Goal: Entertainment & Leisure: Consume media (video, audio)

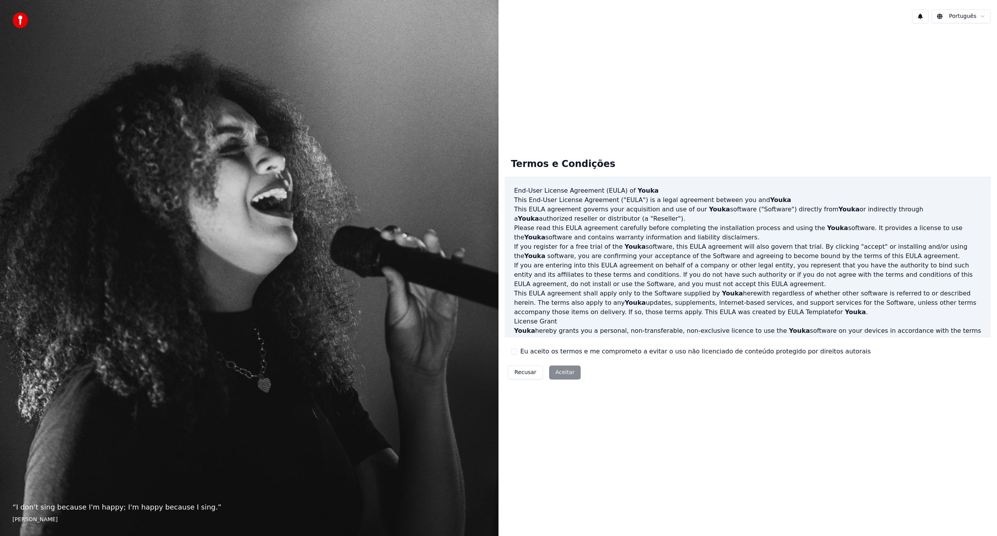
click at [528, 351] on label "Eu aceito os termos e me comprometo a evitar o uso não licenciado de conteúdo p…" at bounding box center [695, 351] width 351 height 9
click at [517, 351] on button "Eu aceito os termos e me comprometo a evitar o uso não licenciado de conteúdo p…" at bounding box center [514, 352] width 6 height 6
click at [559, 374] on button "Aceitar" at bounding box center [565, 373] width 32 height 14
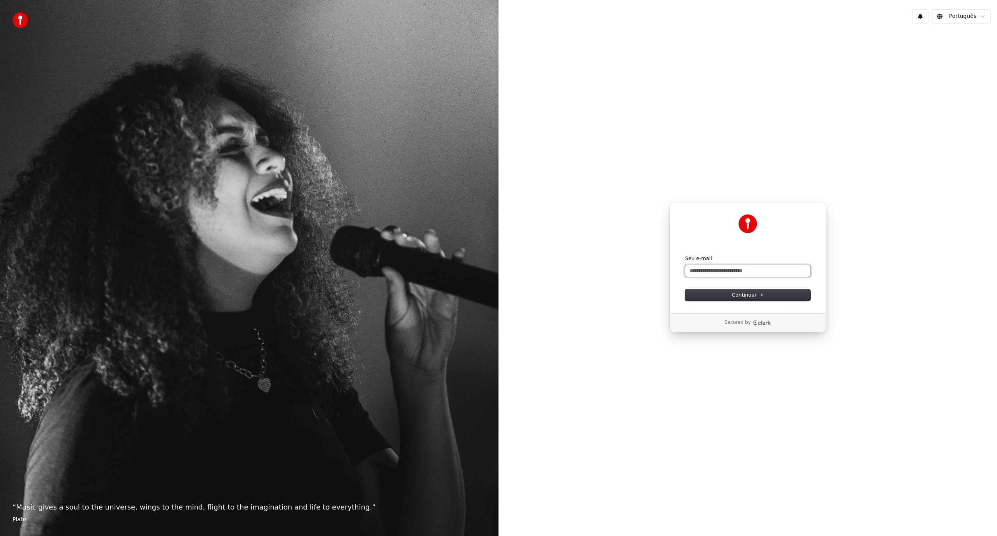
click at [735, 271] on input "Seu e-mail" at bounding box center [747, 271] width 125 height 12
click at [721, 270] on input "Seu e-mail" at bounding box center [747, 271] width 125 height 12
click at [722, 295] on button "Continuar" at bounding box center [747, 295] width 125 height 12
type input "**********"
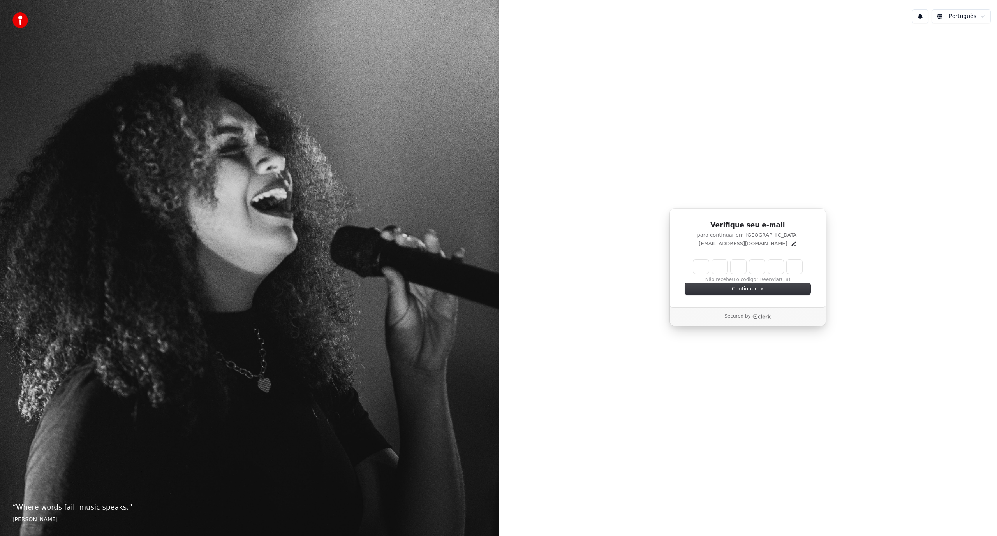
click at [700, 268] on input "Enter verification code" at bounding box center [747, 267] width 109 height 14
paste input "******"
type input "******"
click at [701, 293] on div "Continuar" at bounding box center [747, 289] width 125 height 12
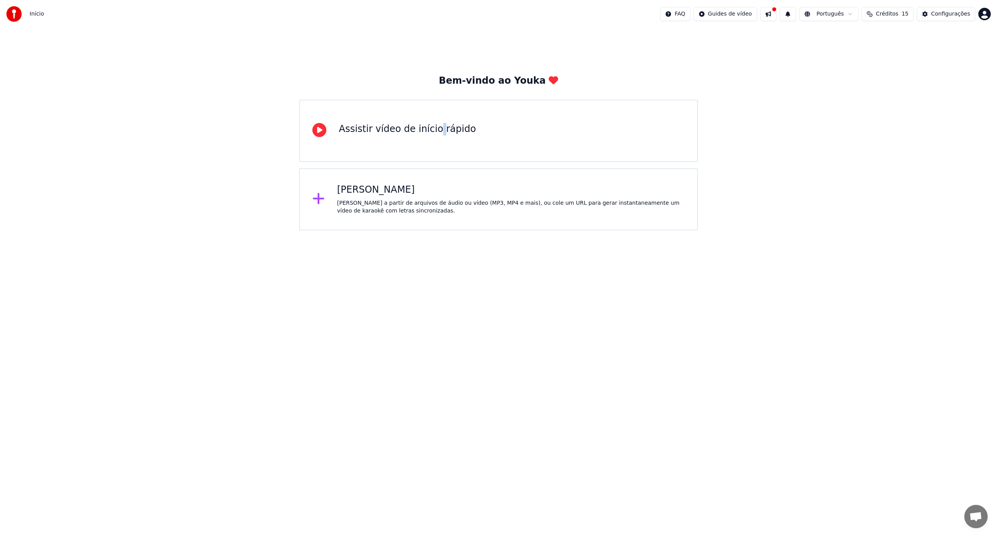
click at [432, 142] on div "Assistir vídeo de início rápido" at bounding box center [498, 131] width 399 height 62
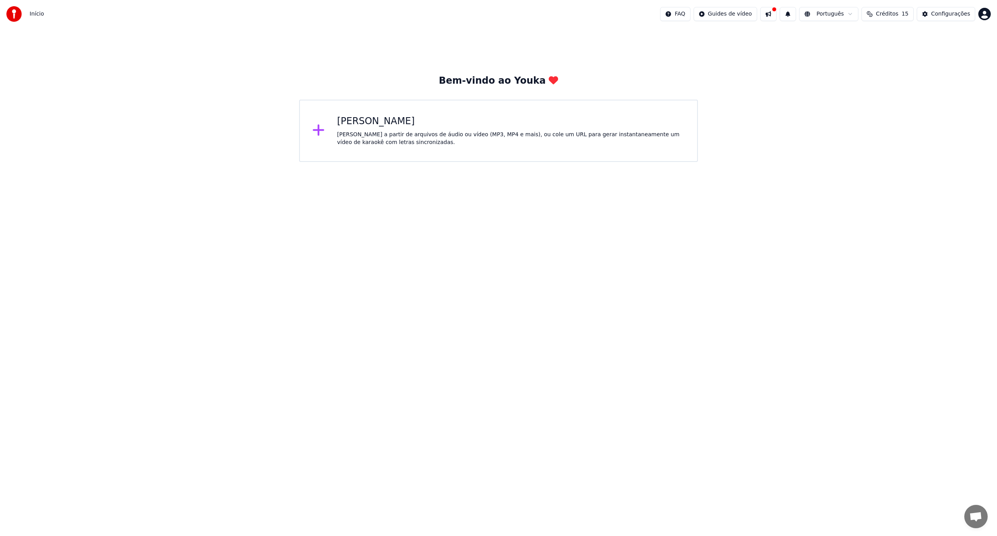
click at [497, 122] on div "[PERSON_NAME]" at bounding box center [511, 121] width 348 height 12
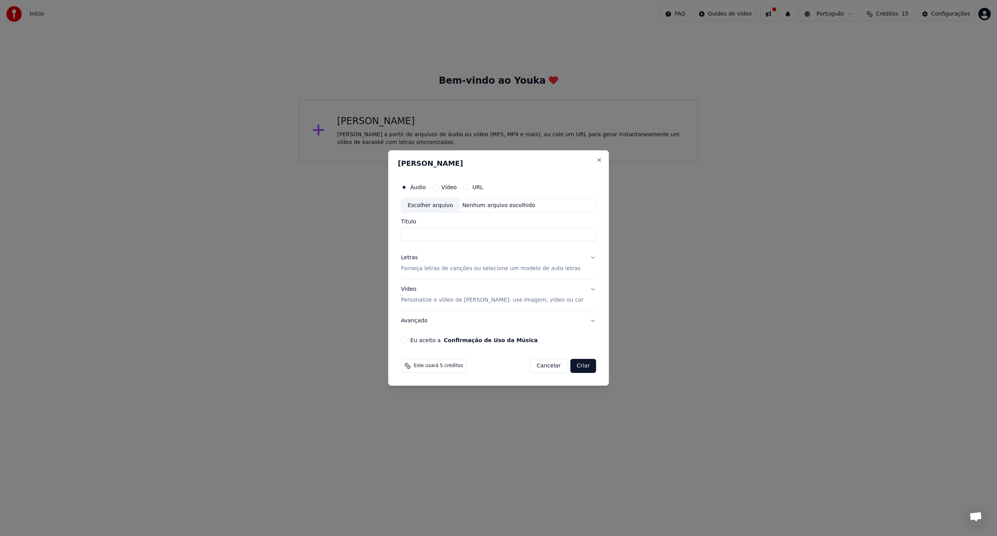
click at [483, 187] on label "URL" at bounding box center [477, 187] width 11 height 5
click at [469, 187] on button "URL" at bounding box center [466, 187] width 6 height 6
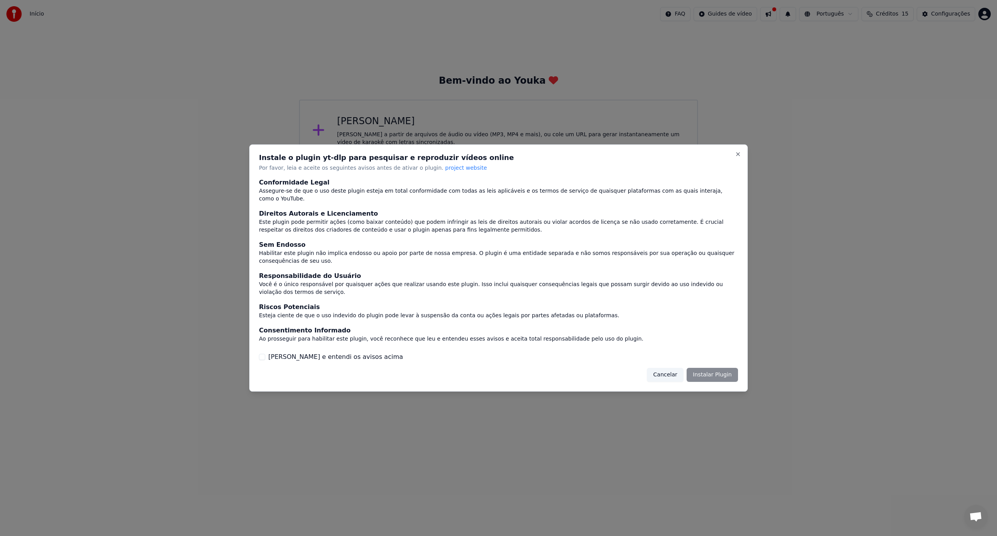
click at [670, 369] on button "Cancelar" at bounding box center [665, 375] width 37 height 14
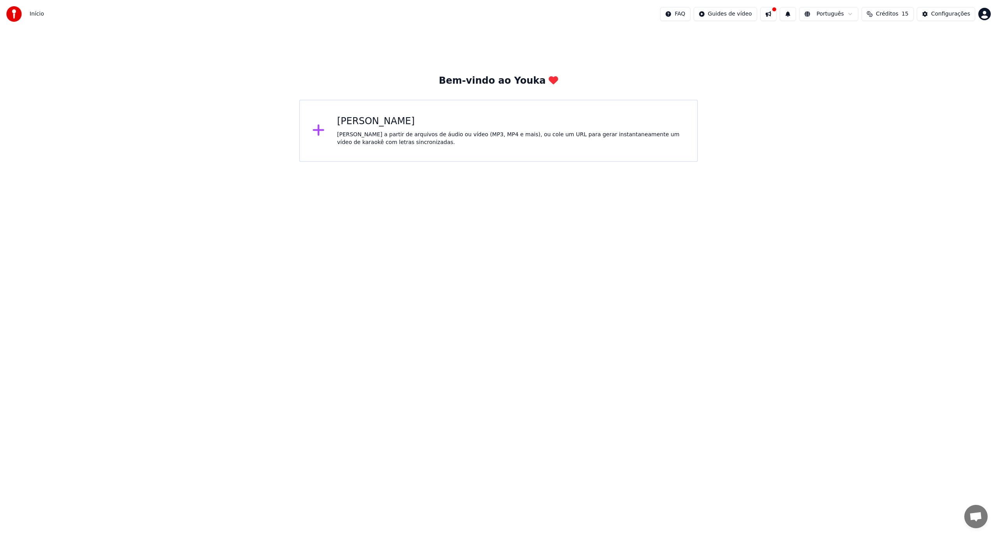
click at [349, 140] on div "[PERSON_NAME] a partir de arquivos de áudio ou vídeo (MP3, MP4 e mais), ou cole…" at bounding box center [511, 139] width 348 height 16
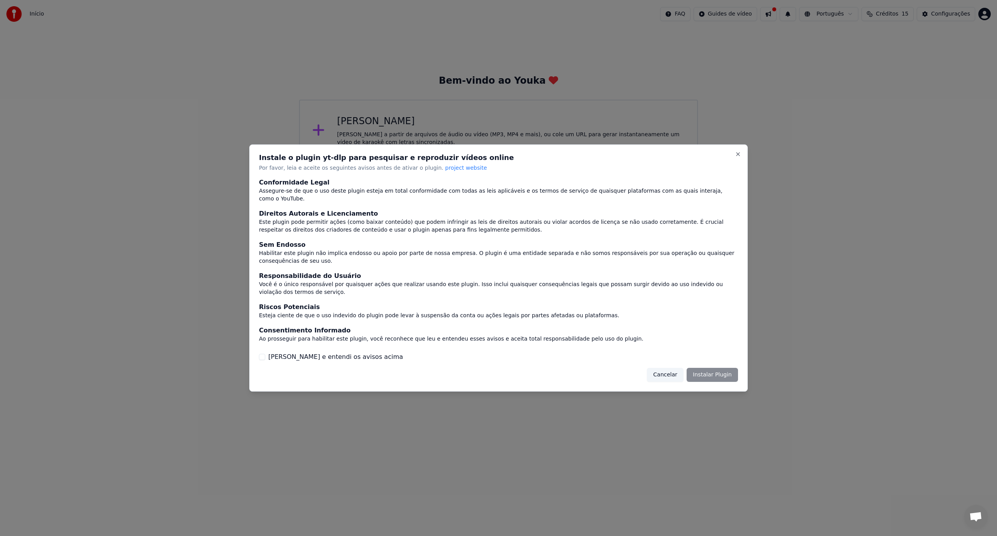
click at [673, 370] on button "Cancelar" at bounding box center [665, 375] width 37 height 14
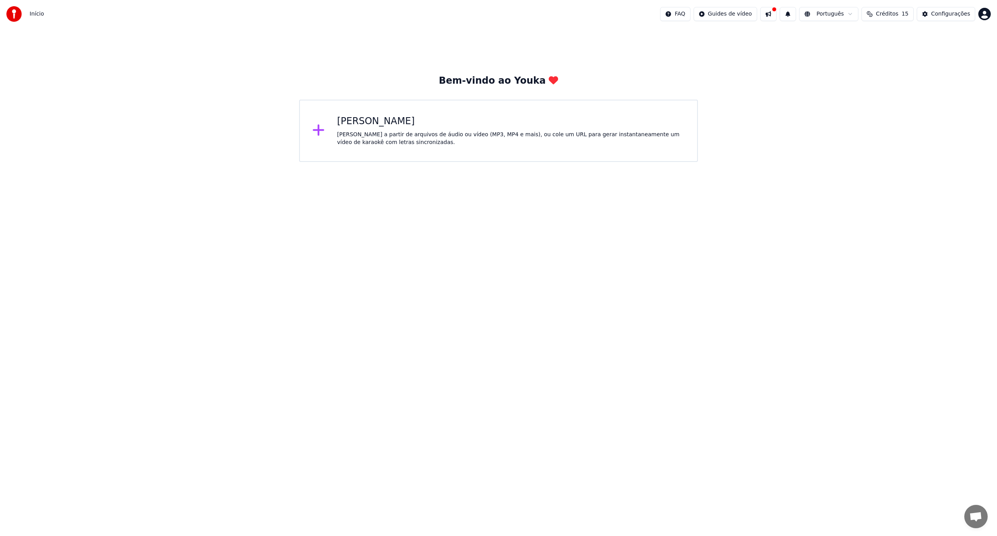
click at [478, 141] on div "[PERSON_NAME] a partir de arquivos de áudio ou vídeo (MP3, MP4 e mais), ou cole…" at bounding box center [511, 139] width 348 height 16
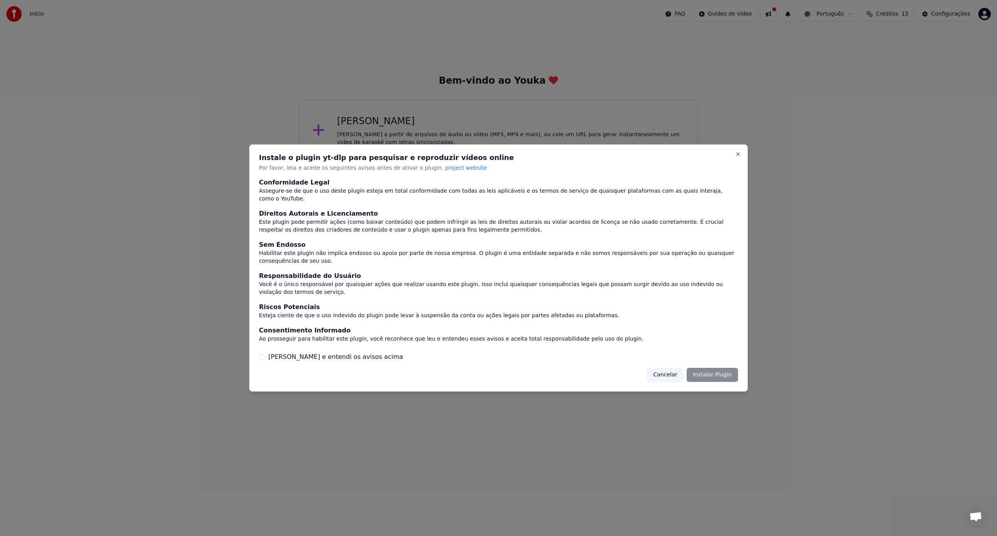
click at [713, 372] on div "Cancelar Instalar Plugin" at bounding box center [692, 375] width 91 height 14
click at [709, 372] on div "Cancelar Instalar Plugin" at bounding box center [692, 375] width 91 height 14
click at [340, 353] on label "[PERSON_NAME] e entendi os avisos acima" at bounding box center [335, 357] width 135 height 9
click at [265, 354] on button "[PERSON_NAME] e entendi os avisos acima" at bounding box center [262, 357] width 6 height 6
click at [719, 375] on button "Instalar Plugin" at bounding box center [712, 375] width 51 height 14
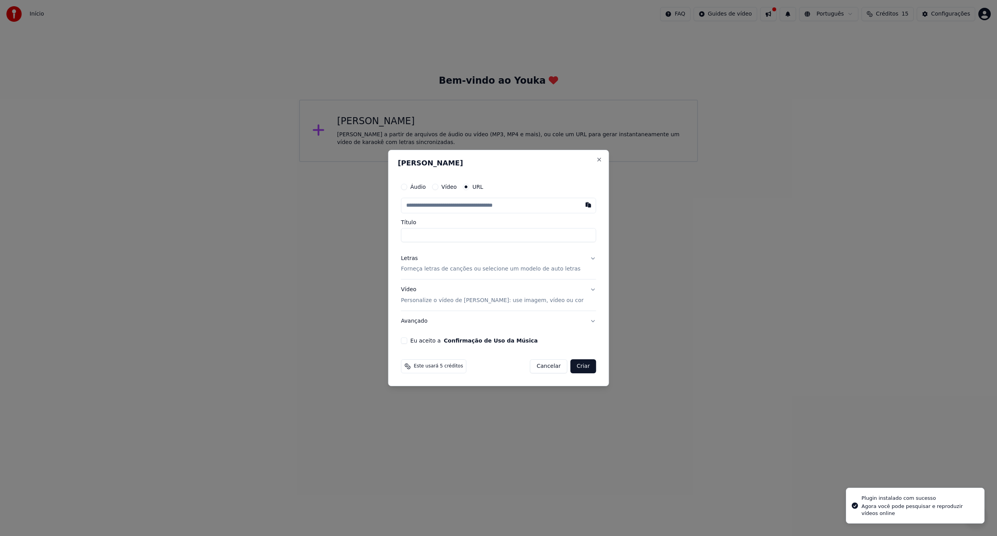
click at [471, 208] on input "text" at bounding box center [498, 206] width 195 height 16
type input "**********"
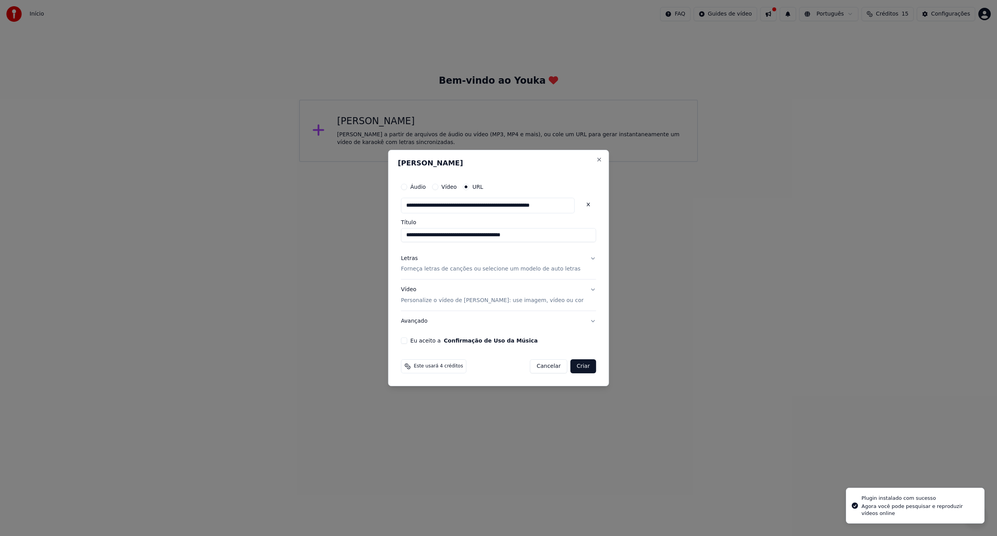
scroll to position [0, 0]
click at [474, 271] on p "Forneça letras de canções ou selecione um modelo de auto letras" at bounding box center [491, 270] width 180 height 8
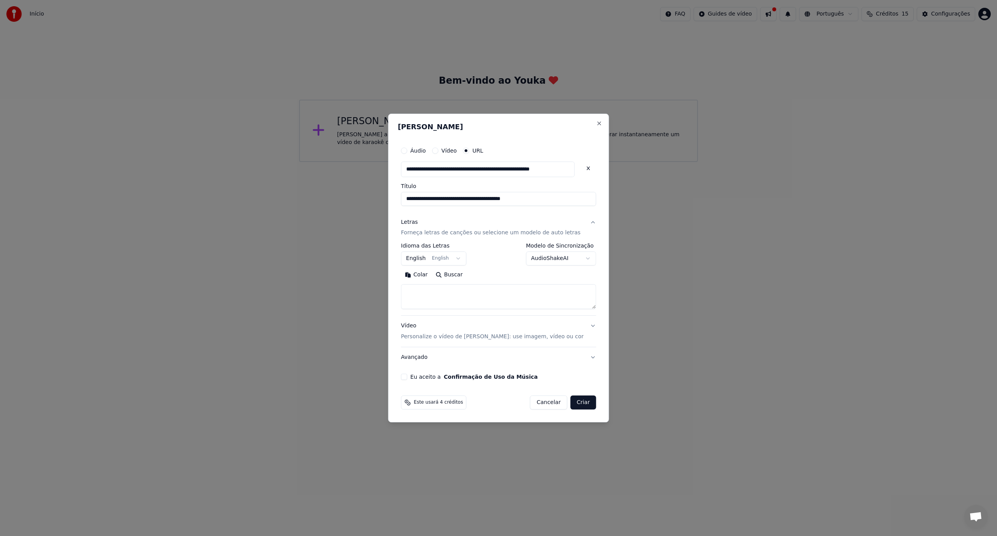
click at [464, 258] on button "English English" at bounding box center [433, 259] width 65 height 14
click at [560, 162] on body "**********" at bounding box center [498, 81] width 997 height 162
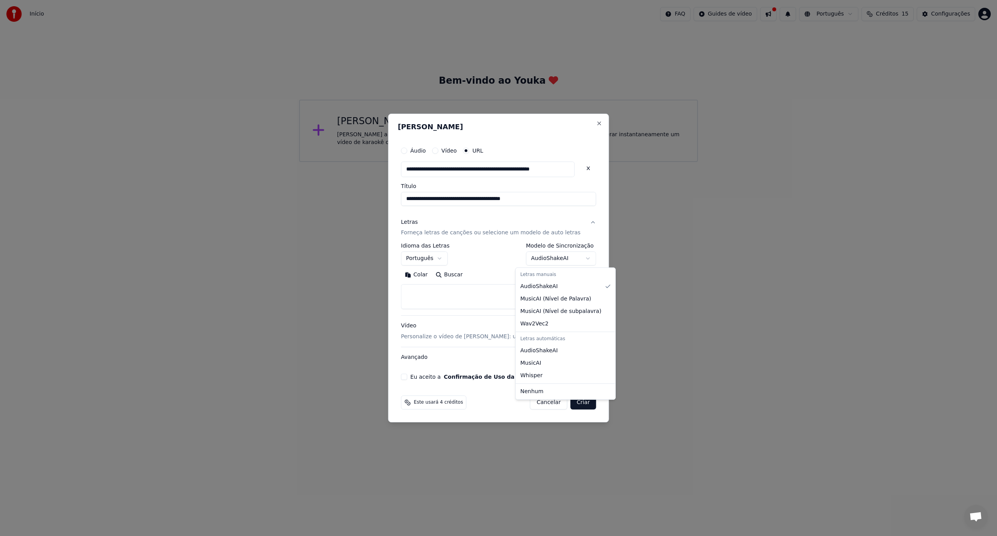
click at [560, 162] on body "**********" at bounding box center [498, 81] width 997 height 162
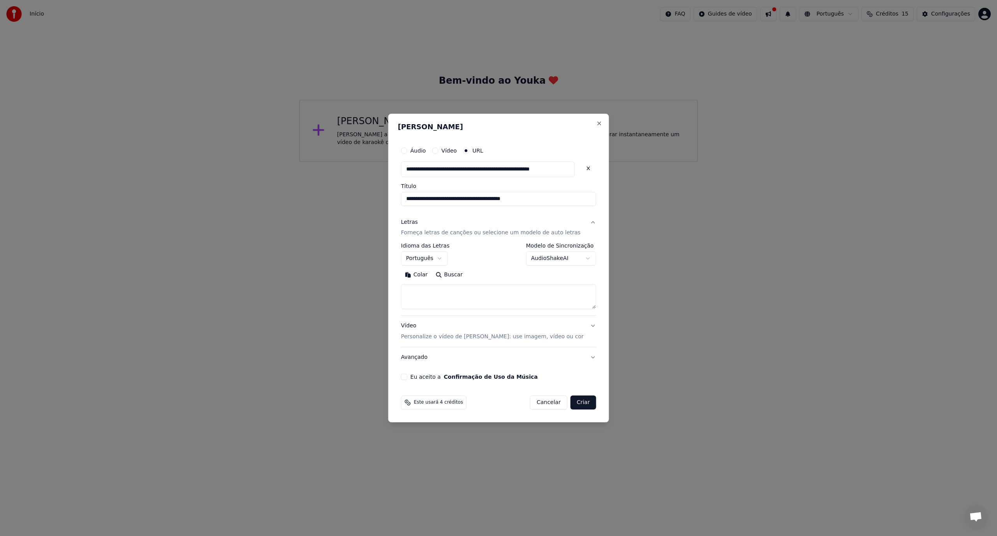
click at [459, 287] on textarea at bounding box center [498, 297] width 195 height 25
click at [427, 376] on label "Eu aceito a Confirmação de Uso da Música" at bounding box center [474, 376] width 127 height 5
click at [407, 376] on button "Eu aceito a Confirmação de Uso da Música" at bounding box center [404, 377] width 6 height 6
click at [577, 401] on button "Criar" at bounding box center [584, 403] width 26 height 14
select select "**"
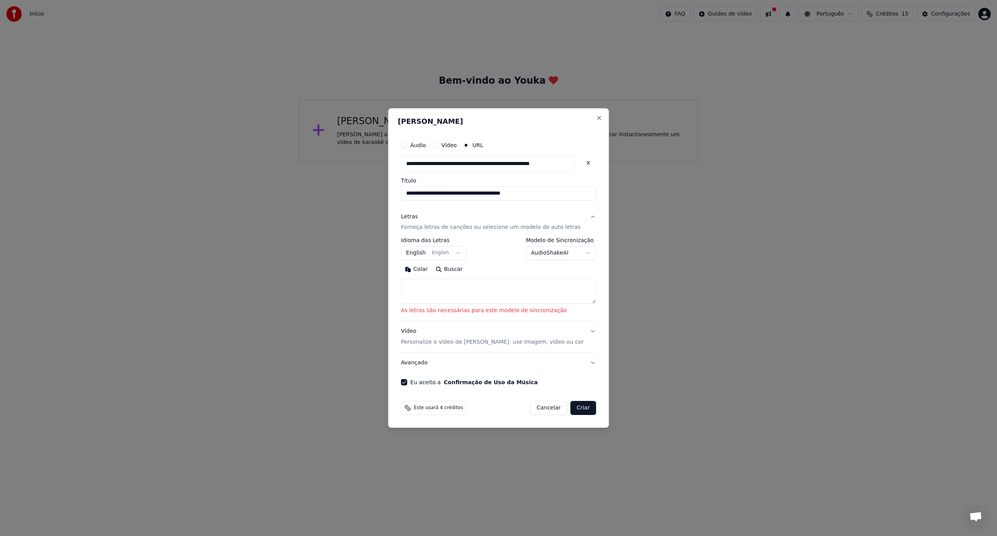
click at [529, 342] on p "Personalize o vídeo de [PERSON_NAME]: use imagem, vídeo ou cor" at bounding box center [492, 342] width 183 height 8
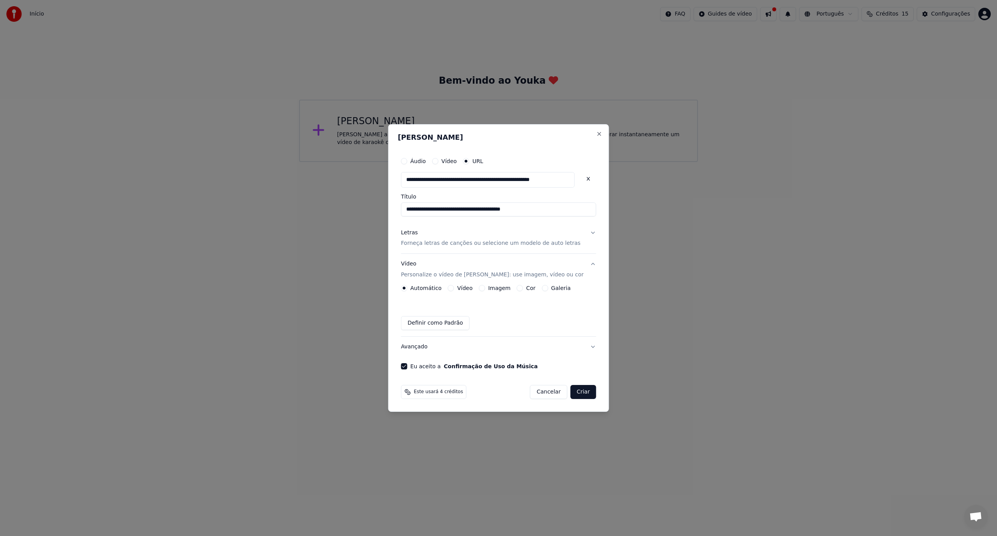
click at [494, 289] on div "Imagem" at bounding box center [495, 288] width 32 height 6
click at [486, 289] on div "Automático Vídeo Imagem Cor Galeria" at bounding box center [486, 288] width 170 height 6
click at [485, 288] on button "Imagem" at bounding box center [482, 288] width 6 height 6
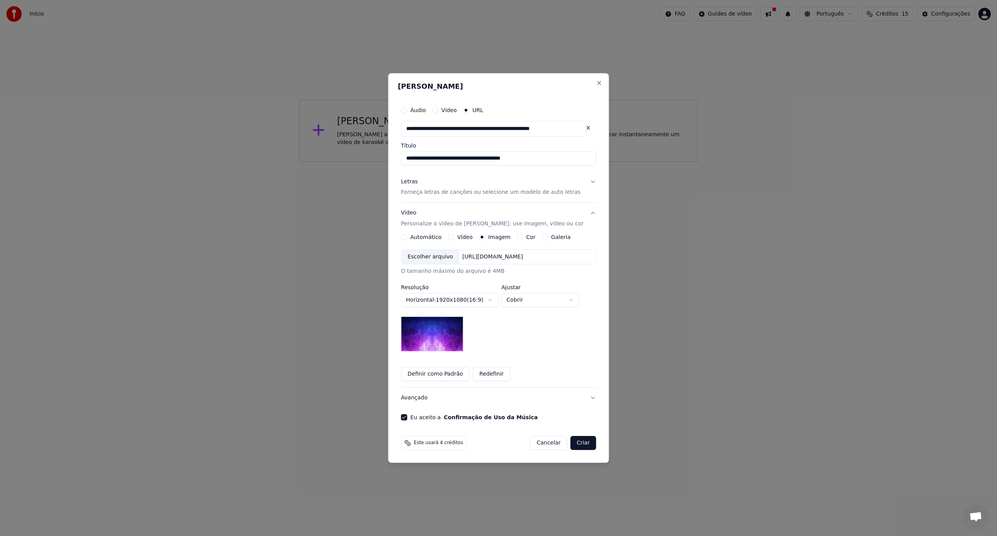
click at [454, 238] on button "Vídeo" at bounding box center [451, 237] width 6 height 6
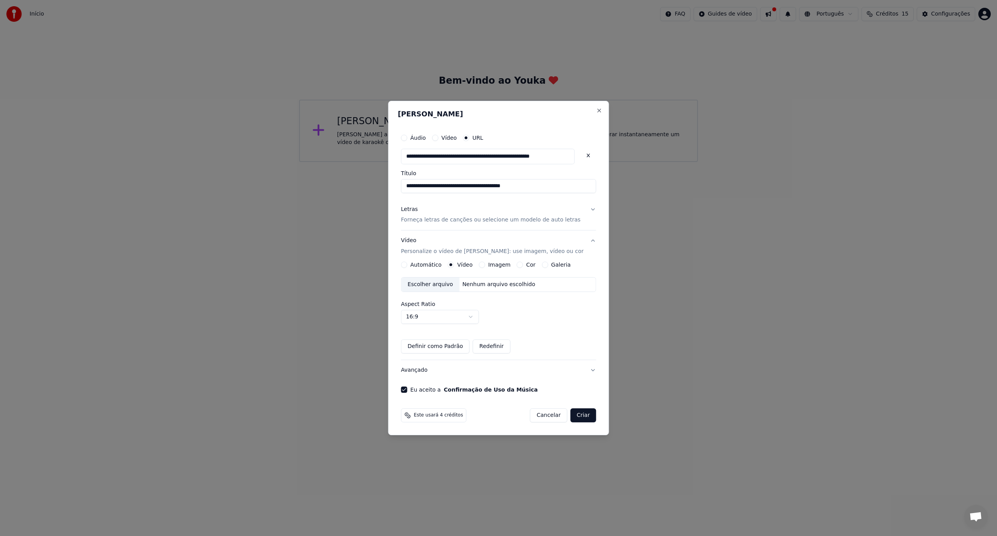
click at [485, 265] on button "Imagem" at bounding box center [482, 265] width 6 height 6
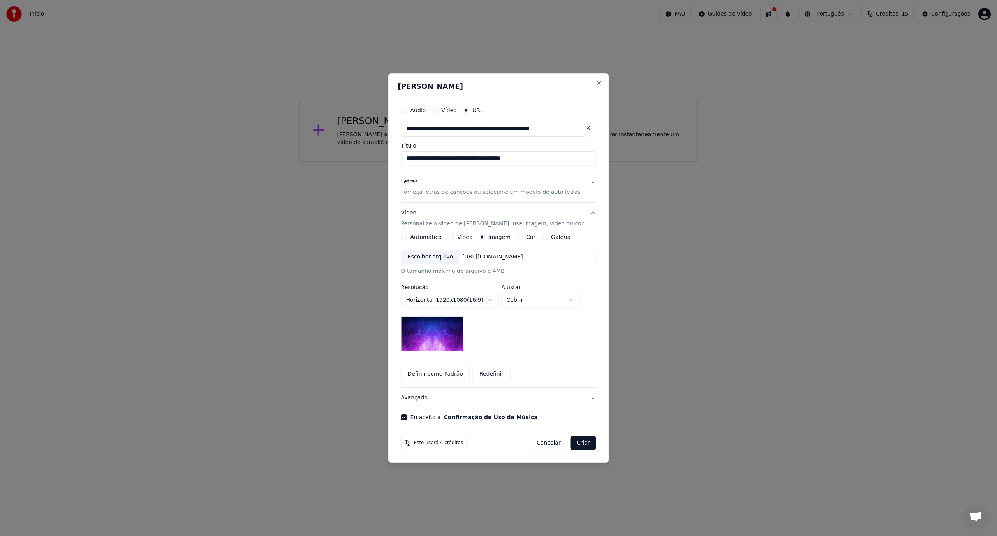
click at [498, 162] on body "**********" at bounding box center [498, 81] width 997 height 162
click at [530, 162] on body "**********" at bounding box center [498, 81] width 997 height 162
click at [531, 162] on body "**********" at bounding box center [498, 81] width 997 height 162
click at [446, 192] on p "Forneça letras de canções ou selecione um modelo de auto letras" at bounding box center [491, 193] width 180 height 8
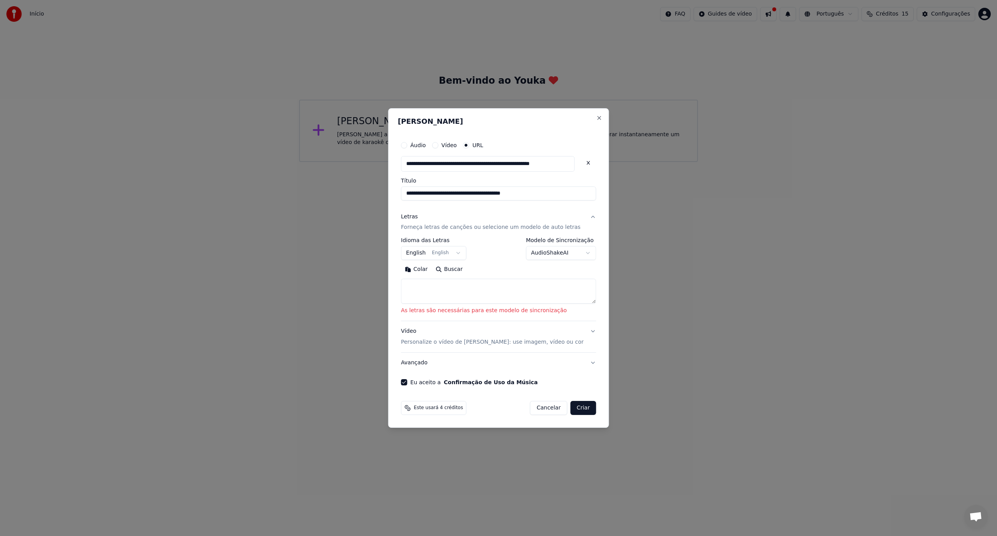
click at [441, 282] on textarea at bounding box center [498, 291] width 195 height 25
click at [466, 277] on div "Colar Buscar" at bounding box center [498, 284] width 195 height 41
click at [466, 279] on textarea at bounding box center [498, 291] width 195 height 25
paste textarea "**********"
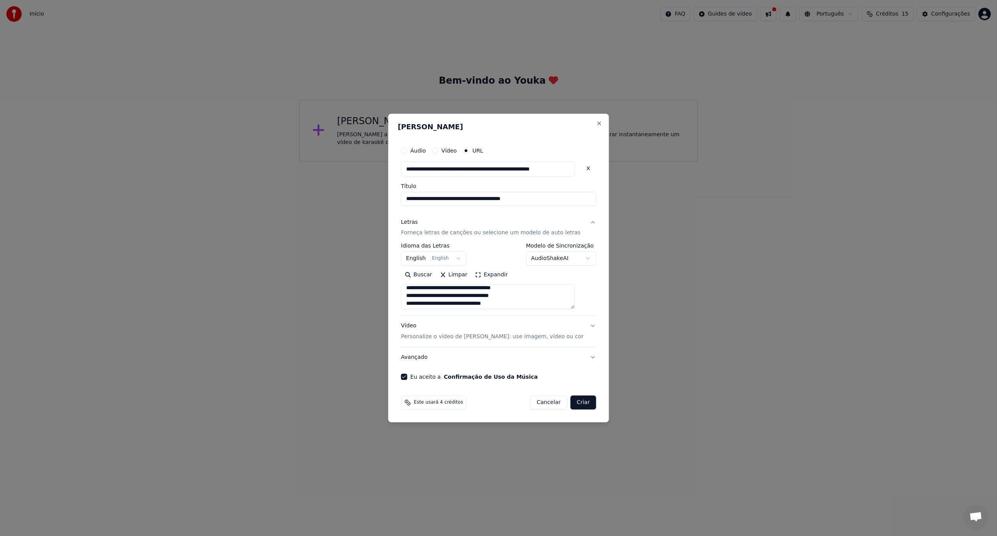
scroll to position [0, 0]
type textarea "**********"
click at [432, 278] on button "Buscar" at bounding box center [418, 275] width 35 height 12
click at [576, 405] on button "Criar" at bounding box center [584, 403] width 26 height 14
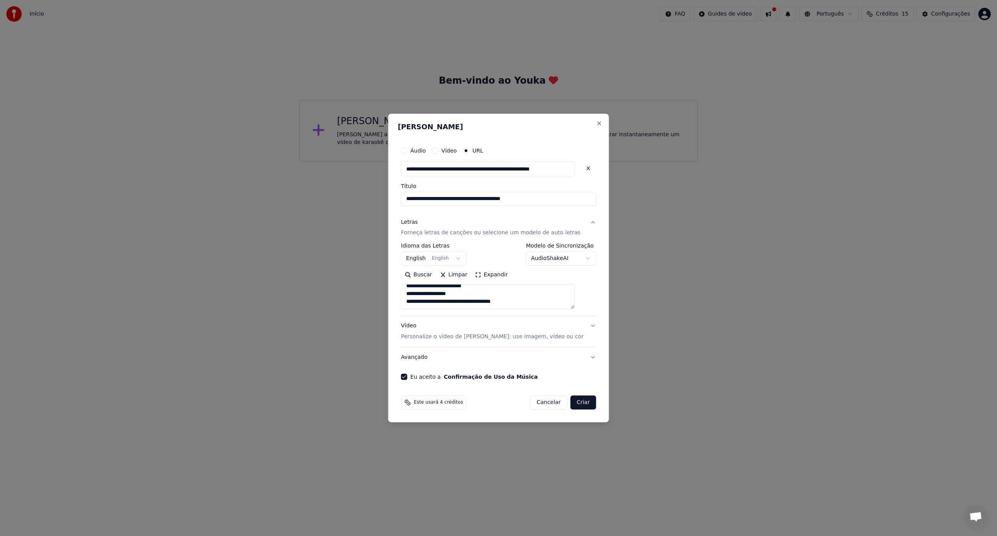
select select "**"
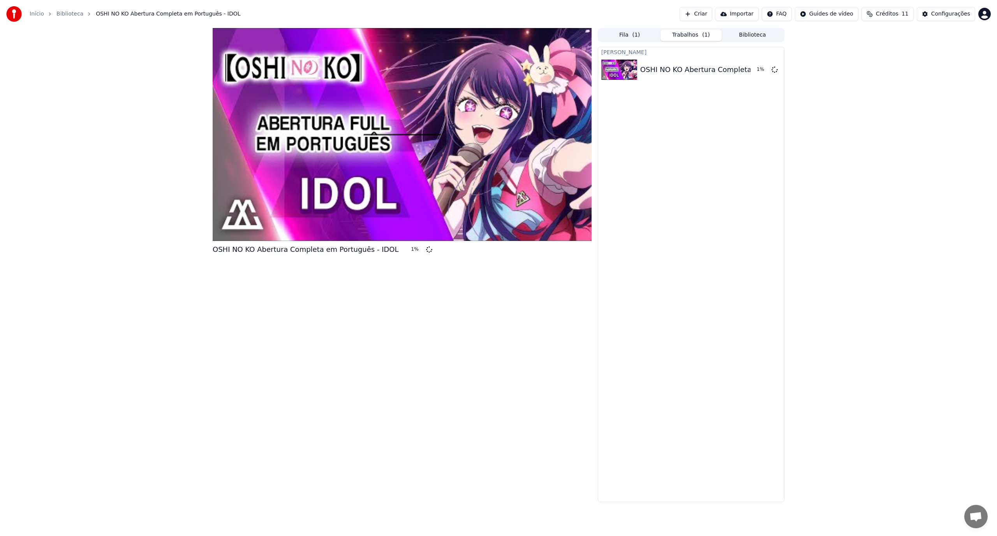
click at [375, 165] on div at bounding box center [402, 134] width 379 height 213
click at [708, 13] on button "Criar" at bounding box center [696, 14] width 33 height 14
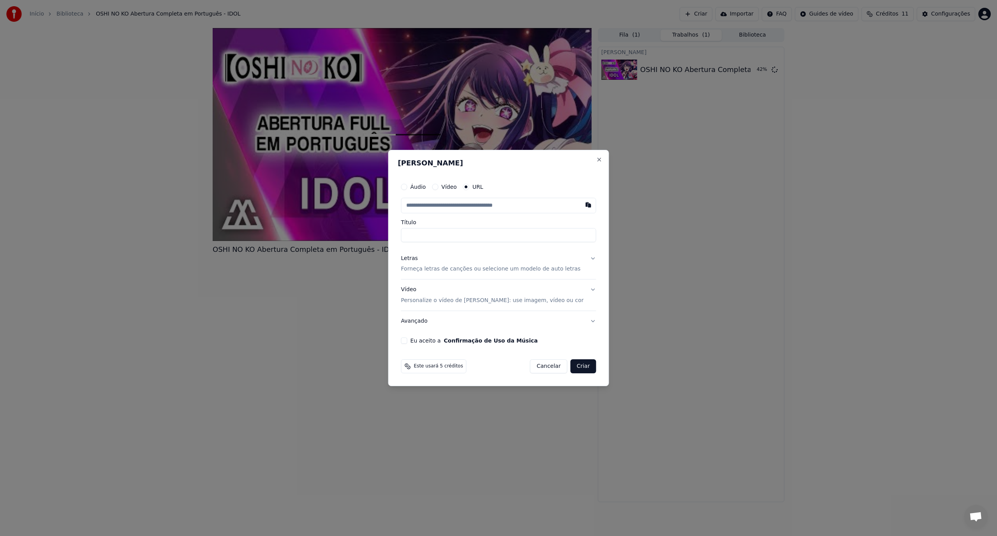
click at [423, 187] on label "Áudio" at bounding box center [419, 186] width 16 height 5
click at [407, 187] on button "Áudio" at bounding box center [404, 187] width 6 height 6
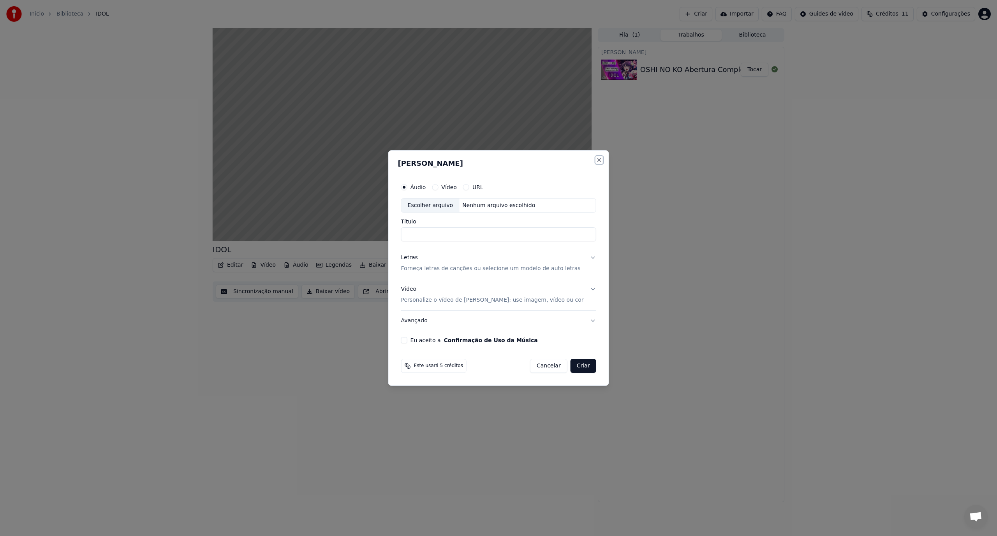
click at [596, 161] on button "Close" at bounding box center [599, 160] width 6 height 6
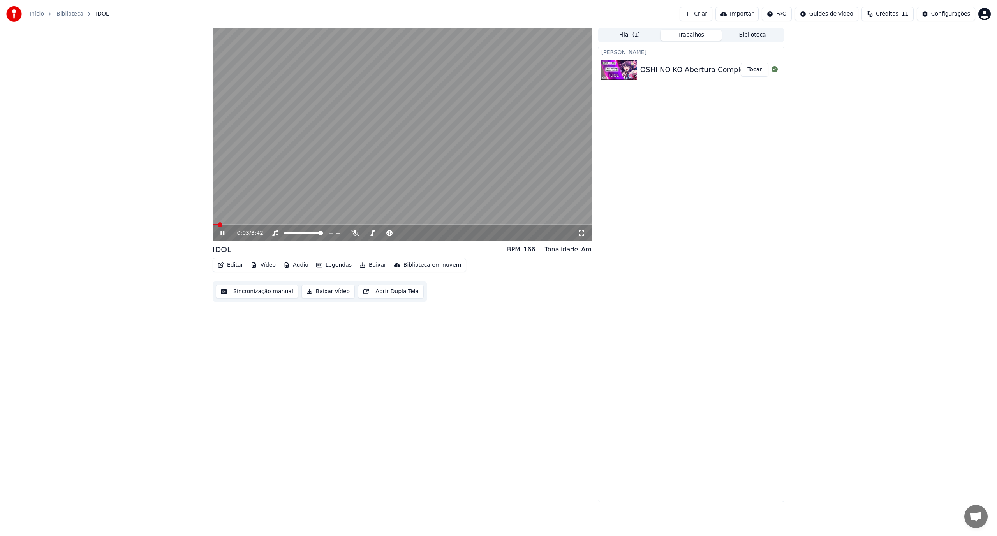
click at [555, 176] on video at bounding box center [402, 134] width 379 height 213
click at [219, 227] on span at bounding box center [221, 224] width 5 height 5
click at [222, 233] on icon at bounding box center [222, 233] width 5 height 5
click at [580, 234] on icon at bounding box center [582, 233] width 8 height 6
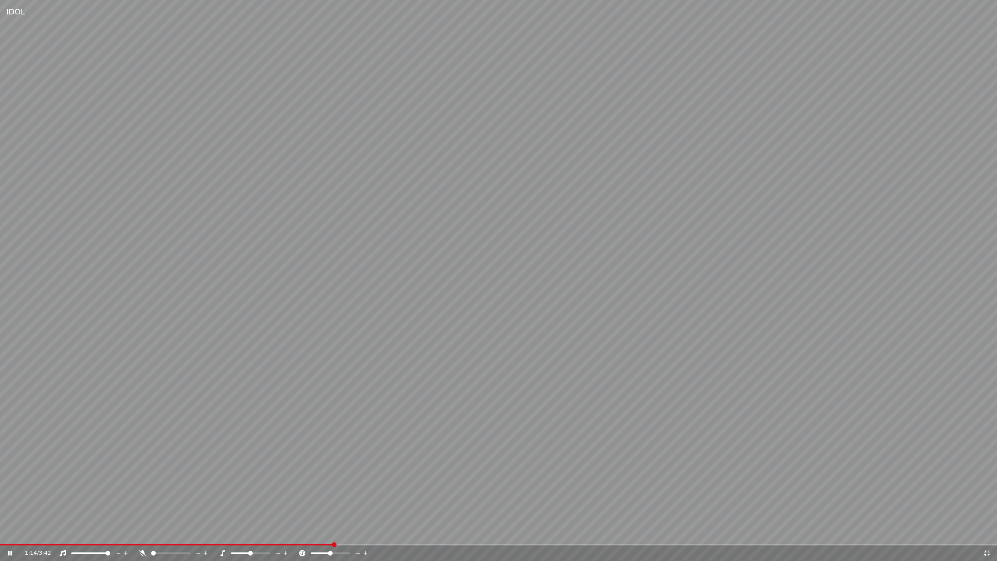
click at [541, 366] on video at bounding box center [498, 280] width 997 height 561
click at [124, 489] on video at bounding box center [498, 280] width 997 height 561
click at [91, 536] on span at bounding box center [93, 553] width 5 height 5
click at [110, 536] on span at bounding box center [108, 553] width 5 height 5
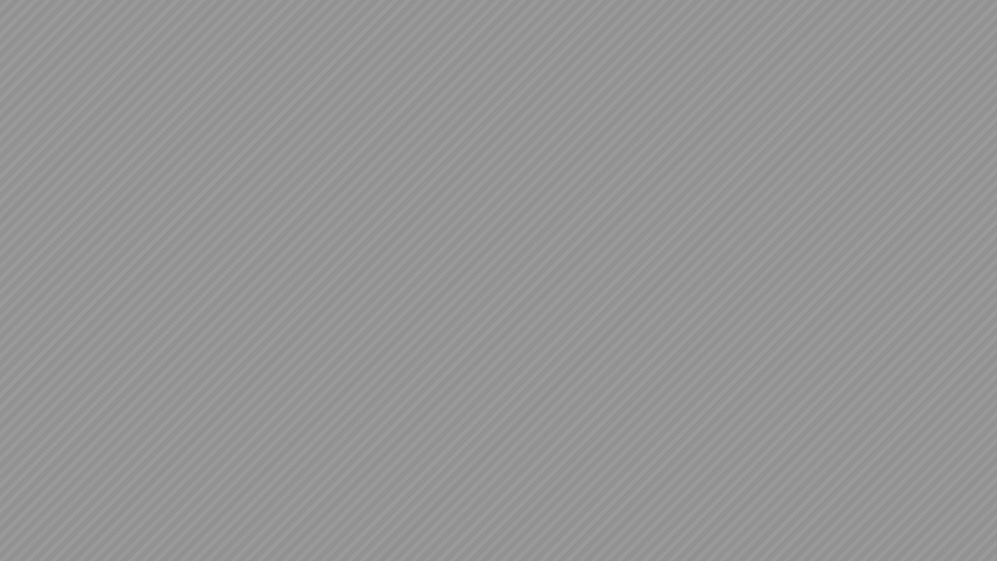
click at [192, 481] on video at bounding box center [498, 280] width 997 height 561
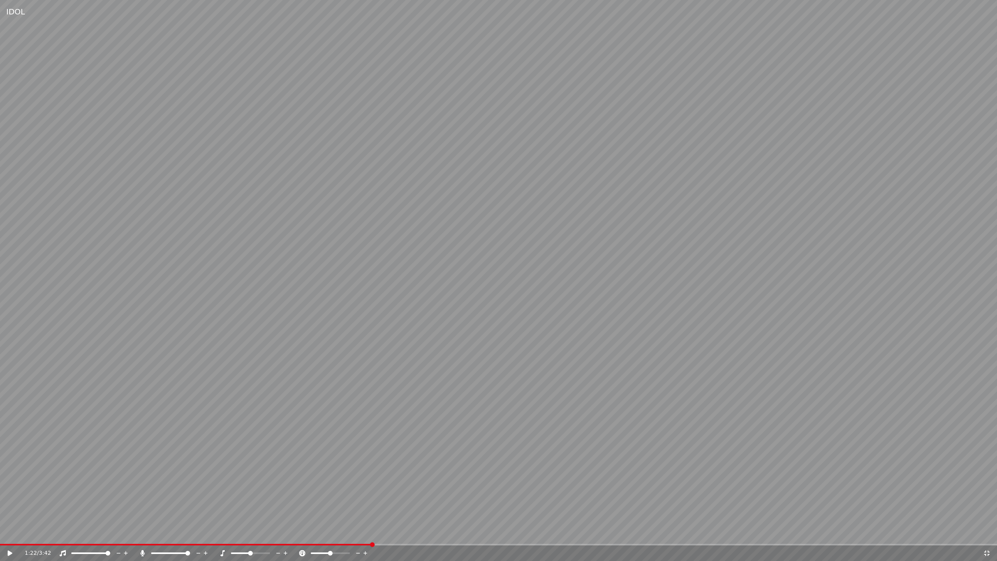
drag, startPoint x: 174, startPoint y: 554, endPoint x: 166, endPoint y: 554, distance: 8.2
click at [166, 536] on div at bounding box center [177, 553] width 63 height 8
click at [173, 536] on span at bounding box center [173, 553] width 5 height 5
click at [176, 513] on video at bounding box center [498, 280] width 997 height 561
click at [157, 458] on video at bounding box center [498, 280] width 997 height 561
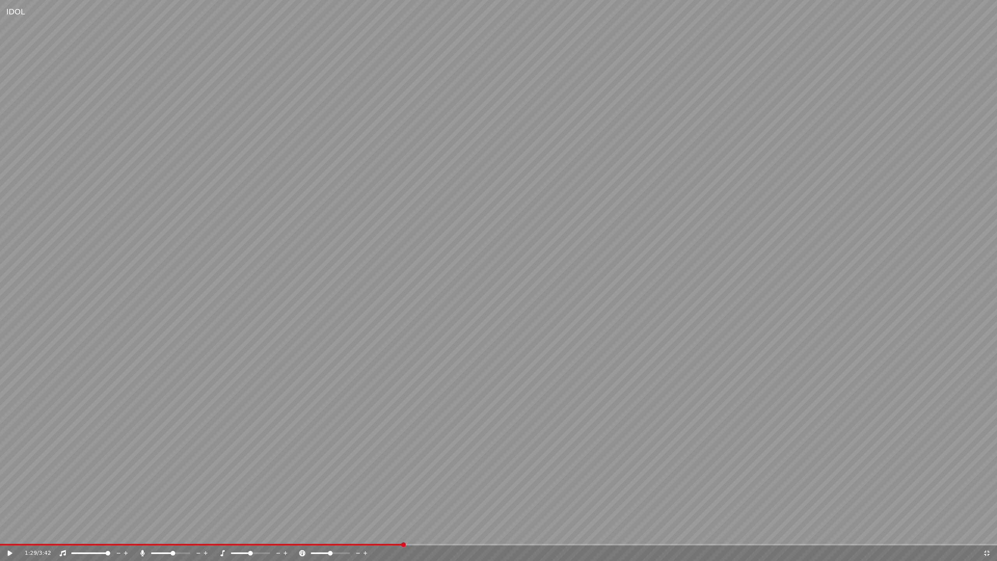
click at [158, 459] on video at bounding box center [498, 280] width 997 height 561
click at [143, 536] on icon at bounding box center [143, 553] width 4 height 6
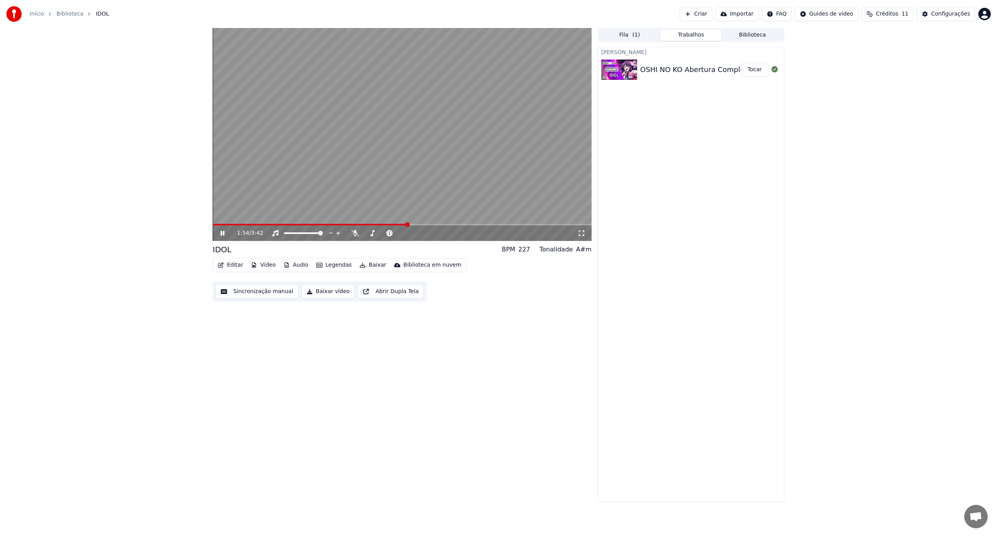
click at [363, 155] on video at bounding box center [402, 134] width 379 height 213
click at [582, 234] on icon at bounding box center [582, 233] width 8 height 6
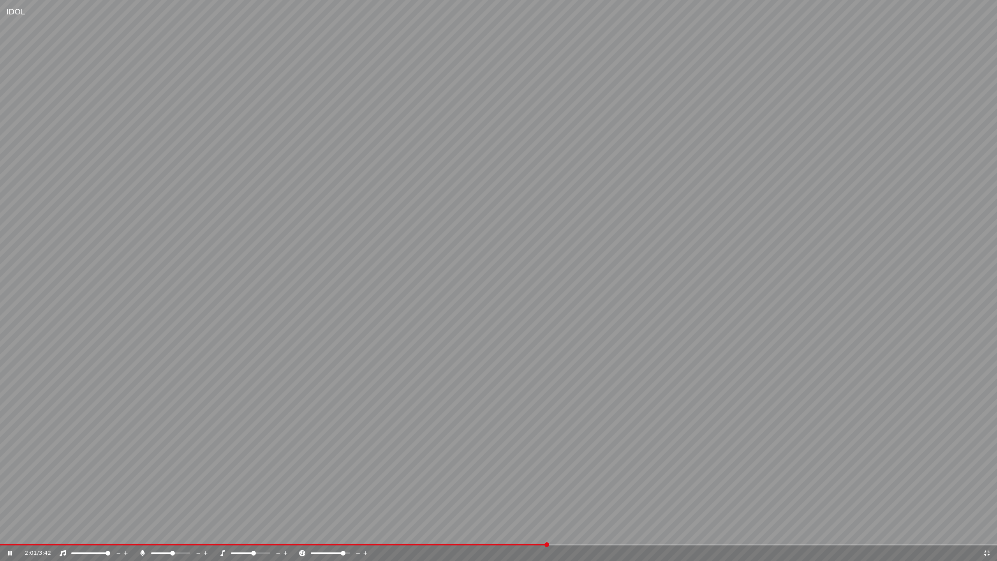
click at [173, 536] on span at bounding box center [170, 553] width 39 height 2
click at [154, 536] on video at bounding box center [498, 280] width 997 height 561
click at [0, 536] on span at bounding box center [4, 545] width 9 height 2
click at [52, 467] on video at bounding box center [498, 280] width 997 height 561
click at [8, 536] on icon at bounding box center [10, 553] width 4 height 5
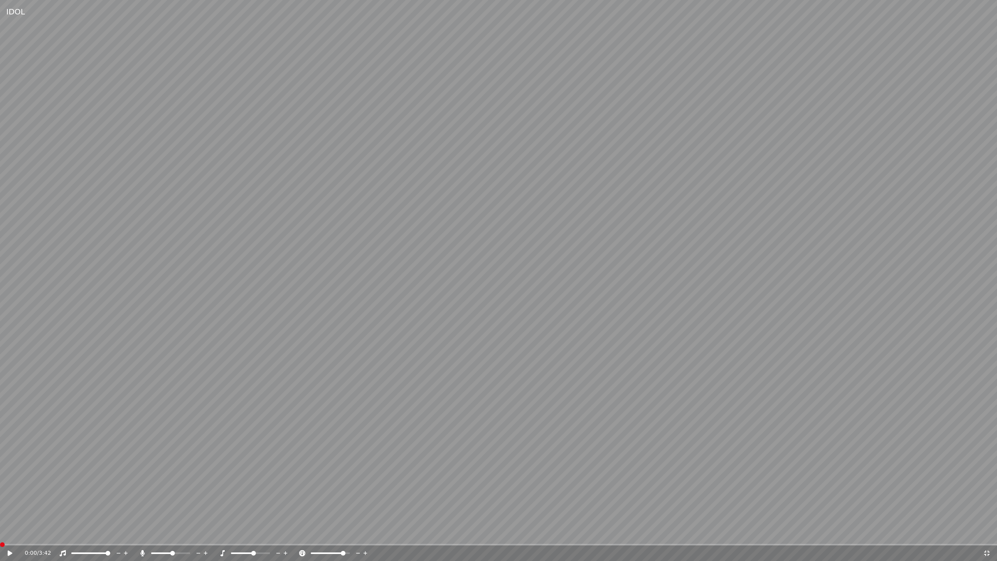
click at [0, 536] on span at bounding box center [2, 544] width 5 height 5
click at [90, 536] on span at bounding box center [80, 553] width 19 height 2
click at [9, 536] on icon at bounding box center [10, 552] width 5 height 5
click at [9, 536] on icon at bounding box center [10, 553] width 4 height 5
click at [0, 536] on span at bounding box center [2, 544] width 5 height 5
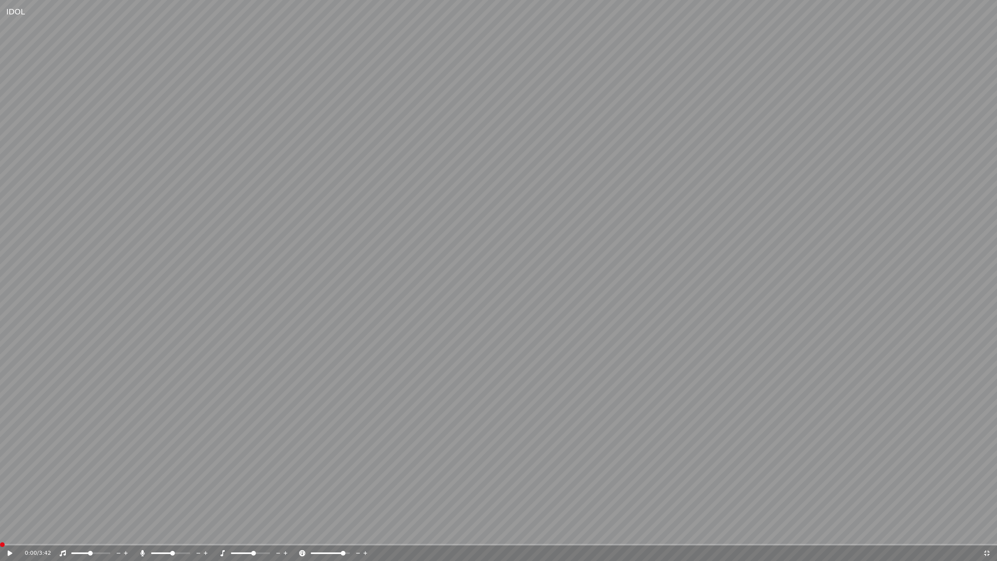
click at [330, 536] on div at bounding box center [337, 553] width 63 height 8
click at [329, 536] on span at bounding box center [320, 553] width 18 height 2
click at [245, 513] on video at bounding box center [498, 280] width 997 height 561
click at [287, 465] on video at bounding box center [498, 280] width 997 height 561
click at [113, 497] on video at bounding box center [498, 280] width 997 height 561
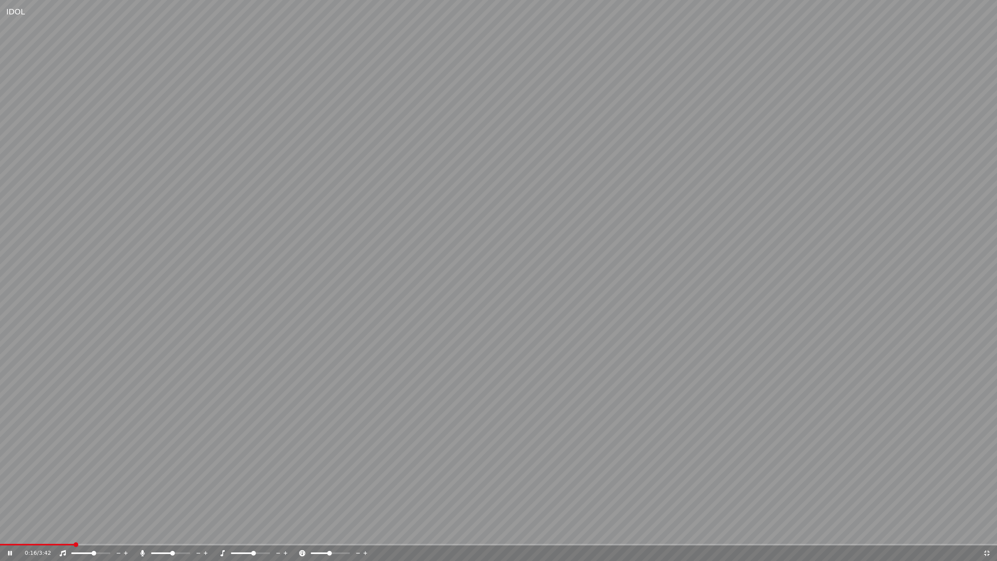
click at [94, 536] on span at bounding box center [94, 553] width 5 height 5
click at [0, 536] on span at bounding box center [11, 545] width 23 height 2
click at [158, 464] on video at bounding box center [498, 280] width 997 height 561
click at [0, 536] on span at bounding box center [2, 544] width 5 height 5
click at [78, 446] on video at bounding box center [498, 280] width 997 height 561
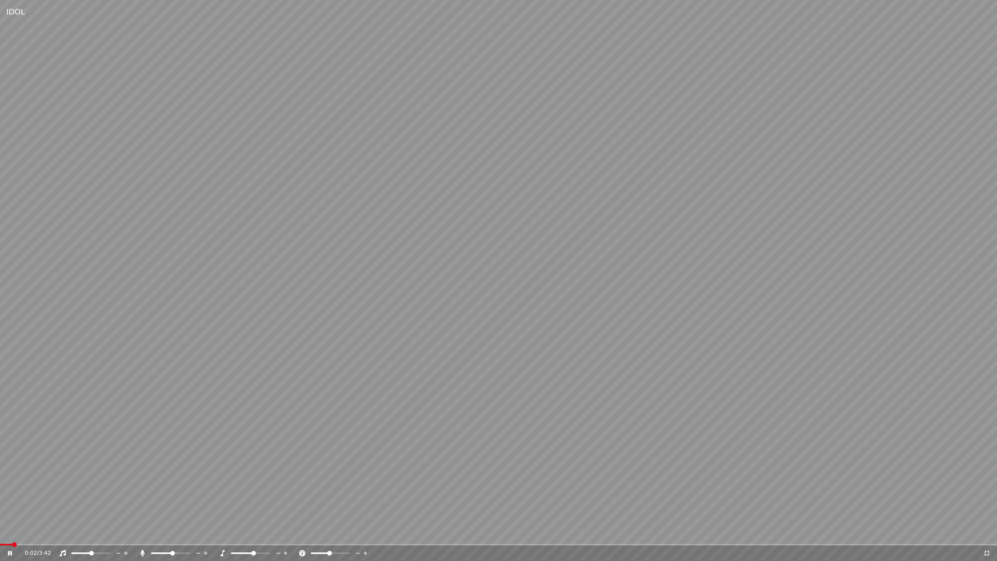
click at [128, 439] on video at bounding box center [498, 280] width 997 height 561
drag, startPoint x: 165, startPoint y: 461, endPoint x: 169, endPoint y: 506, distance: 44.6
click at [164, 462] on video at bounding box center [498, 280] width 997 height 561
click at [182, 536] on span at bounding box center [182, 553] width 5 height 5
click at [121, 498] on video at bounding box center [498, 280] width 997 height 561
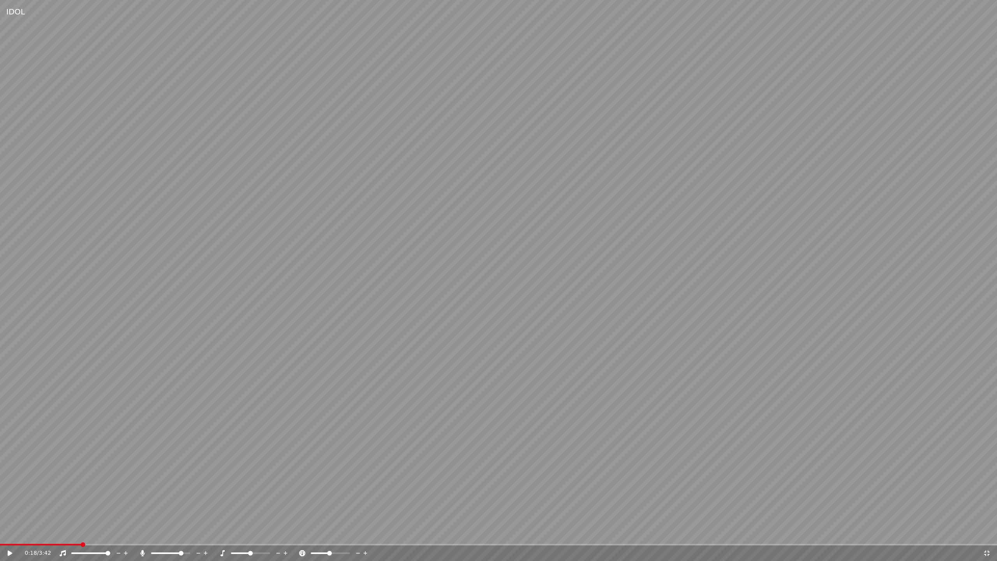
click at [81, 536] on span at bounding box center [83, 544] width 5 height 5
click at [18, 536] on span at bounding box center [20, 544] width 5 height 5
click at [79, 471] on video at bounding box center [498, 280] width 997 height 561
click at [143, 536] on icon at bounding box center [143, 553] width 4 height 6
click at [144, 536] on icon at bounding box center [143, 553] width 8 height 6
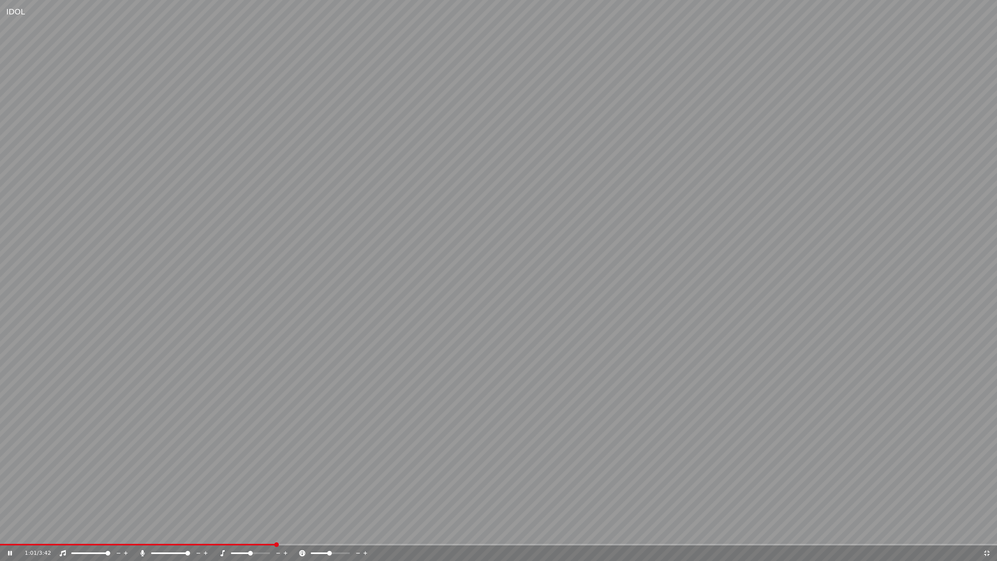
drag, startPoint x: 318, startPoint y: 543, endPoint x: 323, endPoint y: 543, distance: 4.7
click at [322, 536] on video at bounding box center [498, 280] width 997 height 561
click at [343, 536] on video at bounding box center [498, 280] width 997 height 561
click at [390, 536] on span at bounding box center [498, 545] width 997 height 2
click at [472, 536] on span at bounding box center [498, 545] width 997 height 2
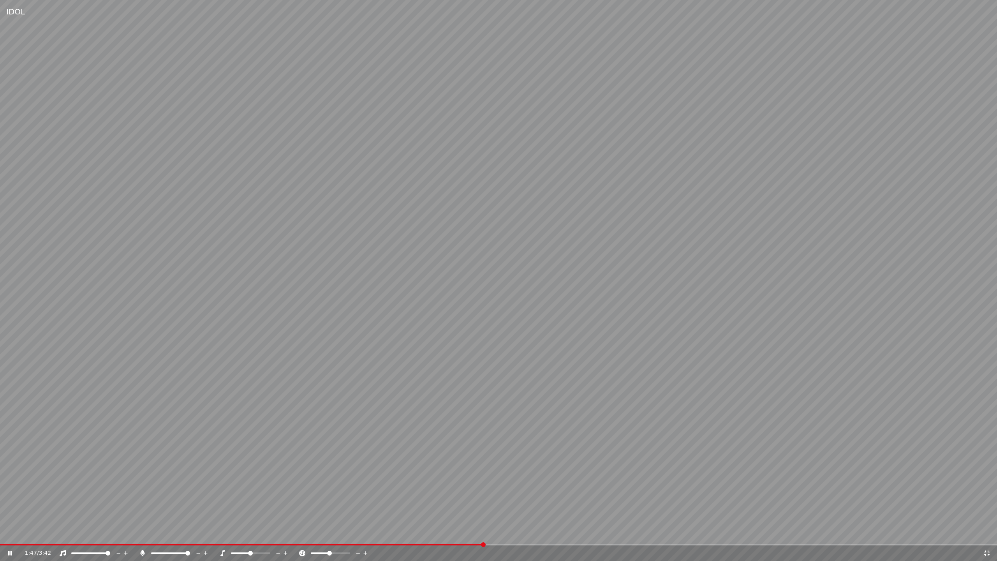
click at [143, 536] on icon at bounding box center [143, 553] width 8 height 6
click at [141, 536] on icon at bounding box center [143, 553] width 8 height 6
click at [567, 536] on span at bounding box center [498, 545] width 997 height 2
click at [595, 445] on video at bounding box center [498, 280] width 997 height 561
click at [692, 423] on video at bounding box center [498, 280] width 997 height 561
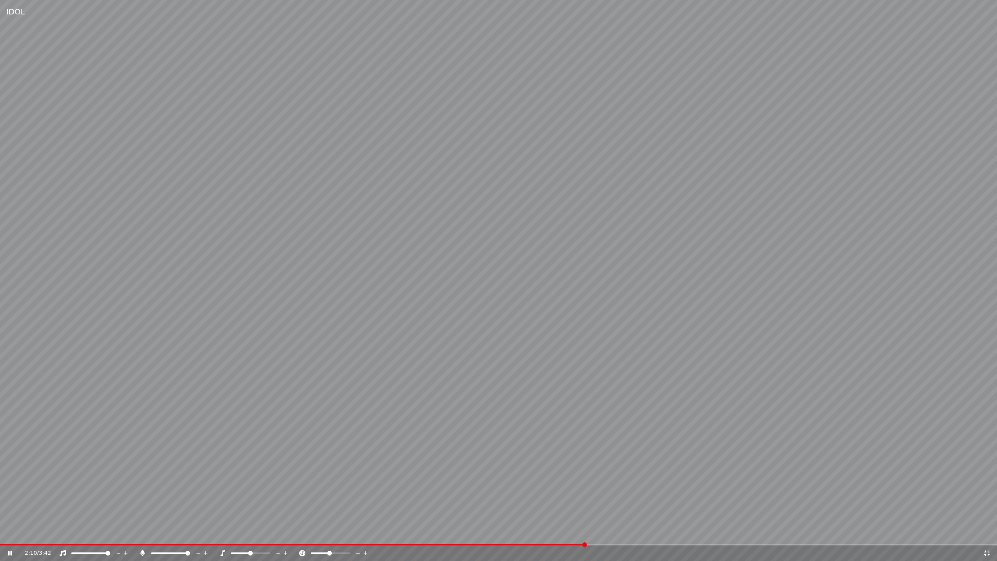
click at [649, 536] on span at bounding box center [498, 545] width 997 height 2
click at [661, 416] on video at bounding box center [498, 280] width 997 height 561
click at [644, 536] on span at bounding box center [646, 544] width 5 height 5
click at [659, 467] on video at bounding box center [498, 280] width 997 height 561
click at [768, 536] on span at bounding box center [498, 545] width 997 height 2
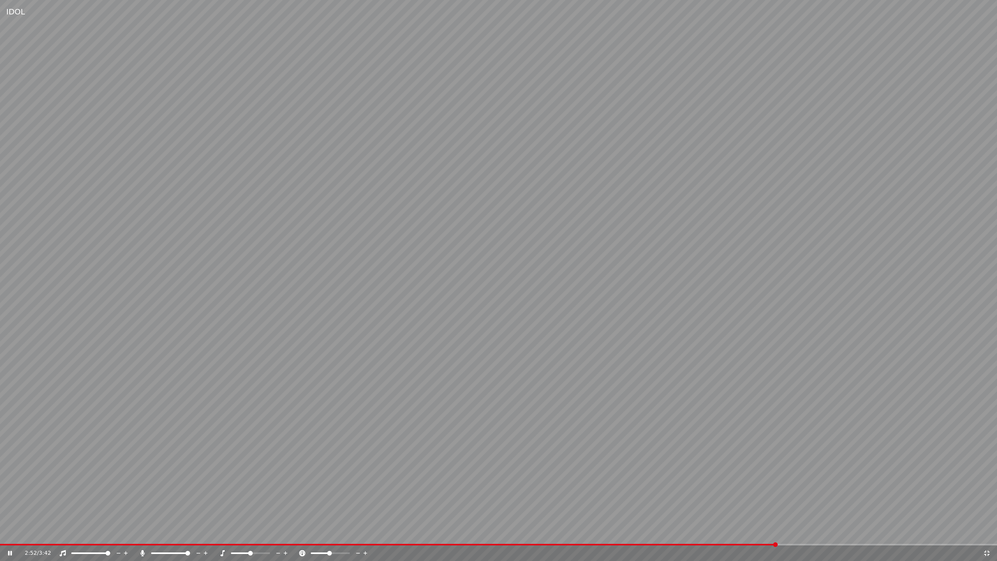
click at [836, 536] on video at bounding box center [498, 280] width 997 height 561
click at [846, 536] on span at bounding box center [498, 545] width 997 height 2
click at [820, 468] on video at bounding box center [498, 280] width 997 height 561
click at [918, 536] on span at bounding box center [498, 545] width 997 height 2
click at [898, 536] on span at bounding box center [449, 545] width 898 height 2
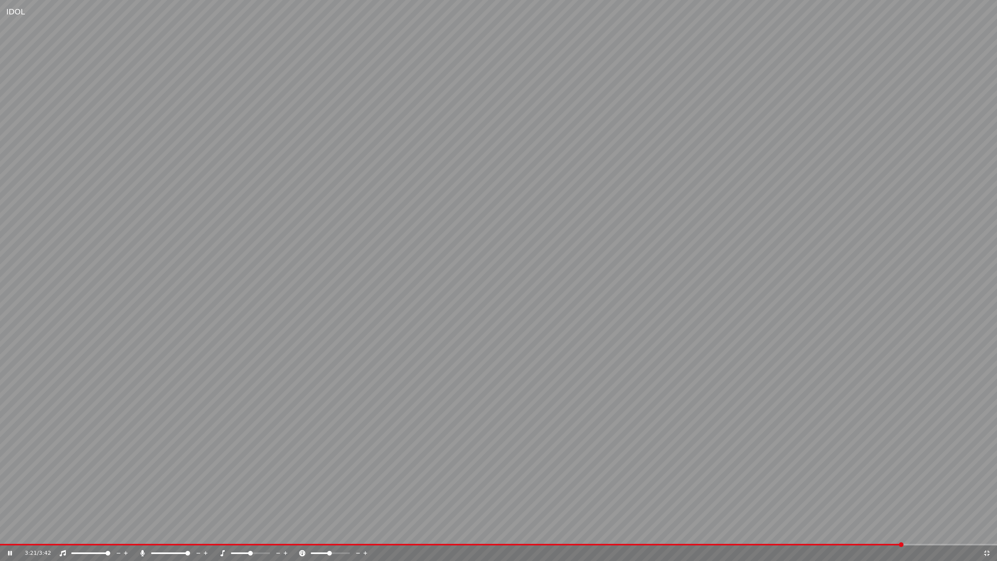
click at [947, 536] on video at bounding box center [498, 280] width 997 height 561
click at [958, 536] on div "3:21 / 3:42" at bounding box center [498, 553] width 997 height 16
click at [940, 526] on video at bounding box center [498, 280] width 997 height 561
click at [950, 536] on span at bounding box center [498, 545] width 997 height 2
click at [944, 514] on video at bounding box center [498, 280] width 997 height 561
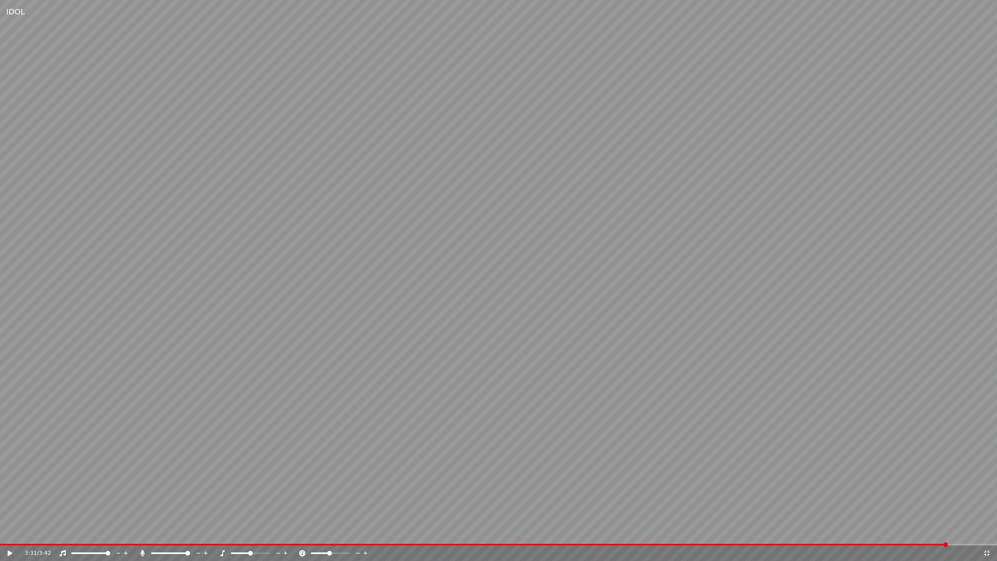
click at [764, 407] on video at bounding box center [498, 280] width 997 height 561
click at [922, 536] on span at bounding box center [482, 545] width 964 height 2
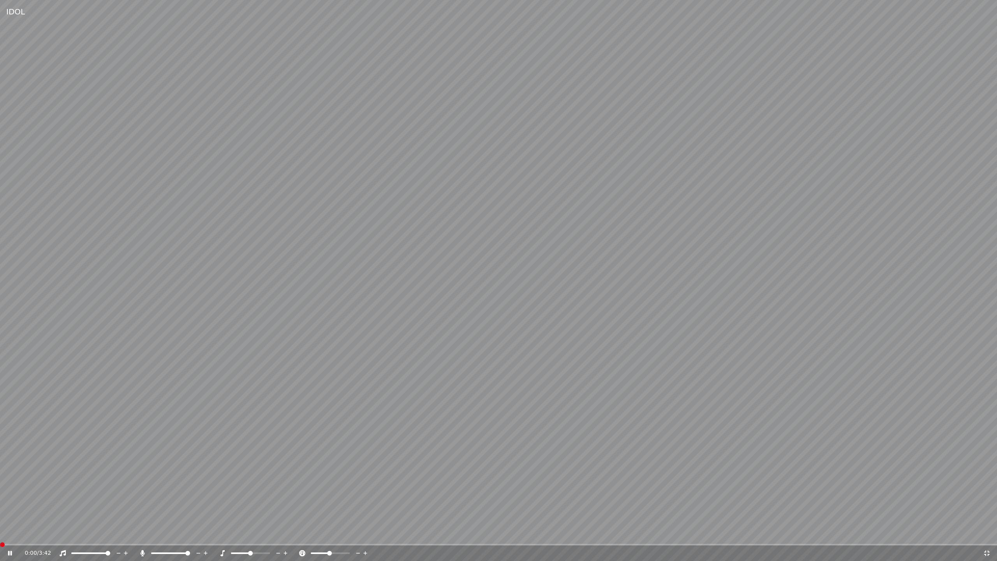
click at [0, 536] on span at bounding box center [0, 545] width 0 height 2
click at [613, 438] on video at bounding box center [498, 280] width 997 height 561
click at [81, 536] on span at bounding box center [83, 544] width 5 height 5
click at [78, 536] on span at bounding box center [78, 544] width 5 height 5
click at [76, 536] on span at bounding box center [78, 544] width 5 height 5
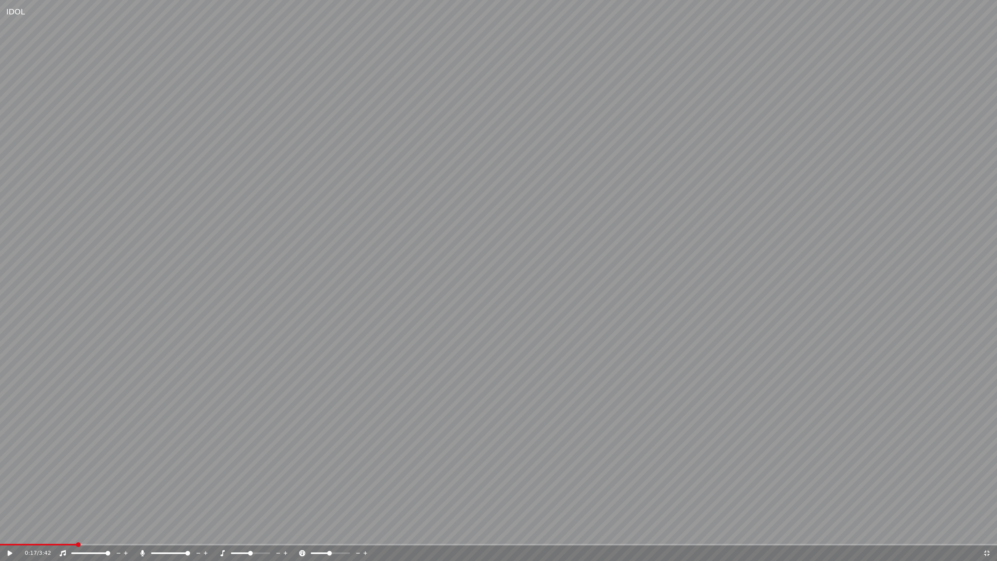
click at [76, 536] on span at bounding box center [78, 544] width 5 height 5
click at [86, 501] on video at bounding box center [498, 280] width 997 height 561
click at [101, 472] on video at bounding box center [498, 280] width 997 height 561
drag, startPoint x: 86, startPoint y: 485, endPoint x: 87, endPoint y: 508, distance: 22.6
click at [86, 485] on video at bounding box center [498, 280] width 997 height 561
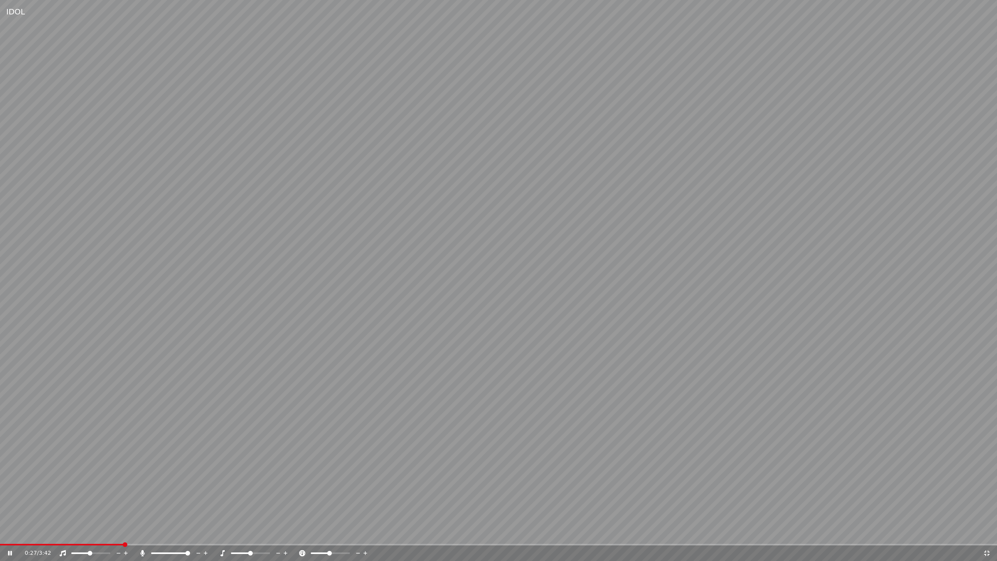
click at [90, 536] on span at bounding box center [90, 553] width 5 height 5
click at [0, 536] on span at bounding box center [2, 544] width 5 height 5
click at [95, 471] on video at bounding box center [498, 280] width 997 height 561
click at [87, 473] on video at bounding box center [498, 280] width 997 height 561
click at [88, 536] on span at bounding box center [88, 553] width 5 height 5
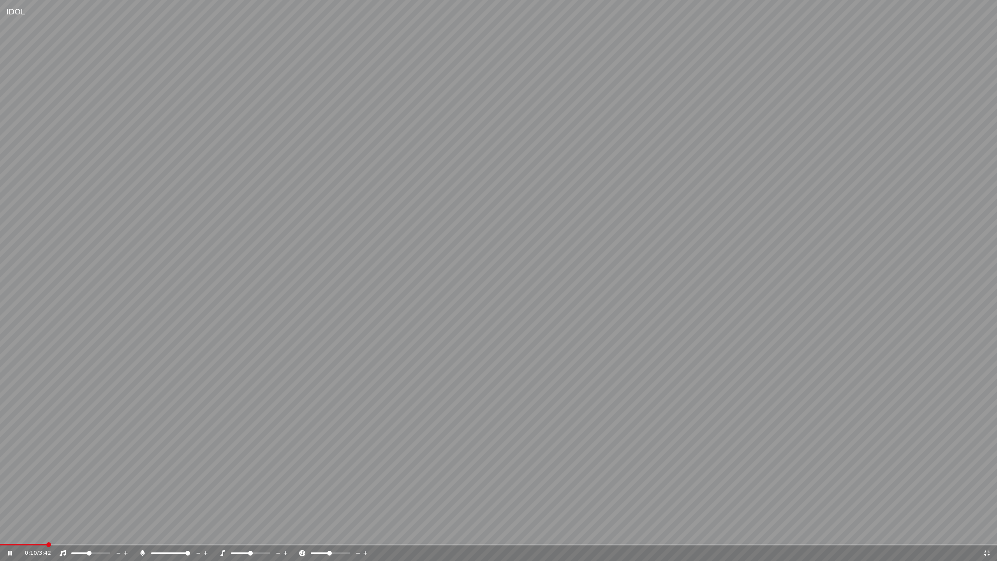
click at [89, 536] on span at bounding box center [89, 553] width 5 height 5
click at [66, 536] on span at bounding box center [68, 544] width 5 height 5
click at [92, 536] on span at bounding box center [92, 553] width 5 height 5
click at [89, 536] on span at bounding box center [89, 553] width 5 height 5
click at [0, 536] on span at bounding box center [2, 544] width 5 height 5
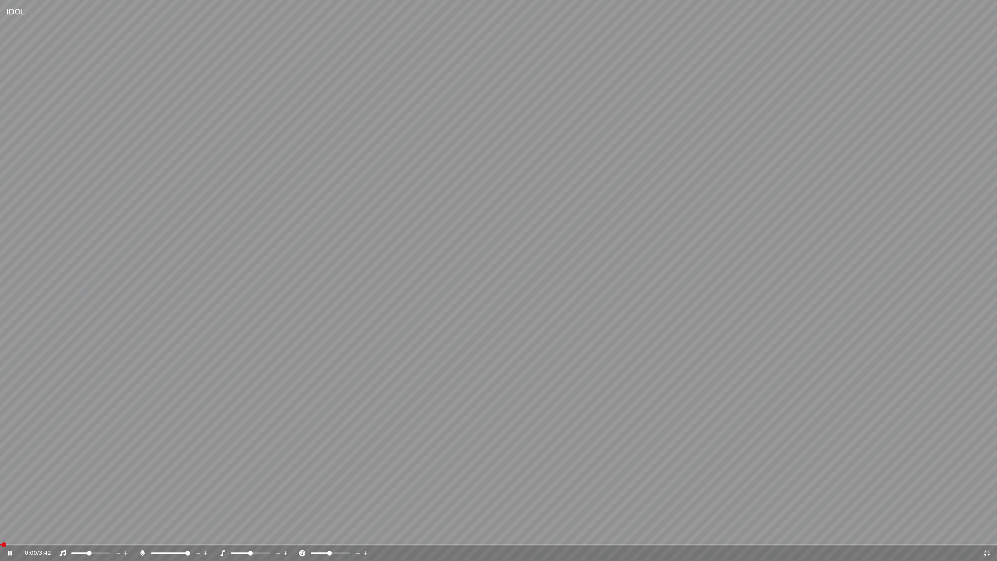
click at [65, 486] on video at bounding box center [498, 280] width 997 height 561
click at [81, 495] on video at bounding box center [498, 280] width 997 height 561
click at [99, 536] on span at bounding box center [97, 553] width 5 height 5
click at [0, 536] on span at bounding box center [2, 544] width 5 height 5
click at [93, 485] on video at bounding box center [498, 280] width 997 height 561
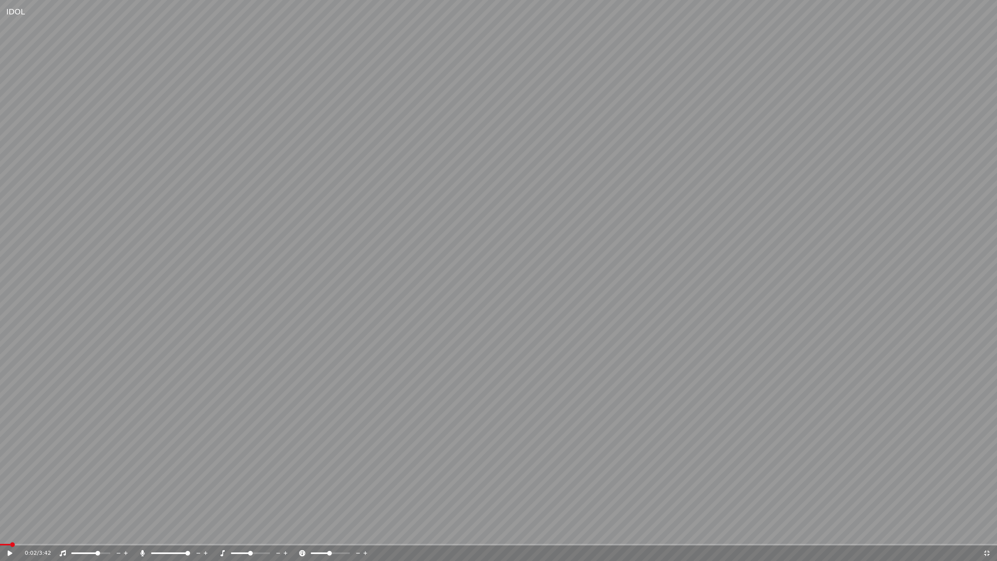
click at [141, 536] on icon at bounding box center [143, 553] width 4 height 6
click at [127, 475] on video at bounding box center [498, 280] width 997 height 561
click at [13, 536] on span at bounding box center [15, 544] width 5 height 5
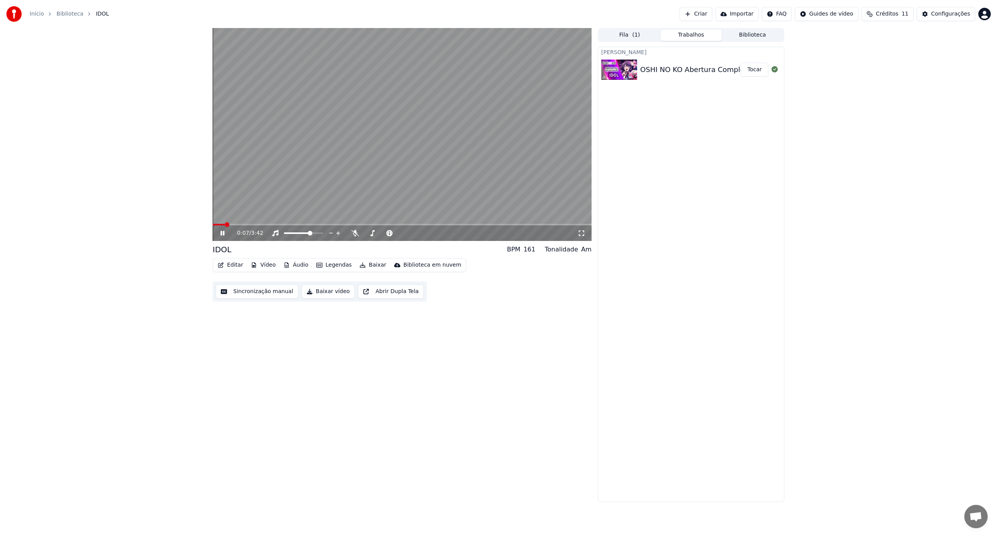
click at [221, 235] on icon at bounding box center [222, 233] width 4 height 5
click at [755, 70] on button "Tocar" at bounding box center [755, 70] width 28 height 14
click at [393, 233] on span at bounding box center [383, 234] width 39 height 2
click at [583, 235] on icon at bounding box center [581, 233] width 5 height 5
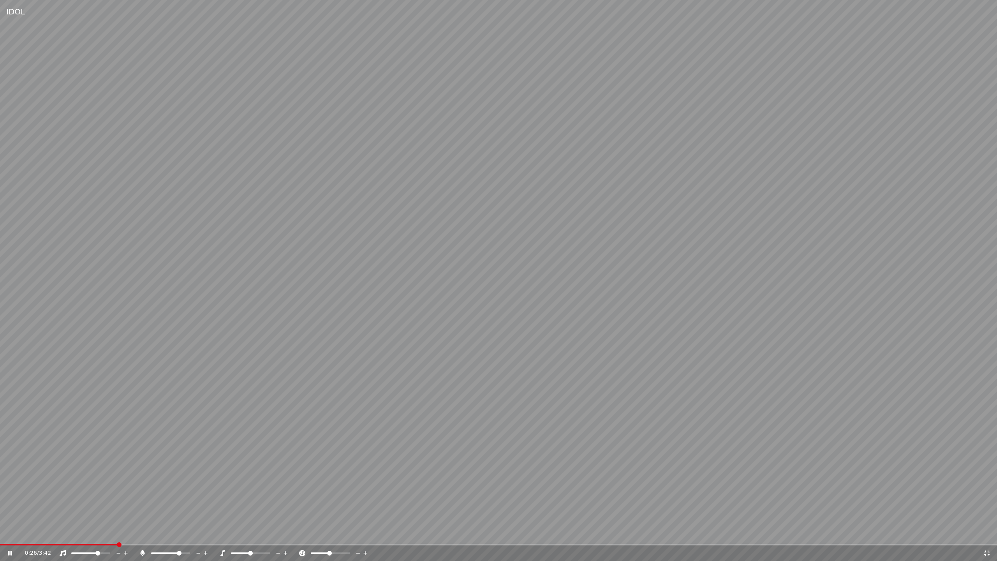
click at [117, 536] on span at bounding box center [119, 544] width 5 height 5
click at [67, 536] on span at bounding box center [69, 544] width 5 height 5
click at [174, 352] on video at bounding box center [498, 280] width 997 height 561
click at [338, 282] on video at bounding box center [498, 280] width 997 height 561
click at [746, 421] on video at bounding box center [498, 280] width 997 height 561
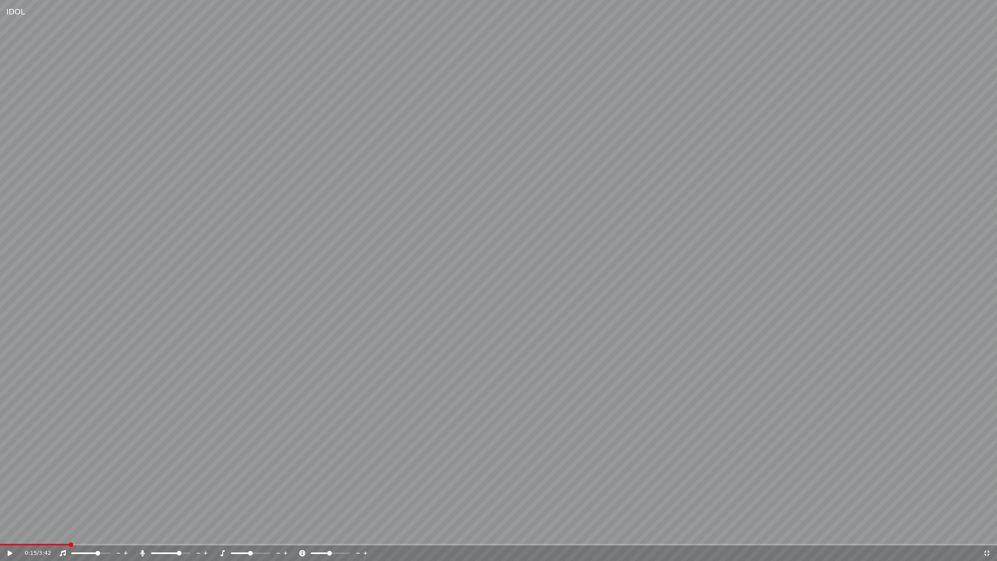
click at [653, 368] on video at bounding box center [498, 280] width 997 height 561
click at [318, 487] on video at bounding box center [498, 280] width 997 height 561
click at [353, 479] on video at bounding box center [498, 280] width 997 height 561
click at [651, 493] on video at bounding box center [498, 280] width 997 height 561
click at [504, 307] on video at bounding box center [498, 280] width 997 height 561
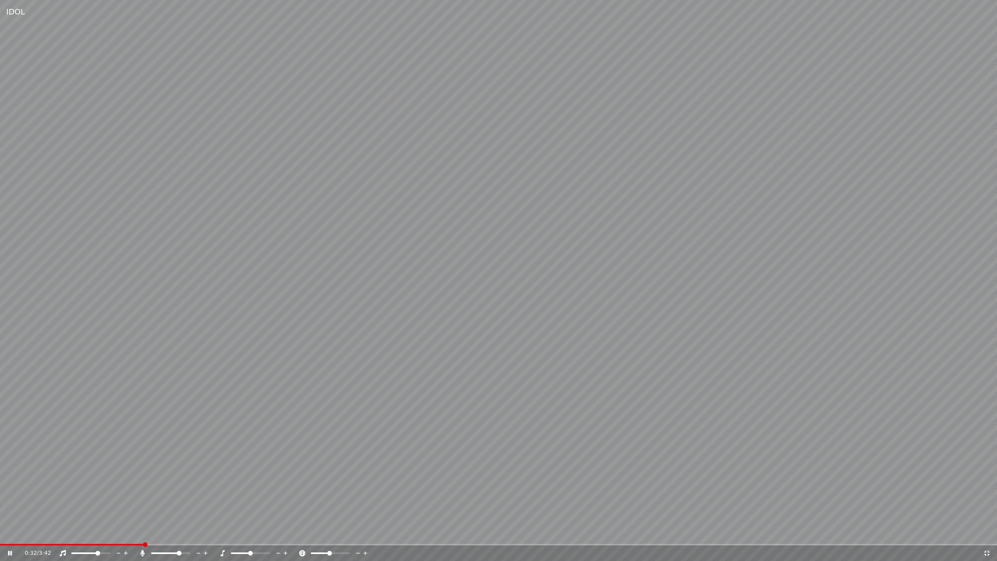
click at [174, 536] on span at bounding box center [498, 545] width 997 height 2
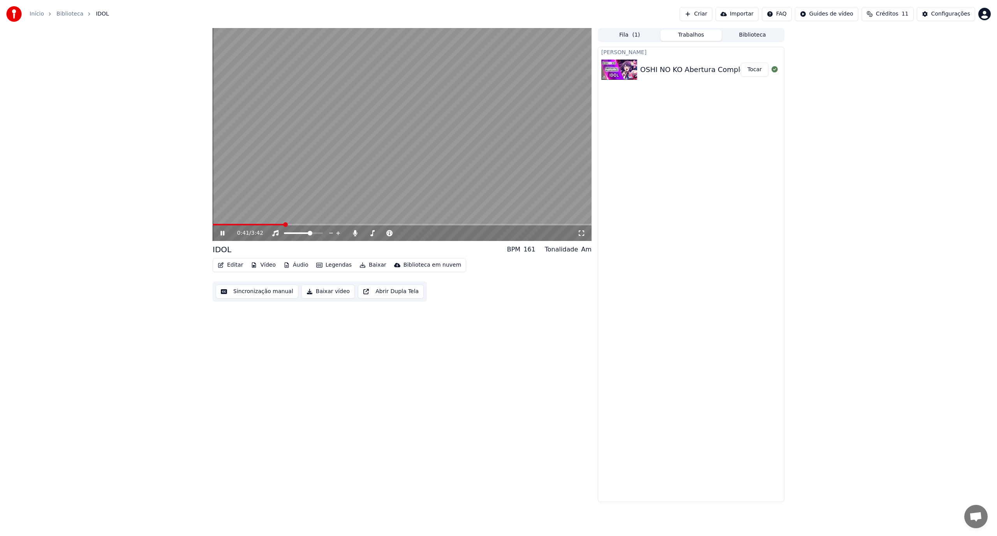
click at [279, 144] on video at bounding box center [402, 134] width 379 height 213
click at [321, 293] on button "Baixar vídeo" at bounding box center [327, 292] width 53 height 14
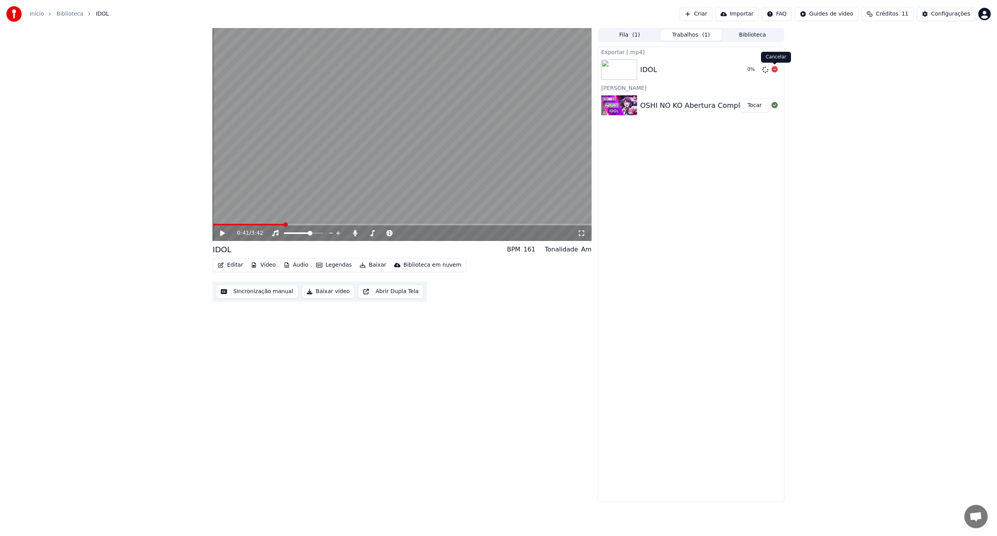
click at [776, 68] on icon at bounding box center [775, 69] width 6 height 6
click at [775, 71] on icon at bounding box center [775, 69] width 6 height 6
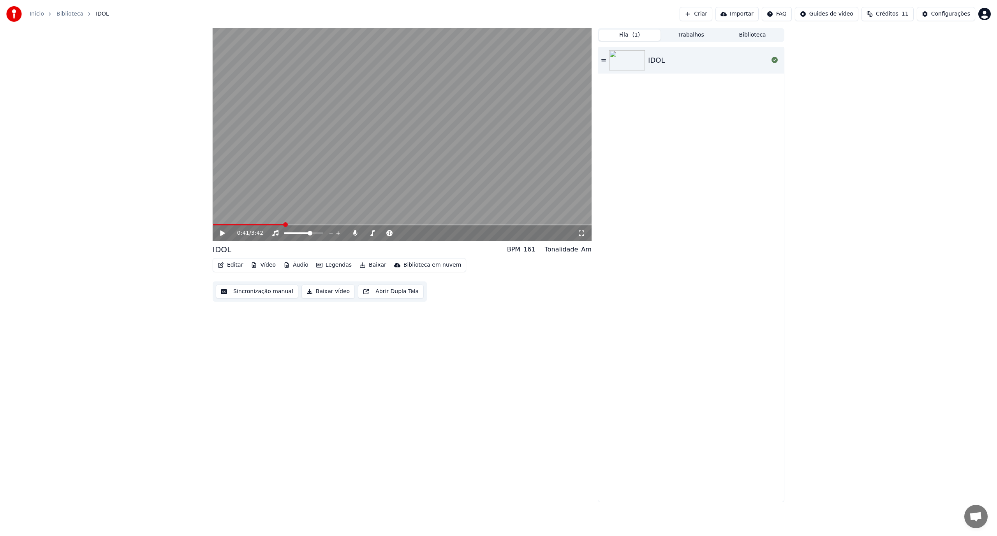
click at [624, 32] on button "Fila ( 1 )" at bounding box center [630, 35] width 62 height 11
click at [710, 12] on button "Criar" at bounding box center [696, 14] width 33 height 14
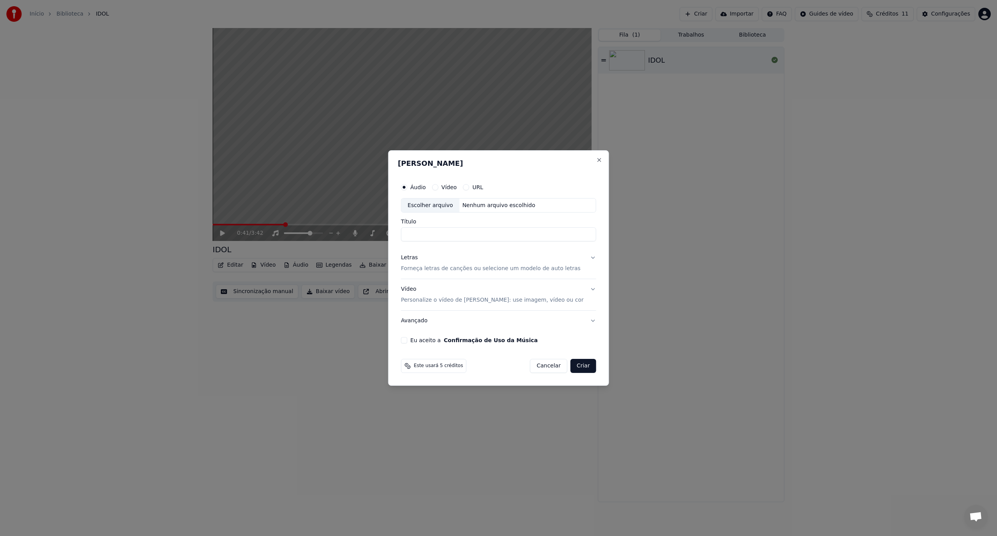
click at [448, 205] on div "Escolher arquivo" at bounding box center [431, 206] width 58 height 14
type input "**********"
click at [458, 272] on p "Forneça letras de canções ou selecione um modelo de auto letras" at bounding box center [491, 269] width 180 height 8
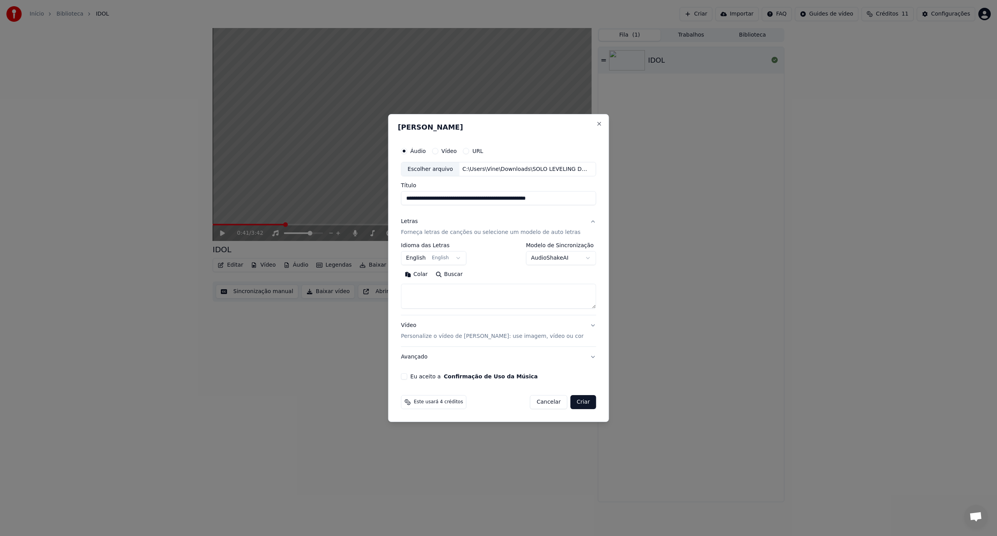
click at [455, 258] on button "English English" at bounding box center [433, 259] width 65 height 14
select select "**"
click at [436, 292] on textarea at bounding box center [498, 296] width 195 height 25
paste textarea "**********"
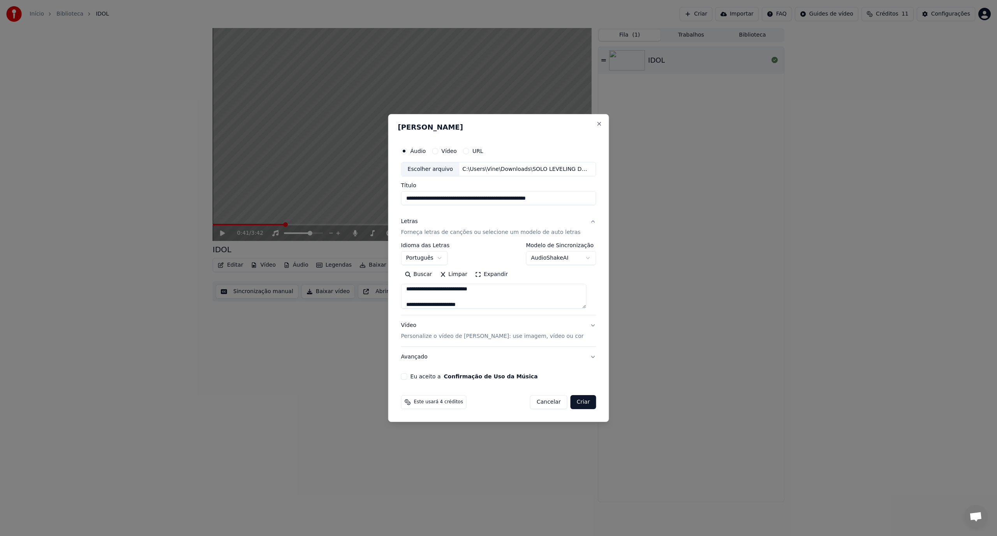
scroll to position [0, 0]
type textarea "**********"
click at [503, 337] on p "Personalize o vídeo de [PERSON_NAME]: use imagem, vídeo ou cor" at bounding box center [492, 337] width 183 height 8
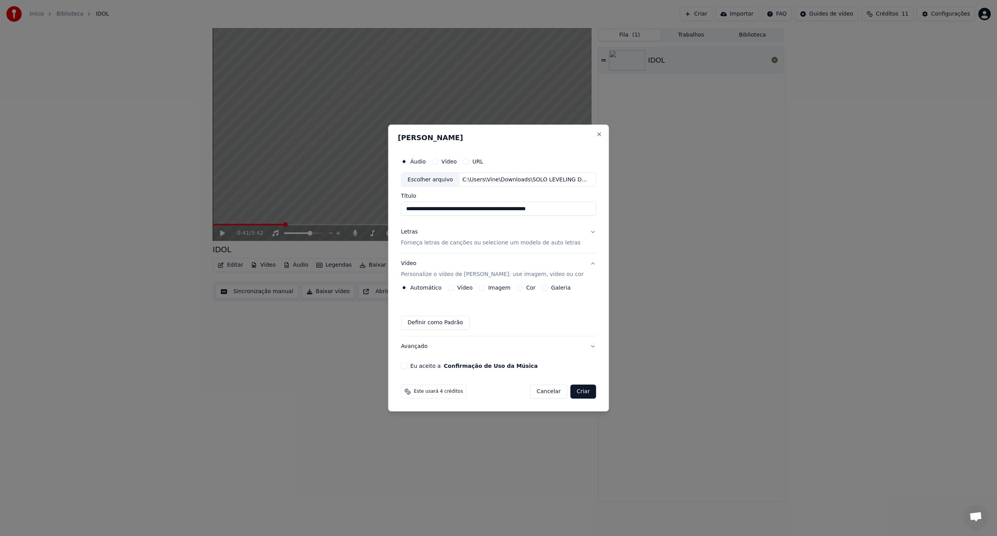
click at [487, 288] on div "Imagem" at bounding box center [495, 288] width 32 height 6
click at [485, 288] on button "Imagem" at bounding box center [482, 288] width 6 height 6
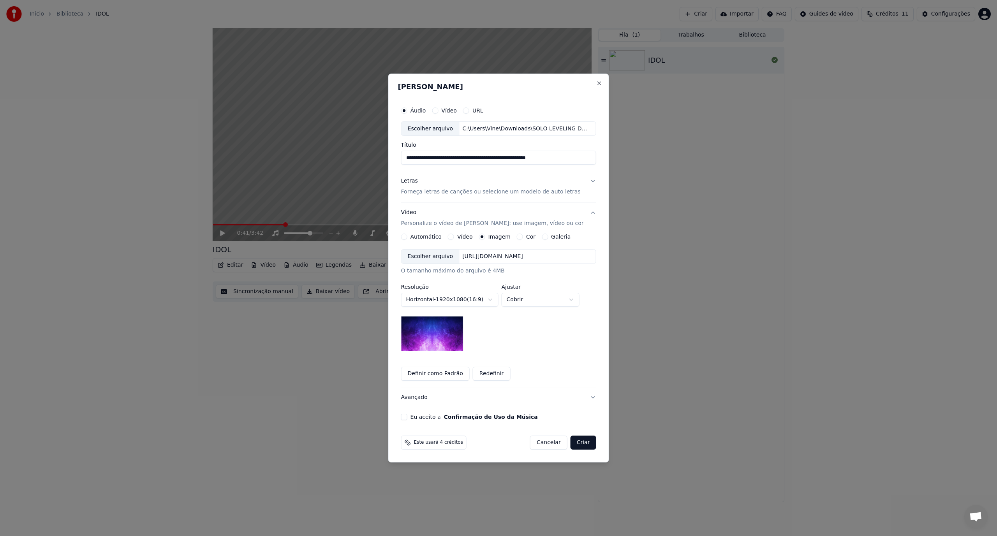
click at [488, 374] on button "Redefinir" at bounding box center [492, 374] width 38 height 14
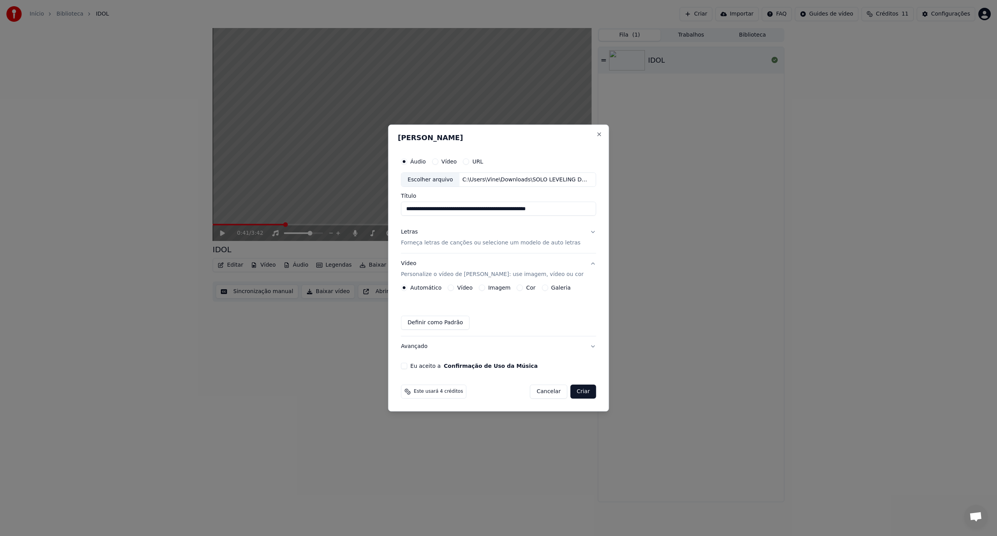
click at [485, 287] on button "Imagem" at bounding box center [482, 288] width 6 height 6
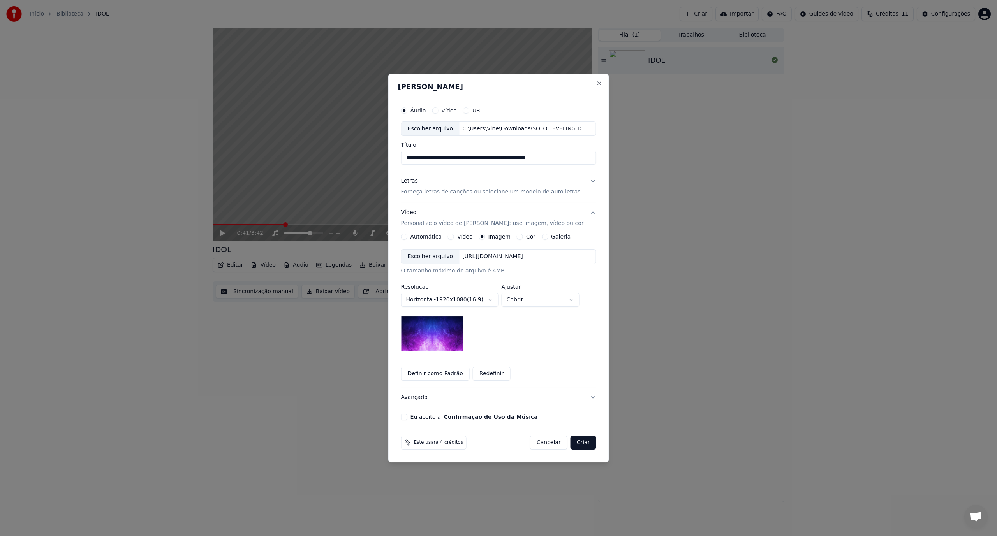
click at [531, 350] on div "**********" at bounding box center [498, 300] width 195 height 102
click at [407, 417] on button "Eu aceito a Confirmação de Uso da Música" at bounding box center [404, 417] width 6 height 6
click at [584, 445] on button "Criar" at bounding box center [584, 443] width 26 height 14
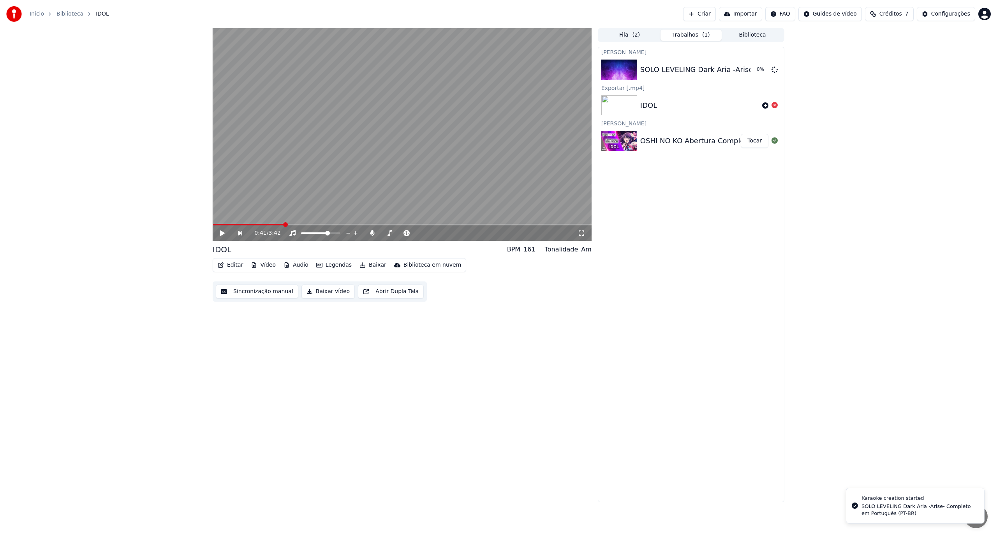
click at [885, 12] on button "Créditos 7" at bounding box center [889, 14] width 49 height 14
click at [774, 106] on icon at bounding box center [775, 105] width 6 height 6
click at [636, 35] on span "( 2 )" at bounding box center [636, 35] width 8 height 8
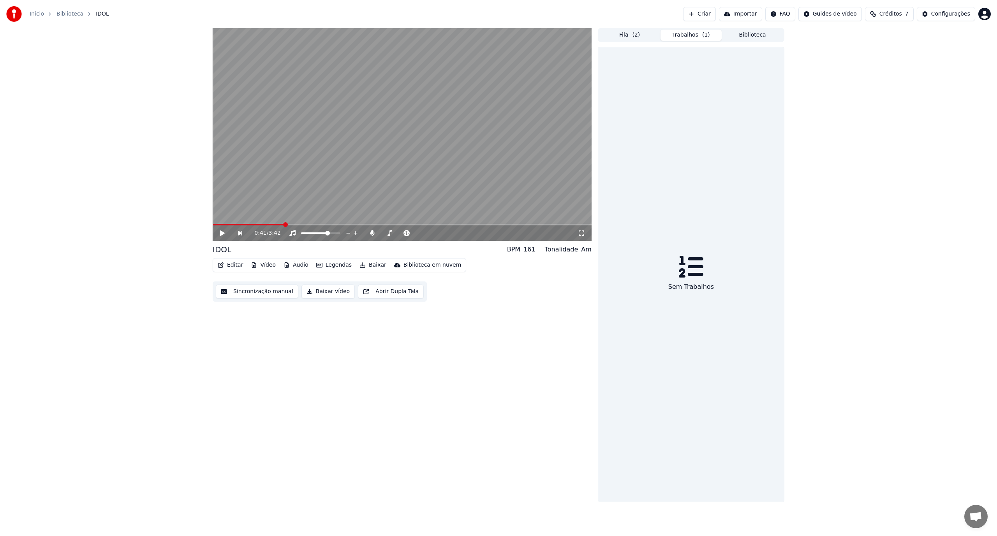
click at [699, 36] on button "Trabalhos ( 1 )" at bounding box center [692, 35] width 62 height 11
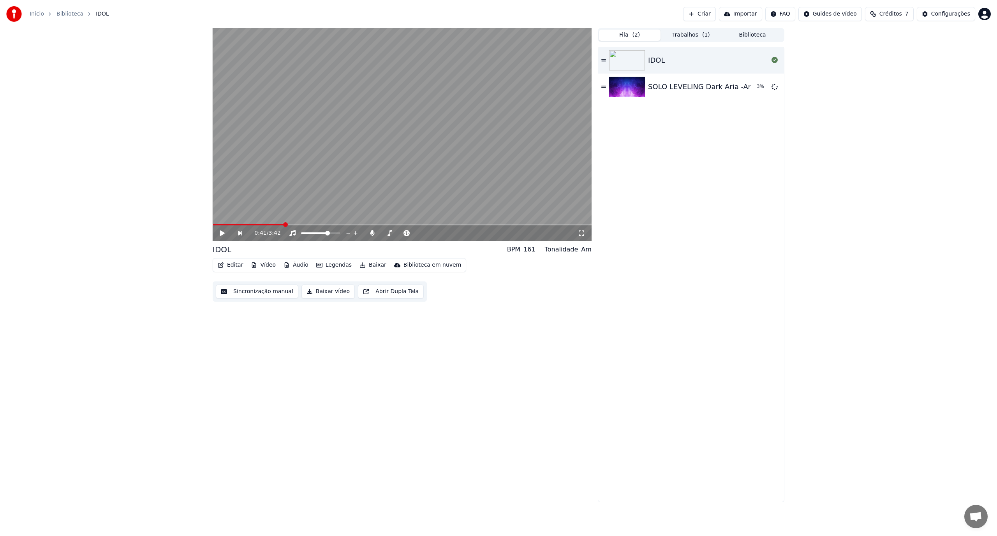
click at [633, 32] on span "( 2 )" at bounding box center [636, 35] width 8 height 8
click at [691, 37] on button "Trabalhos ( 1 )" at bounding box center [692, 35] width 62 height 11
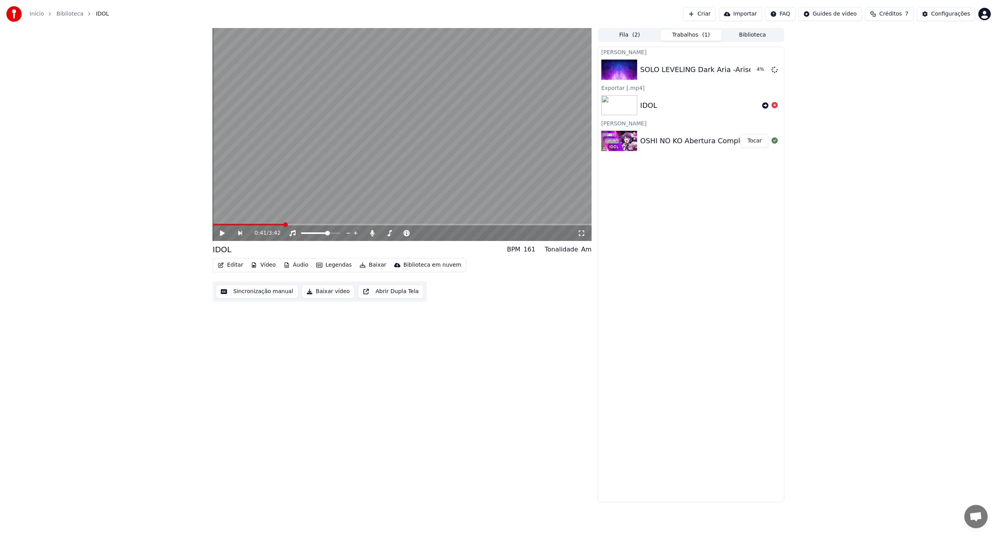
click at [887, 16] on span "Créditos" at bounding box center [891, 14] width 23 height 8
click at [880, 136] on div "0:41 / 3:42 IDOL BPM 161 Tonalidade Am Editar Vídeo Áudio Legendas Baixar Bibli…" at bounding box center [498, 265] width 997 height 474
click at [684, 143] on div "OSHI NO KO Abertura Completa em Português - IDOL" at bounding box center [733, 141] width 186 height 11
click at [290, 167] on video at bounding box center [402, 134] width 379 height 213
click at [250, 223] on span at bounding box center [252, 224] width 5 height 5
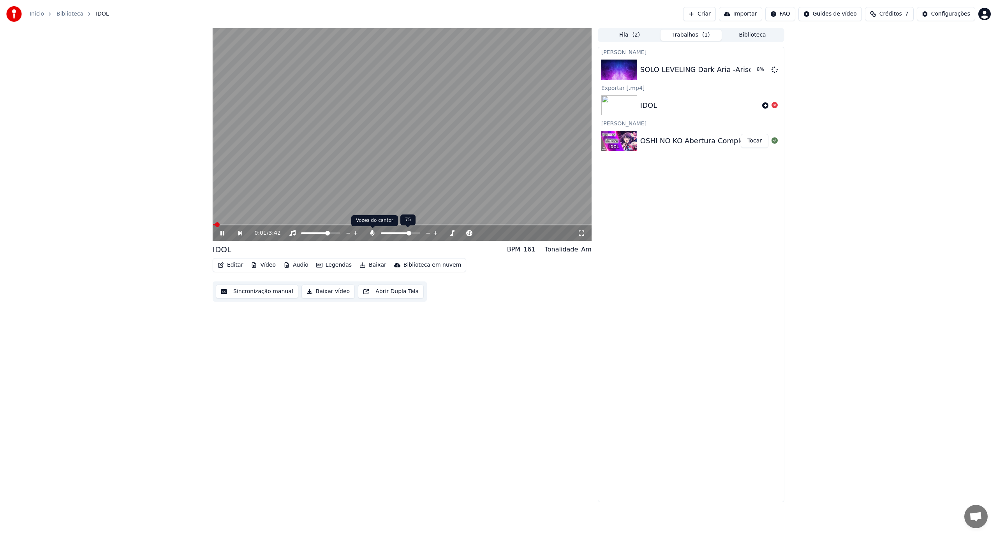
click at [374, 234] on icon at bounding box center [372, 233] width 8 height 6
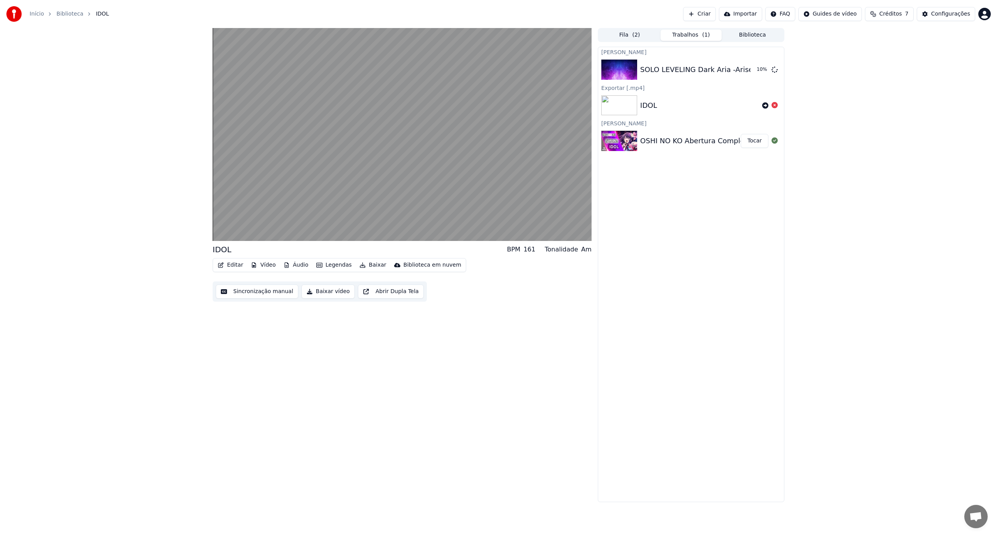
click at [318, 293] on button "Baixar vídeo" at bounding box center [327, 292] width 53 height 14
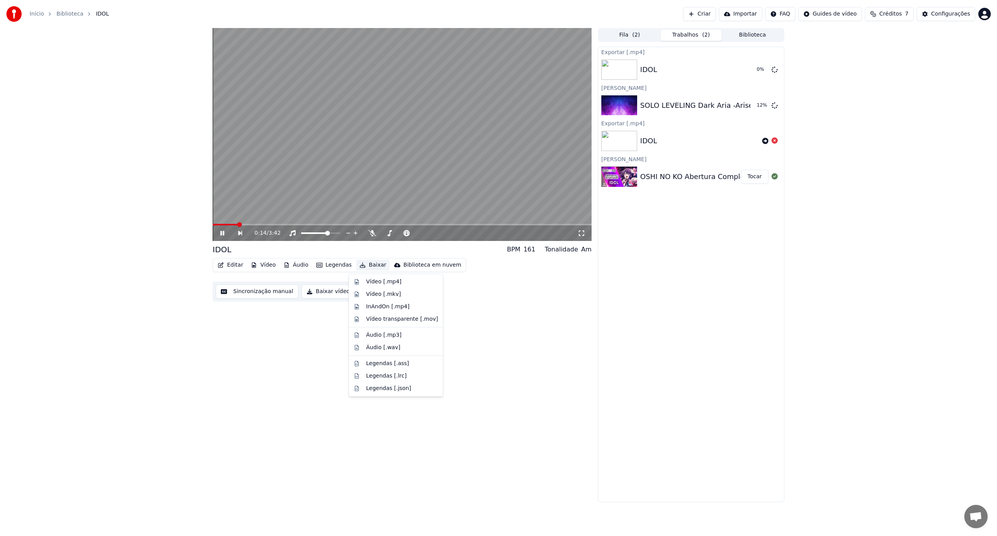
click at [363, 267] on button "Baixar" at bounding box center [372, 265] width 33 height 11
click at [545, 333] on div "IDOL BPM 161 Tonalidade Am Editar Vídeo Áudio Legendas Baixar Biblioteca em nuv…" at bounding box center [402, 265] width 379 height 474
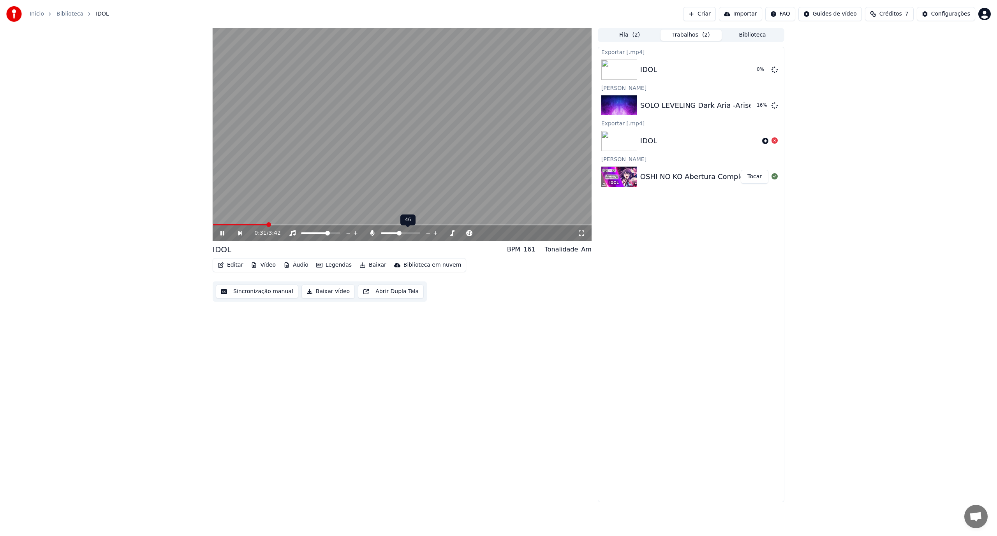
click at [399, 233] on span at bounding box center [400, 234] width 39 height 2
click at [774, 70] on icon at bounding box center [775, 69] width 6 height 6
click at [330, 234] on span at bounding box center [329, 233] width 5 height 5
click at [418, 231] on span at bounding box center [417, 233] width 5 height 5
click at [374, 231] on icon at bounding box center [372, 233] width 4 height 6
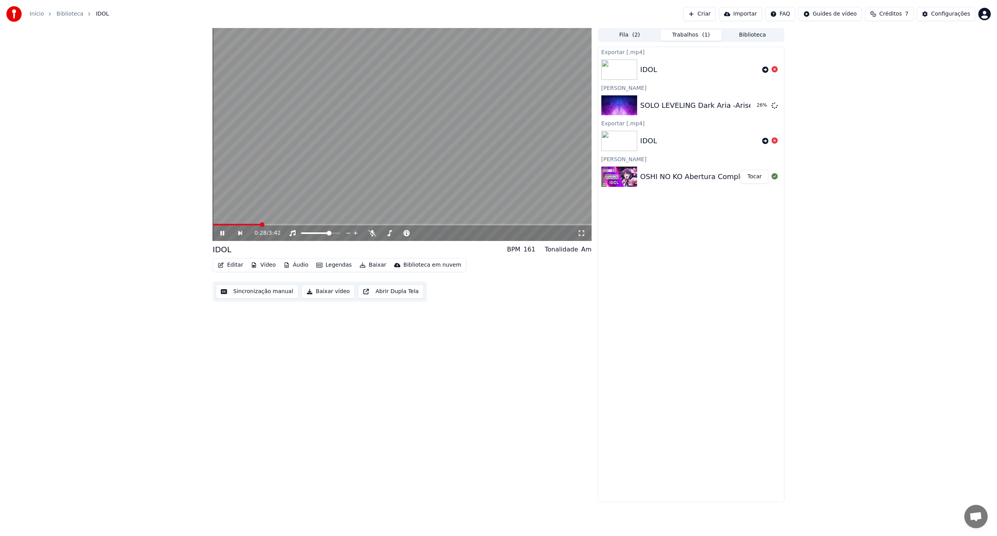
click at [260, 222] on span at bounding box center [262, 224] width 5 height 5
click at [368, 264] on button "Baixar" at bounding box center [372, 265] width 33 height 11
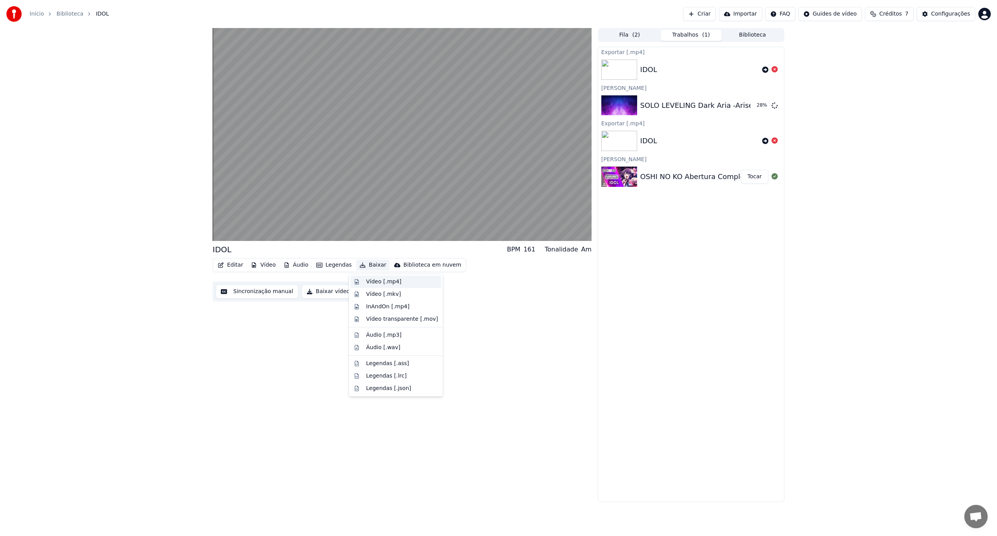
click at [377, 281] on div "Vídeo [.mp4]" at bounding box center [383, 282] width 35 height 8
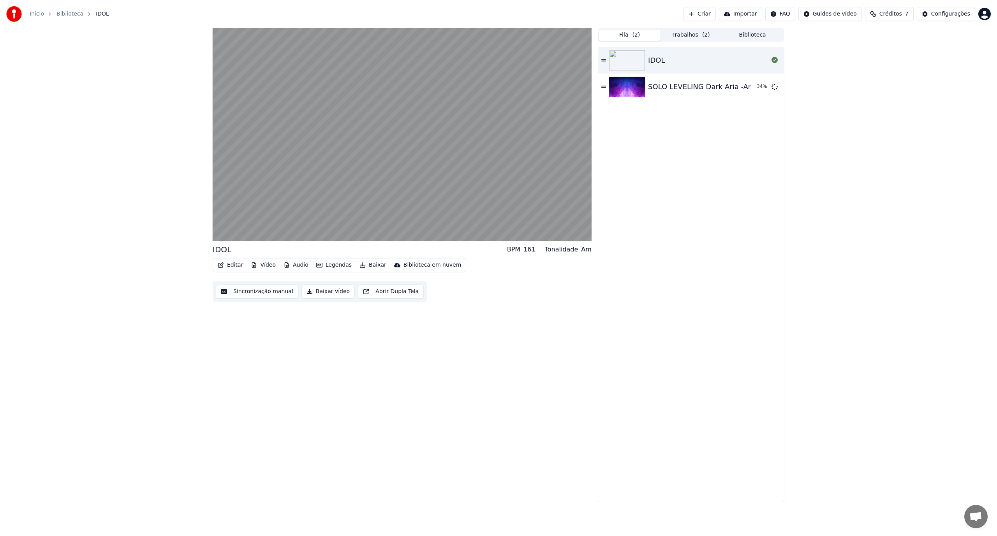
click at [627, 31] on button "Fila ( 2 )" at bounding box center [630, 35] width 62 height 11
click at [679, 35] on button "Trabalhos ( 2 )" at bounding box center [692, 35] width 62 height 11
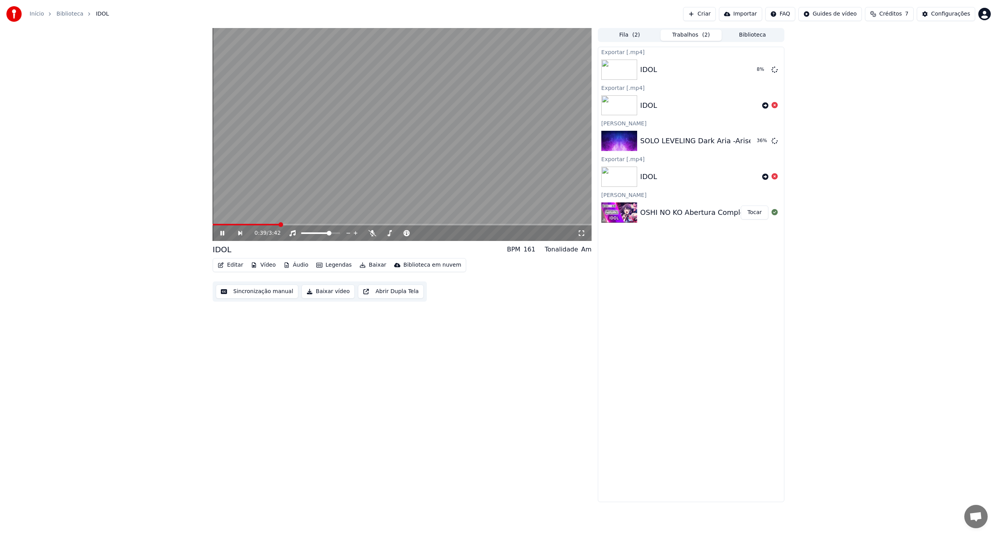
click at [222, 234] on icon at bounding box center [228, 233] width 18 height 6
click at [266, 382] on div "0:39 / 3:42 IDOL BPM 161 Tonalidade Am Editar Vídeo Áudio Legendas Baixar Bibli…" at bounding box center [402, 265] width 379 height 474
click at [643, 36] on button "Fila ( 2 )" at bounding box center [630, 35] width 62 height 11
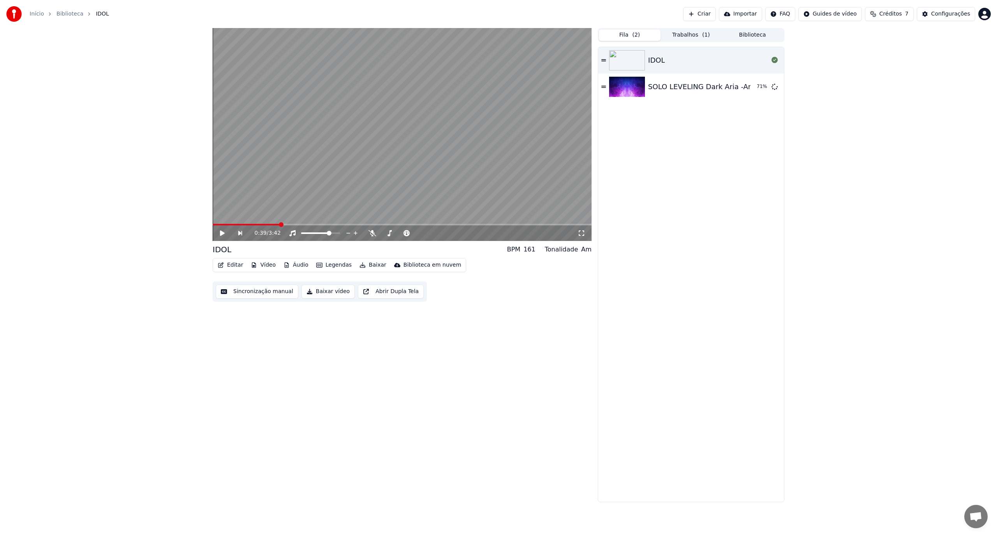
click at [678, 38] on button "Trabalhos ( 1 )" at bounding box center [692, 35] width 62 height 11
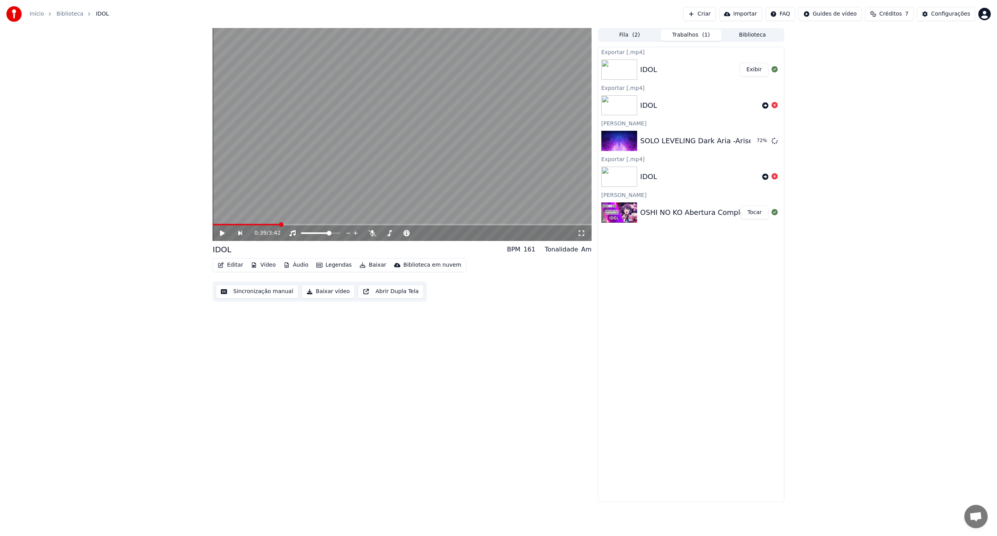
click at [713, 14] on button "Criar" at bounding box center [699, 14] width 33 height 14
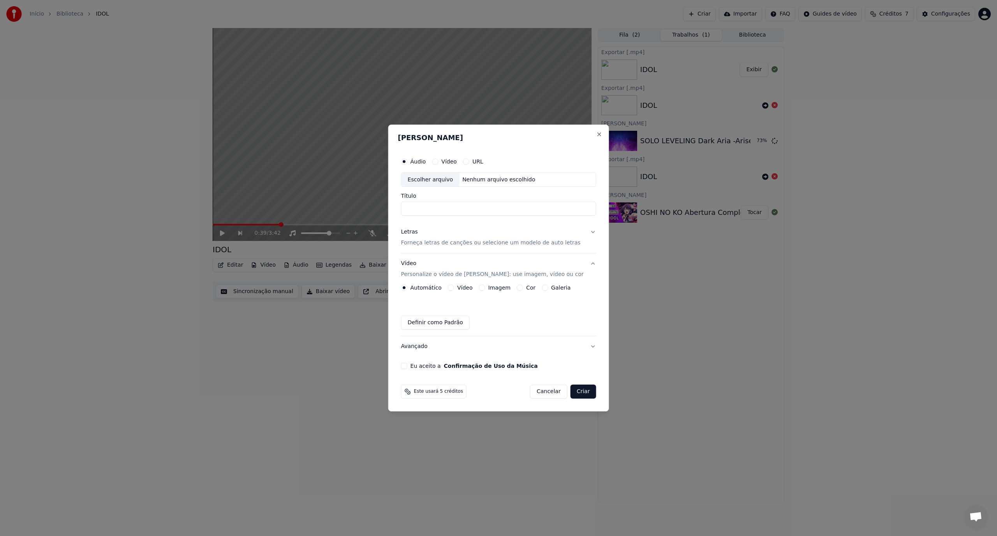
click at [494, 177] on div "Nenhum arquivo escolhido" at bounding box center [498, 180] width 79 height 8
click at [435, 240] on p "Forneça letras de canções ou selecione um modelo de auto letras" at bounding box center [491, 244] width 180 height 8
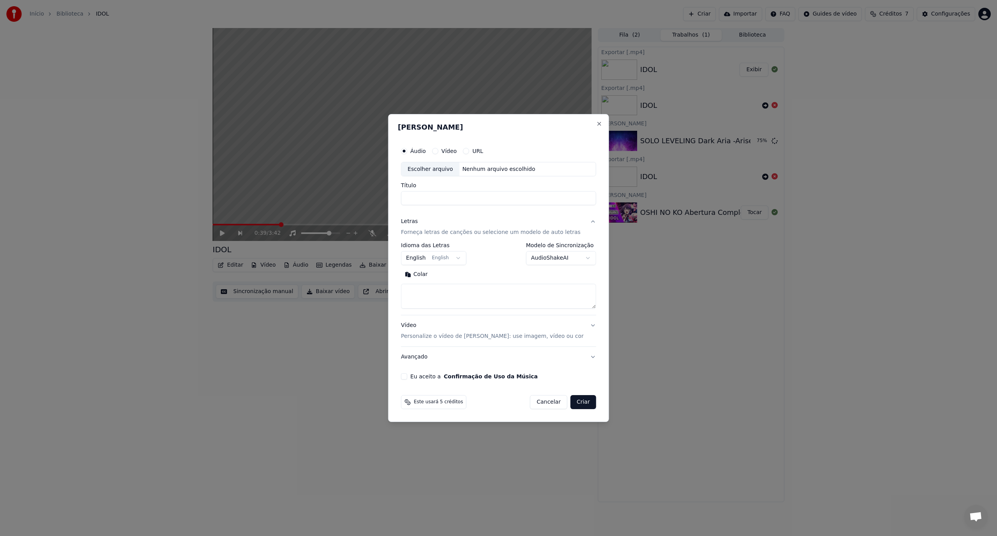
click at [437, 292] on textarea at bounding box center [498, 296] width 195 height 25
paste textarea "**********"
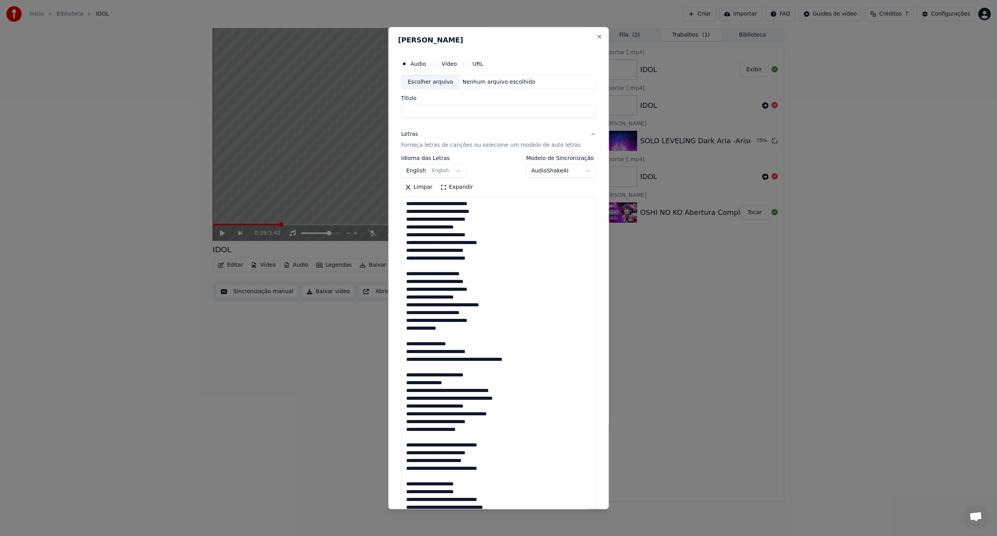
scroll to position [578, 0]
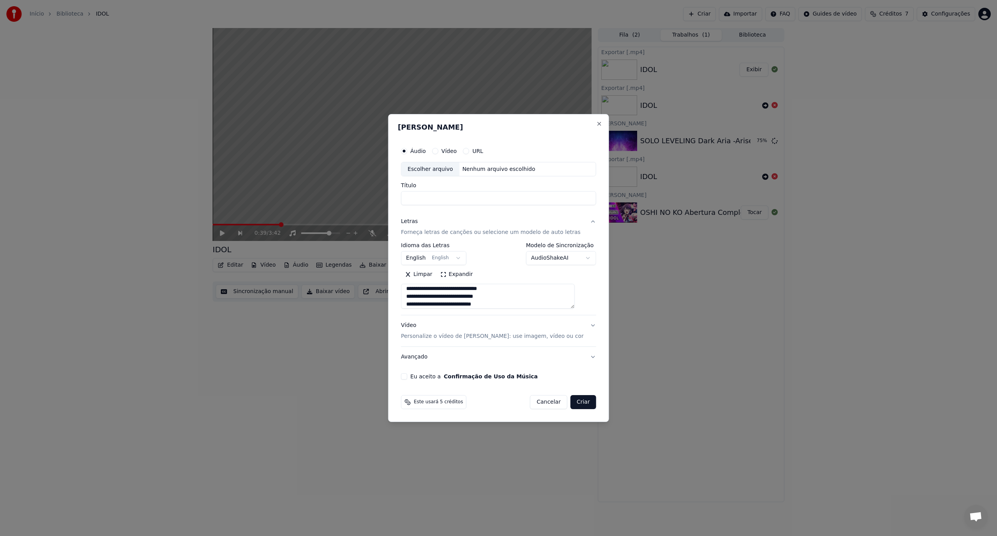
type textarea "**********"
click at [458, 257] on body "**********" at bounding box center [498, 268] width 997 height 536
select select "**"
click at [494, 246] on div "**********" at bounding box center [498, 254] width 195 height 23
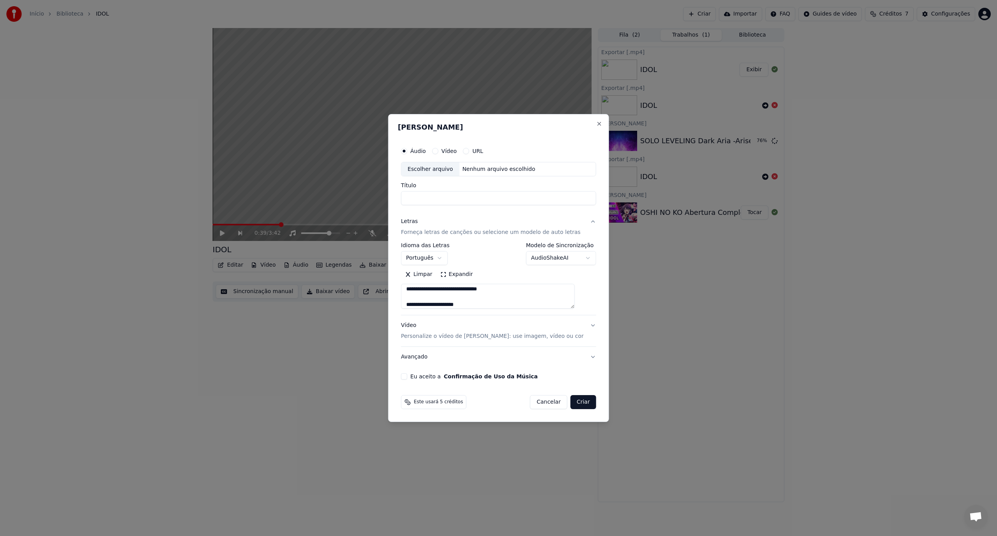
click at [454, 277] on button "Expandir" at bounding box center [456, 275] width 41 height 12
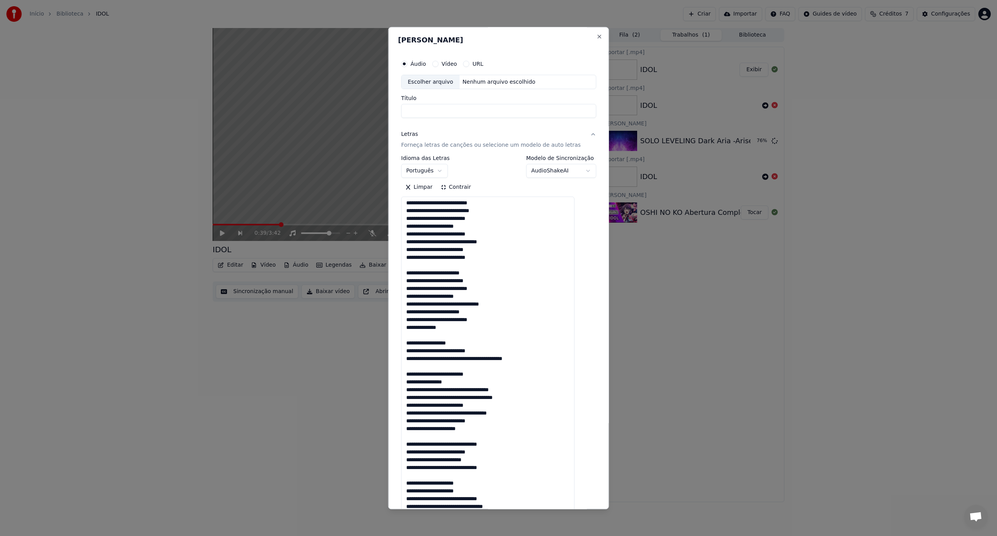
scroll to position [1, 0]
click at [495, 258] on textarea at bounding box center [487, 500] width 173 height 606
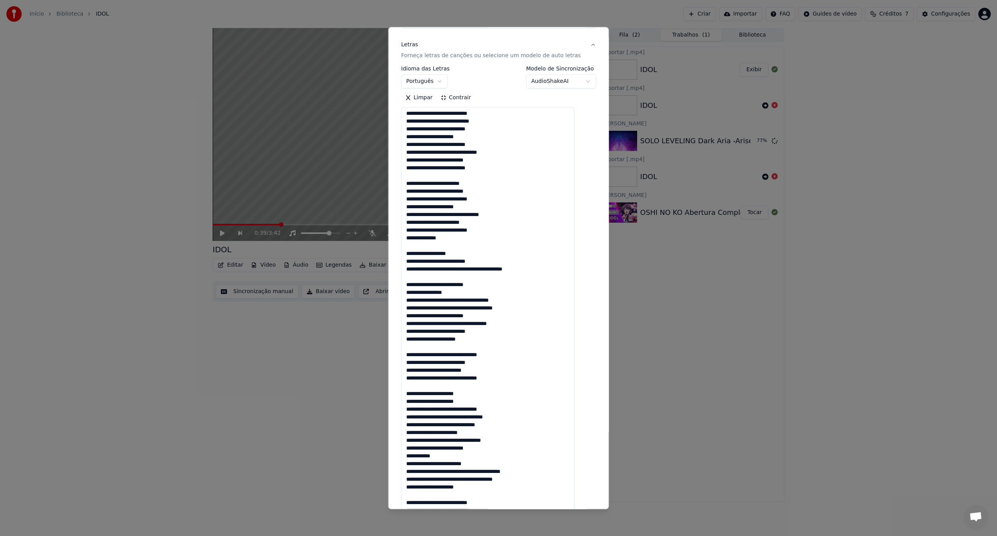
scroll to position [0, 0]
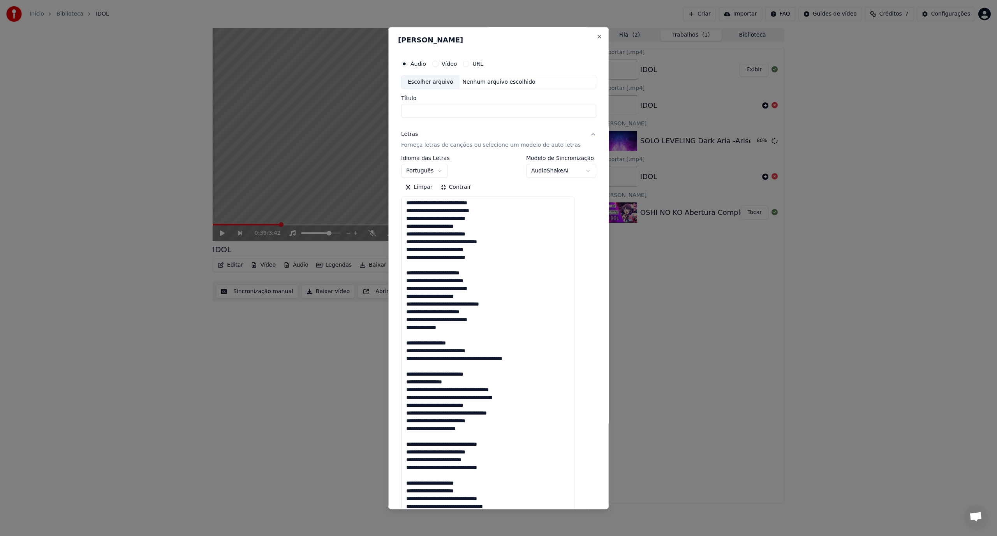
click at [439, 85] on div "Escolher arquivo" at bounding box center [431, 82] width 58 height 14
type input "**********"
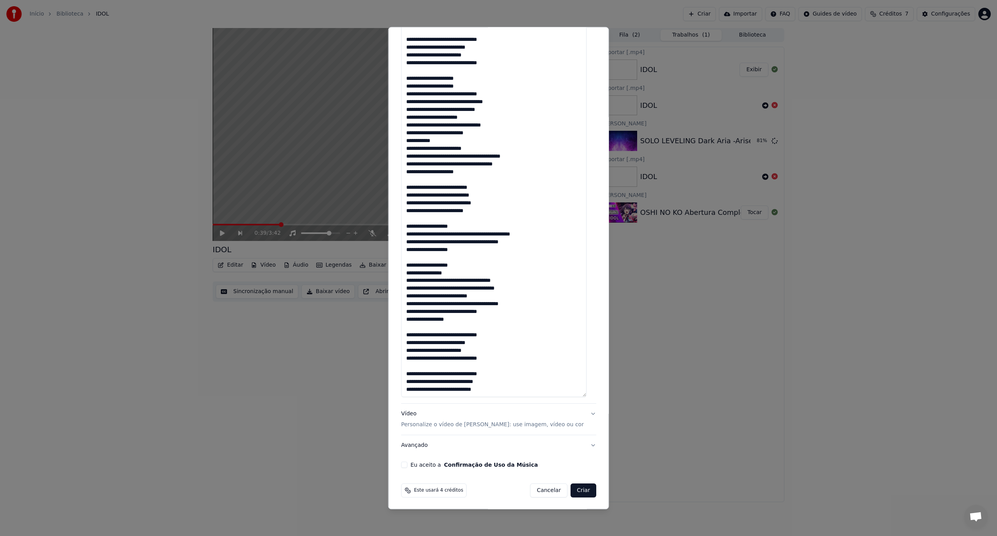
scroll to position [406, 0]
click at [421, 428] on button "Vídeo Personalize o vídeo de karaokê: use imagem, vídeo ou cor" at bounding box center [498, 418] width 195 height 31
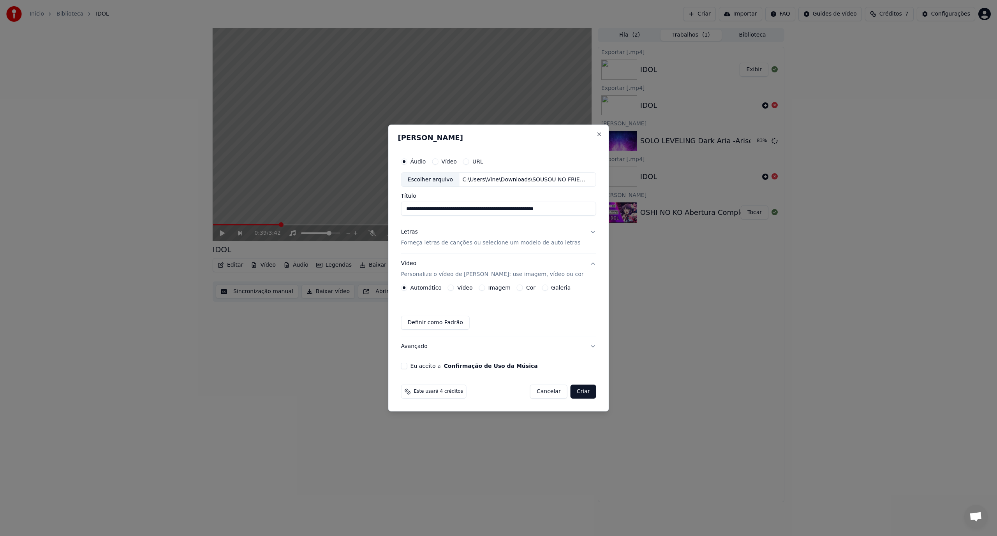
click at [491, 289] on label "Imagem" at bounding box center [499, 287] width 22 height 5
click at [485, 289] on button "Imagem" at bounding box center [482, 288] width 6 height 6
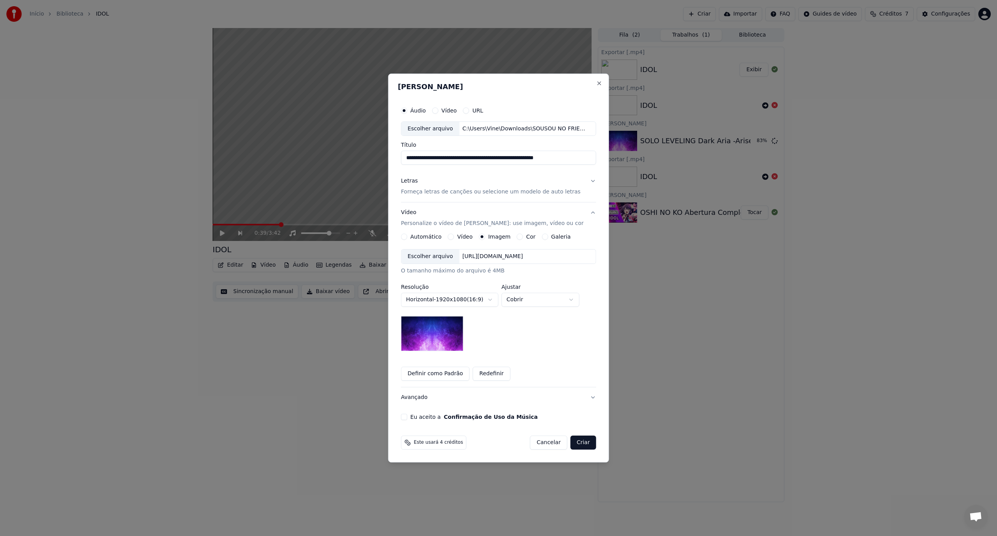
click at [525, 298] on button "Cobrir" at bounding box center [541, 300] width 78 height 14
select select "****"
click at [533, 306] on body "**********" at bounding box center [498, 268] width 997 height 536
click at [423, 418] on label "Eu aceito a Confirmação de Uso da Música" at bounding box center [474, 416] width 127 height 5
click at [407, 418] on button "Eu aceito a Confirmação de Uso da Música" at bounding box center [404, 417] width 6 height 6
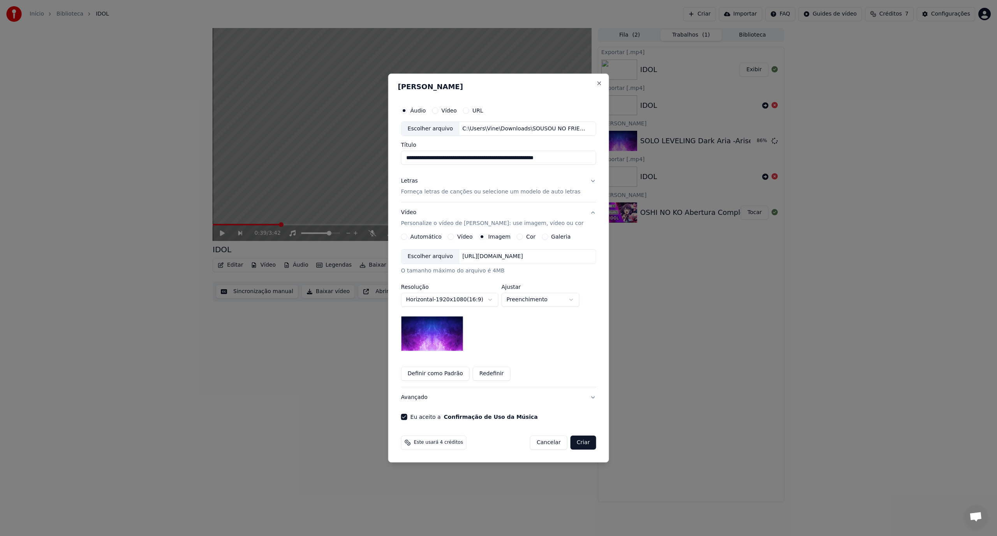
click at [582, 444] on button "Criar" at bounding box center [584, 443] width 26 height 14
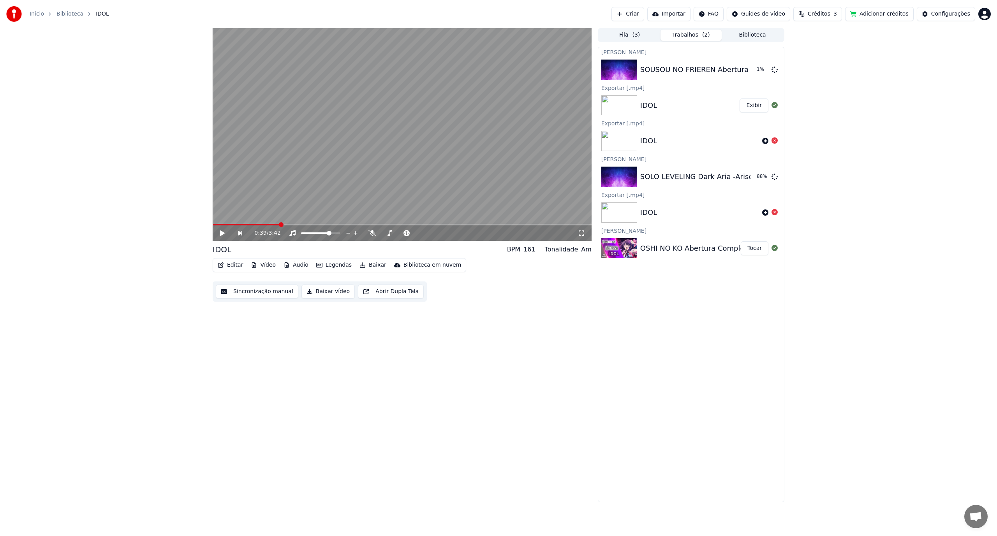
click at [757, 105] on button "Exibir" at bounding box center [754, 106] width 29 height 14
click at [758, 179] on button "Tocar" at bounding box center [755, 177] width 28 height 14
click at [584, 233] on icon at bounding box center [582, 233] width 8 height 6
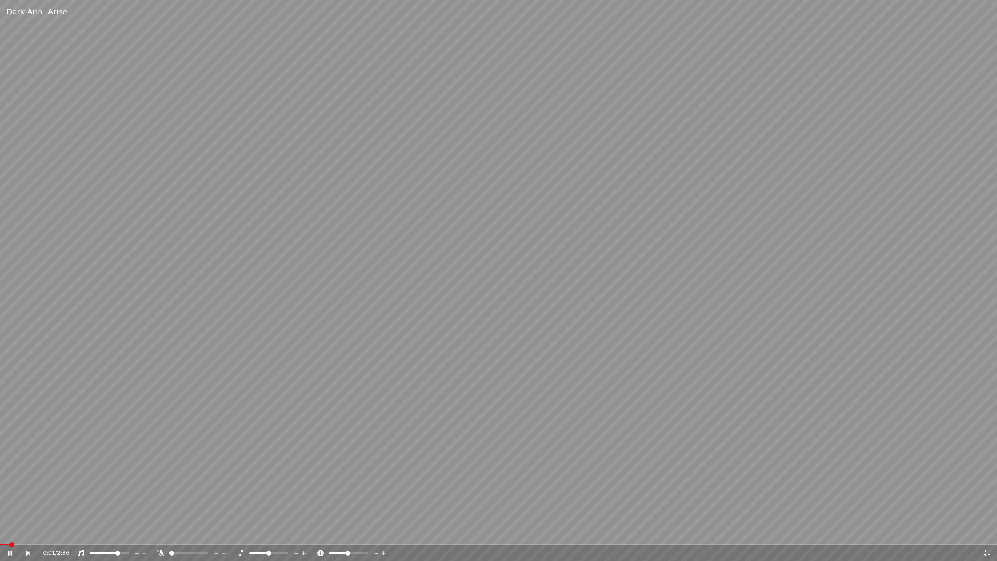
click at [163, 536] on icon at bounding box center [161, 553] width 8 height 6
click at [0, 536] on span at bounding box center [0, 545] width 0 height 2
click at [95, 461] on video at bounding box center [498, 280] width 997 height 561
click at [242, 501] on video at bounding box center [498, 280] width 997 height 561
click at [40, 536] on video at bounding box center [498, 280] width 997 height 561
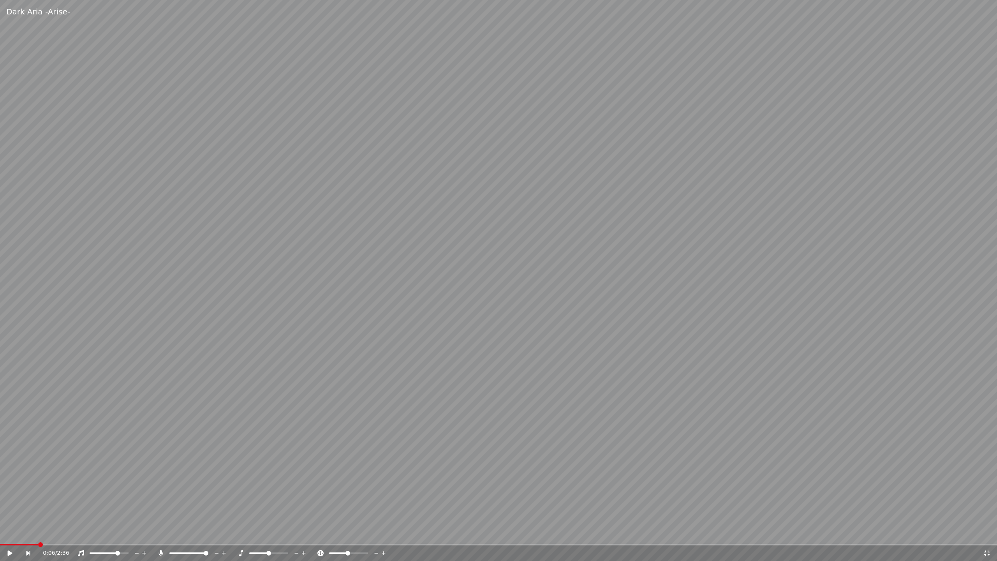
click at [41, 536] on span at bounding box center [498, 545] width 997 height 2
click at [73, 509] on video at bounding box center [498, 280] width 997 height 561
click at [247, 485] on video at bounding box center [498, 280] width 997 height 561
click at [268, 536] on span at bounding box center [268, 553] width 5 height 5
click at [342, 486] on video at bounding box center [498, 280] width 997 height 561
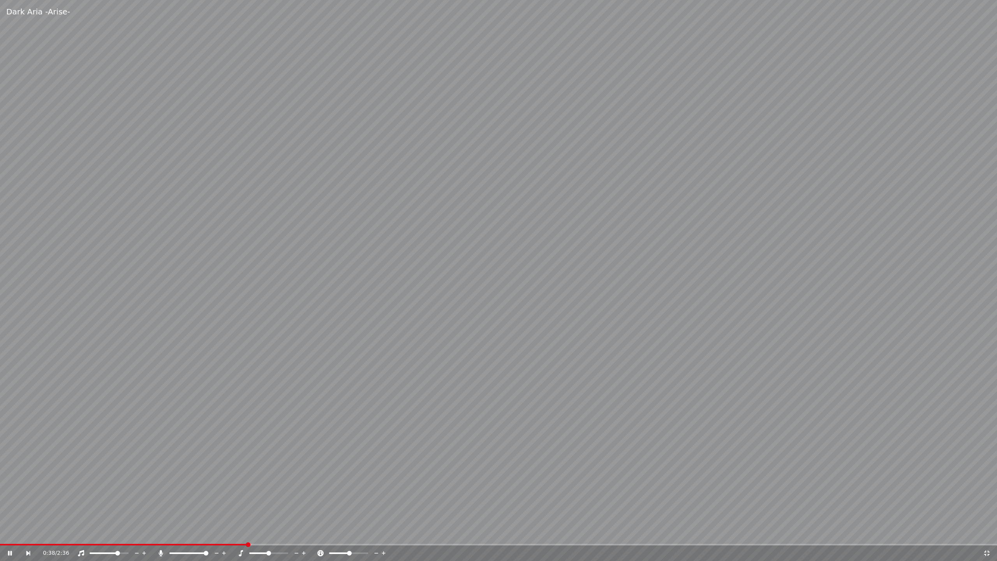
click at [349, 536] on span at bounding box center [349, 553] width 5 height 5
click at [268, 536] on span at bounding box center [268, 553] width 5 height 5
click at [430, 536] on span at bounding box center [428, 544] width 5 height 5
click at [266, 536] on span at bounding box center [268, 553] width 39 height 2
click at [51, 536] on span at bounding box center [53, 544] width 5 height 5
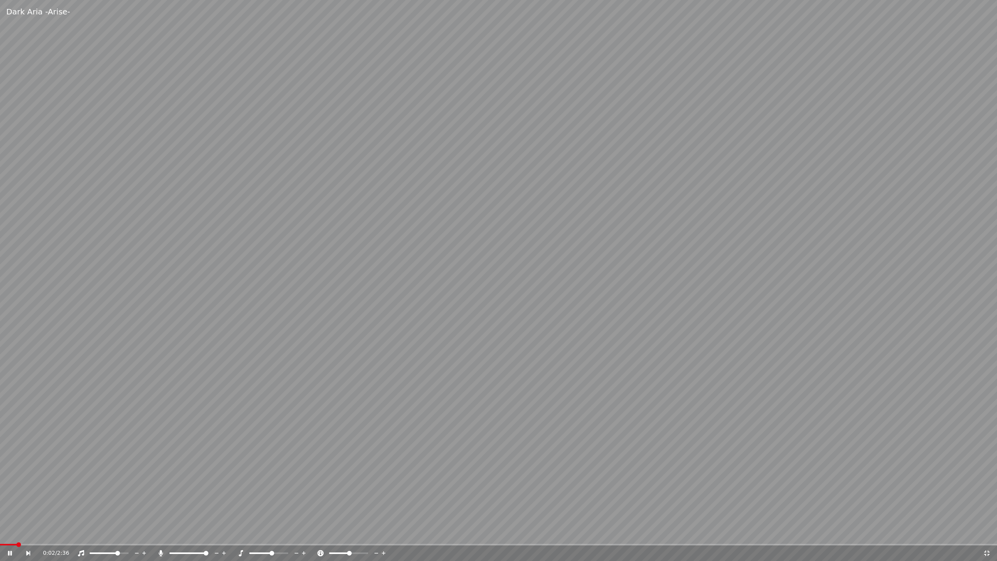
click at [21, 536] on span at bounding box center [18, 544] width 5 height 5
click at [55, 536] on span at bounding box center [498, 545] width 997 height 2
drag, startPoint x: 75, startPoint y: 543, endPoint x: 85, endPoint y: 543, distance: 10.1
click at [82, 536] on video at bounding box center [498, 280] width 997 height 561
click at [74, 522] on video at bounding box center [498, 280] width 997 height 561
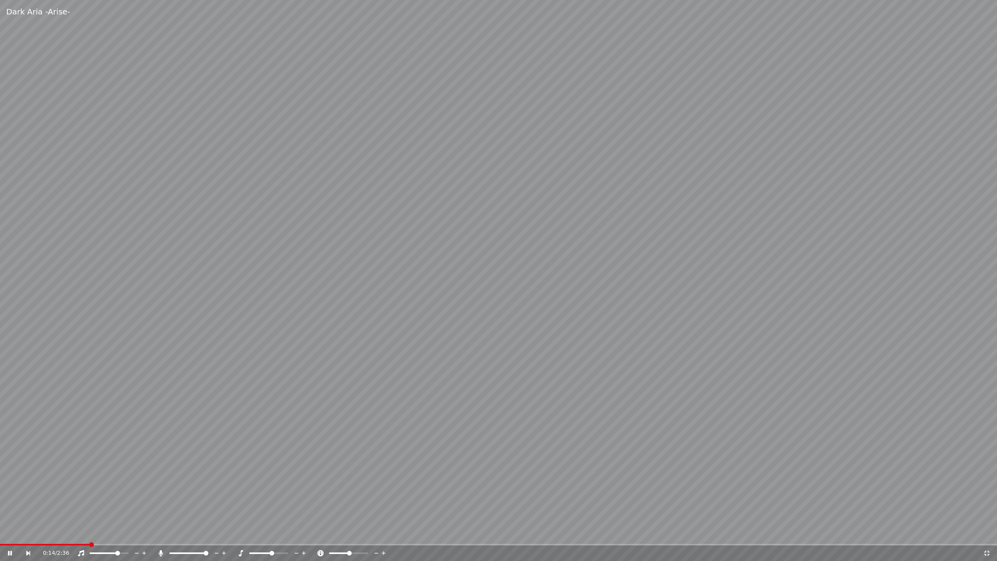
click at [160, 536] on icon at bounding box center [161, 553] width 8 height 6
click at [161, 536] on icon at bounding box center [161, 553] width 8 height 6
click at [185, 536] on span at bounding box center [177, 553] width 16 height 2
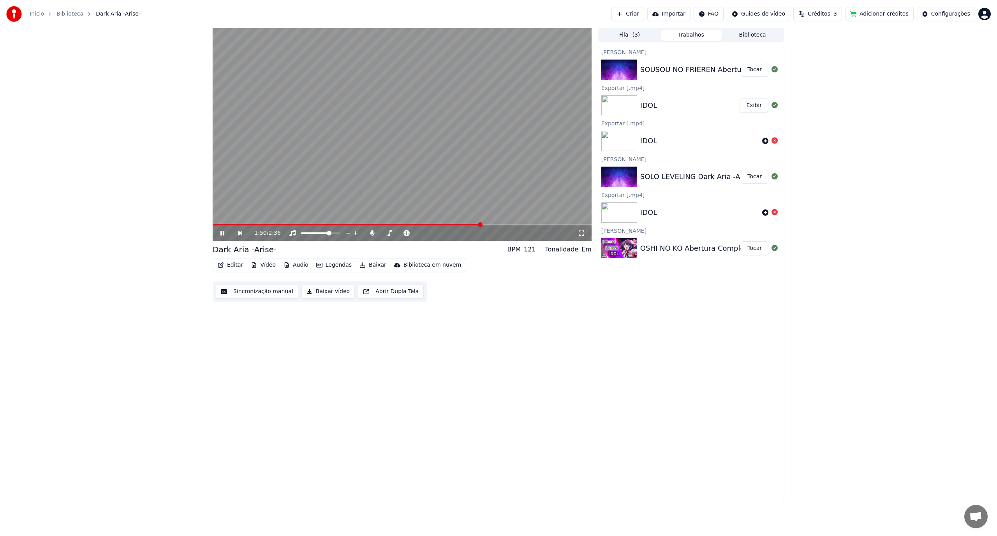
click at [876, 11] on button "Adicionar créditos" at bounding box center [879, 14] width 69 height 14
click at [369, 265] on button "Baixar" at bounding box center [372, 265] width 33 height 11
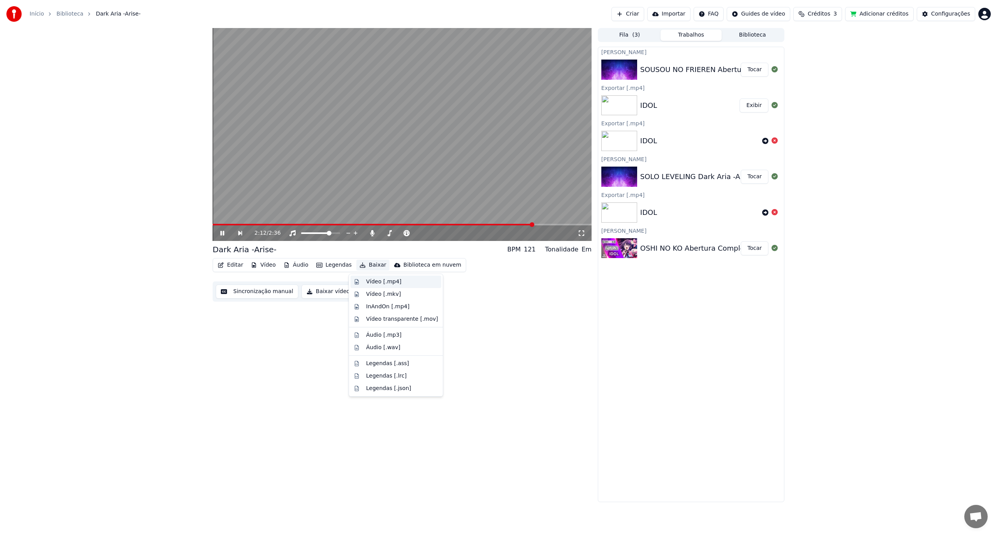
click at [375, 281] on div "Vídeo [.mp4]" at bounding box center [383, 282] width 35 height 8
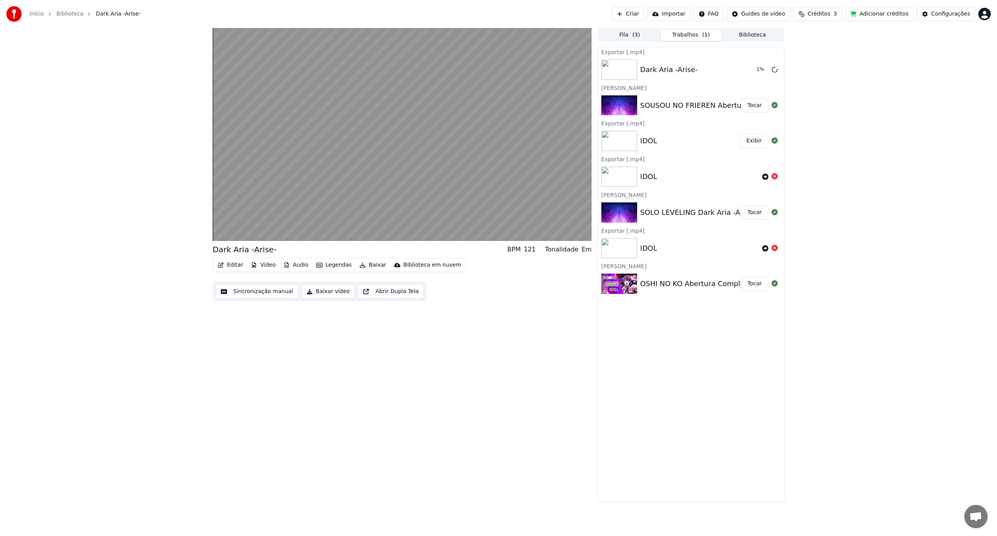
click at [754, 109] on button "Tocar" at bounding box center [755, 106] width 28 height 14
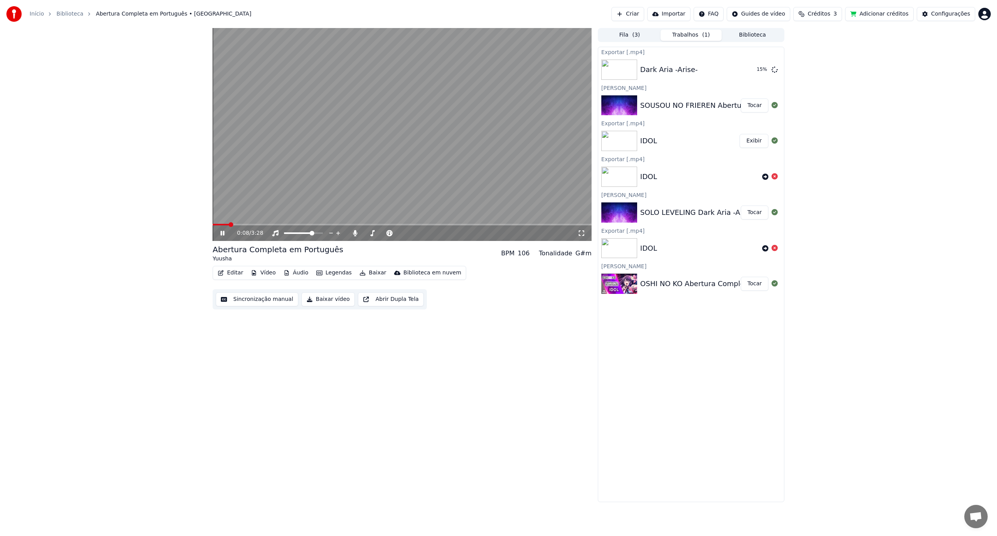
click at [587, 235] on div "0:08 / 3:28" at bounding box center [402, 233] width 373 height 8
click at [581, 234] on icon at bounding box center [582, 233] width 8 height 6
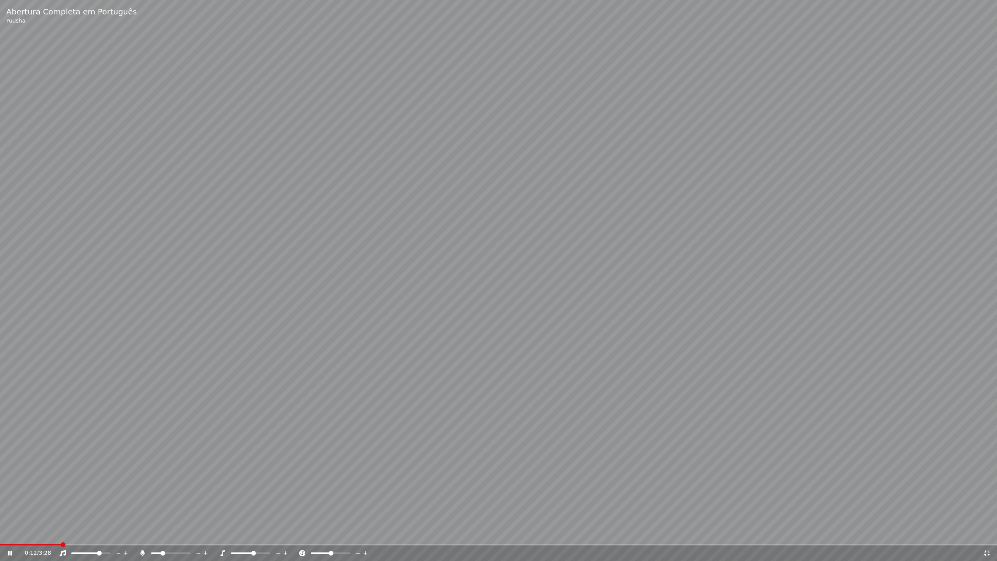
click at [164, 382] on video at bounding box center [498, 280] width 997 height 561
click at [414, 270] on video at bounding box center [498, 280] width 997 height 561
click at [0, 536] on span at bounding box center [2, 544] width 5 height 5
click at [163, 536] on span at bounding box center [164, 553] width 5 height 5
click at [160, 536] on span at bounding box center [162, 553] width 5 height 5
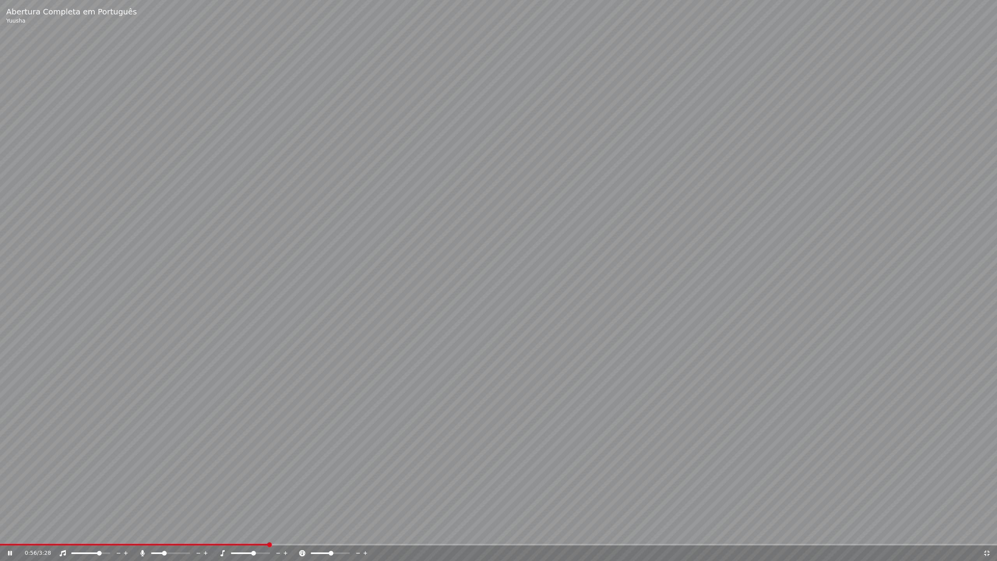
click at [163, 536] on span at bounding box center [164, 553] width 5 height 5
click at [170, 536] on span at bounding box center [170, 553] width 5 height 5
click at [990, 536] on icon at bounding box center [986, 552] width 5 height 5
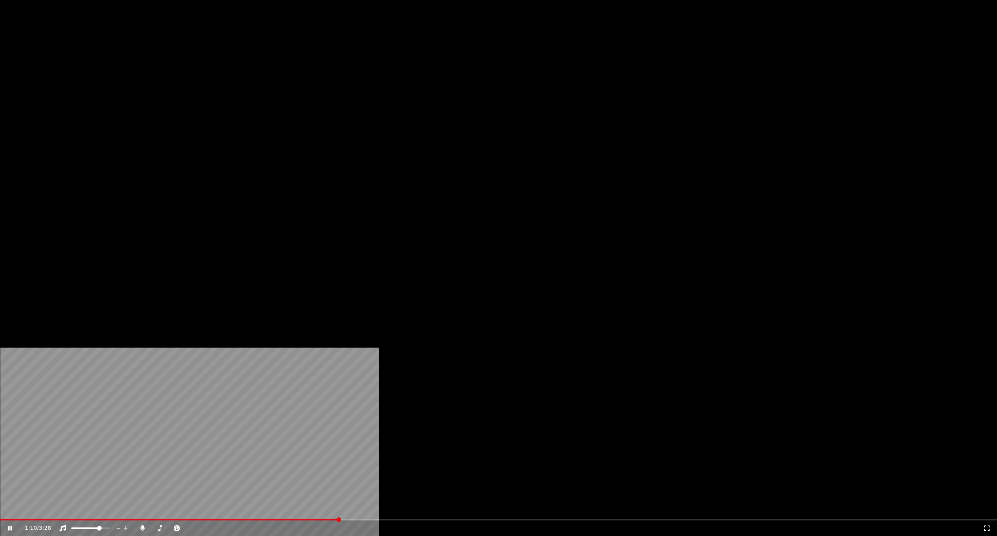
click at [370, 65] on button "Baixar" at bounding box center [372, 60] width 33 height 11
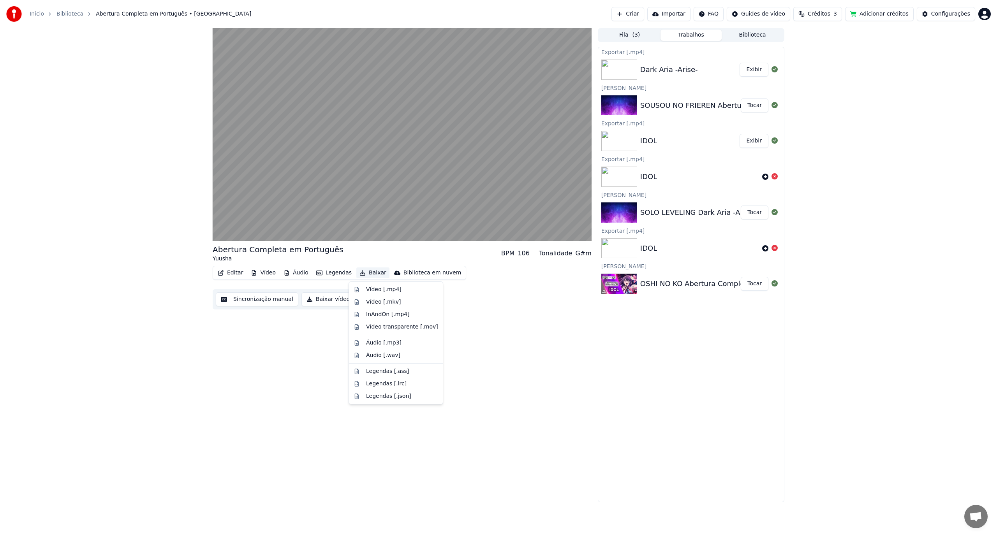
click at [523, 326] on div "Abertura Completa em Português Yuusha BPM 106 Tonalidade G#m Editar Vídeo Áudio…" at bounding box center [402, 265] width 379 height 474
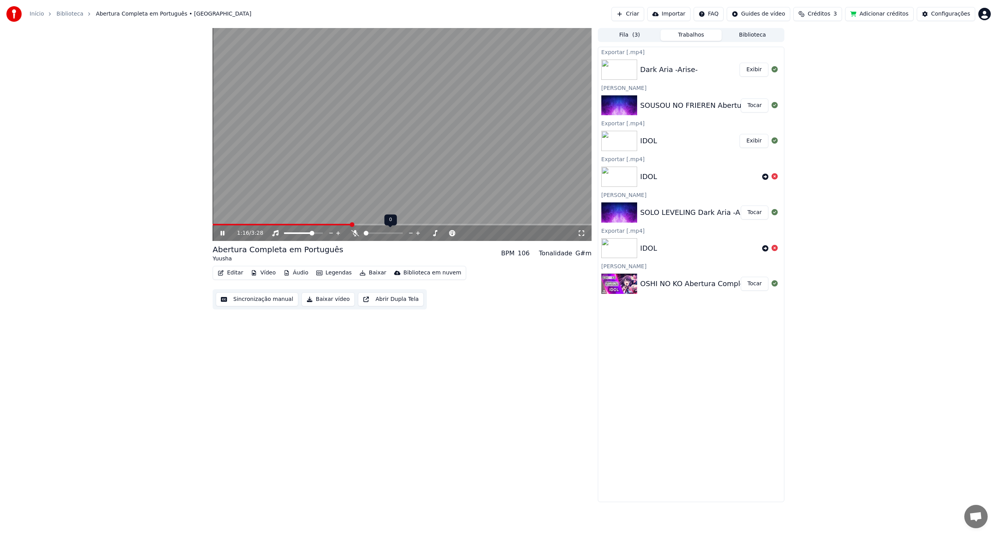
click at [364, 234] on span at bounding box center [366, 233] width 5 height 5
click at [388, 234] on span at bounding box center [383, 234] width 39 height 2
click at [391, 232] on span at bounding box center [389, 233] width 5 height 5
click at [473, 326] on div "1:27 / 3:28 Abertura Completa em Português Yuusha BPM 106 Tonalidade G#m Editar…" at bounding box center [402, 265] width 379 height 474
click at [366, 272] on button "Baixar" at bounding box center [372, 273] width 33 height 11
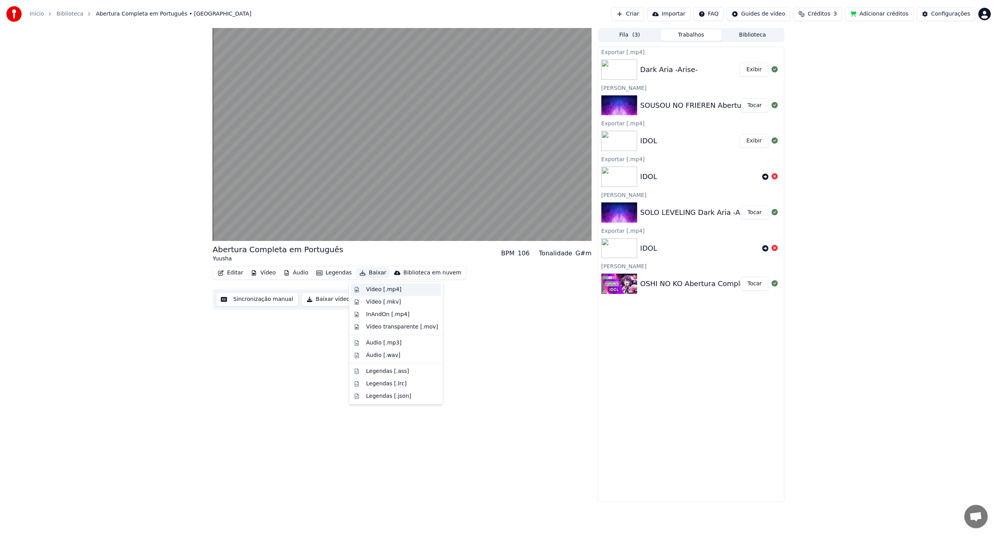
click at [383, 287] on div "Vídeo [.mp4]" at bounding box center [383, 290] width 35 height 8
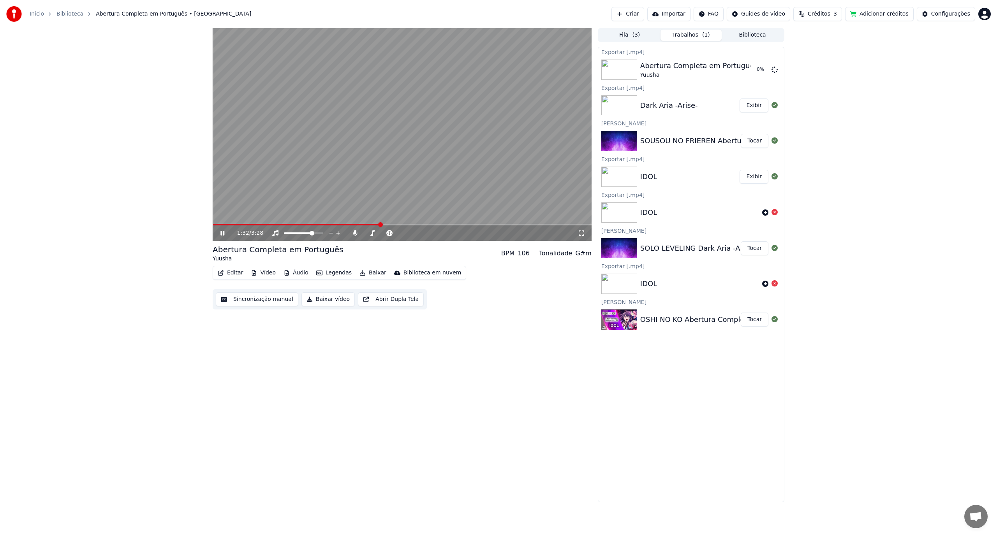
click at [753, 110] on button "Exibir" at bounding box center [754, 106] width 29 height 14
click at [220, 234] on icon at bounding box center [228, 233] width 18 height 6
click at [831, 7] on button "Créditos 3" at bounding box center [817, 14] width 49 height 14
click at [866, 121] on div "1:47 / 3:28 Abertura Completa em Português Yuusha BPM 106 Tonalidade G#m Editar…" at bounding box center [498, 265] width 997 height 474
click at [394, 224] on span at bounding box center [395, 224] width 5 height 5
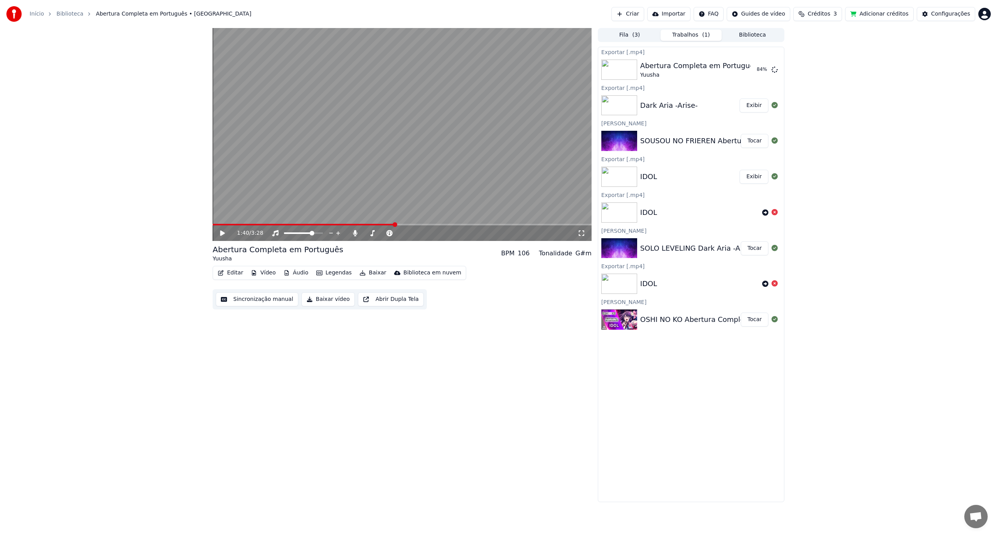
click at [316, 155] on video at bounding box center [402, 134] width 379 height 213
click at [375, 135] on video at bounding box center [402, 134] width 379 height 213
drag, startPoint x: 316, startPoint y: 141, endPoint x: 322, endPoint y: 151, distance: 11.5
click at [316, 140] on video at bounding box center [402, 134] width 379 height 213
click at [391, 175] on video at bounding box center [402, 134] width 379 height 213
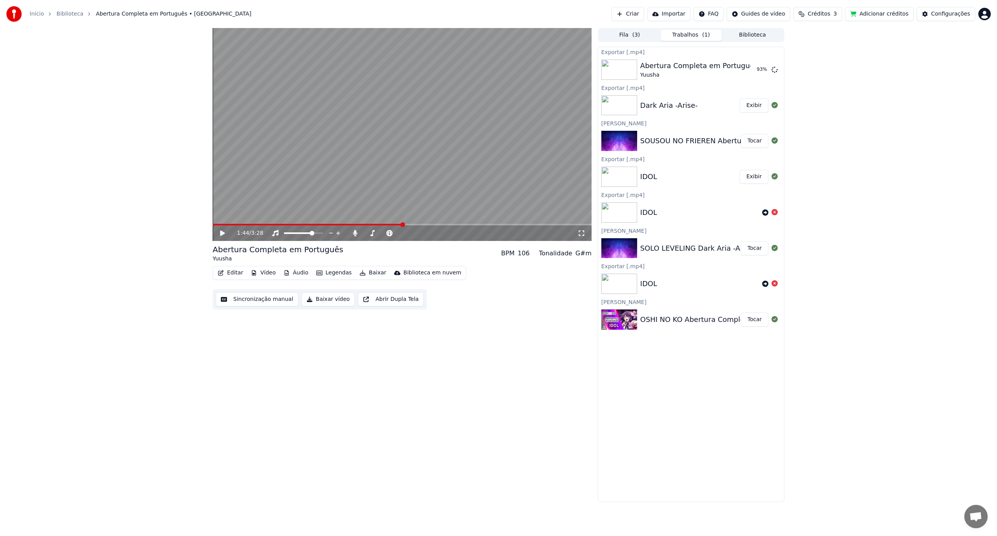
click at [419, 106] on video at bounding box center [402, 134] width 379 height 213
click at [405, 192] on video at bounding box center [402, 134] width 379 height 213
click at [407, 224] on span at bounding box center [405, 224] width 5 height 5
click at [395, 206] on video at bounding box center [402, 134] width 379 height 213
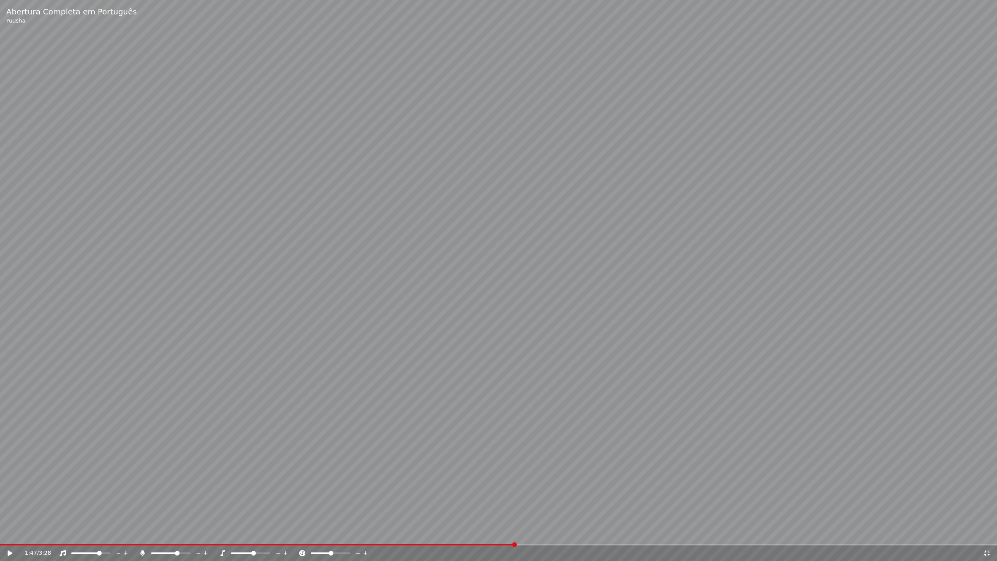
click at [988, 536] on icon at bounding box center [986, 552] width 5 height 5
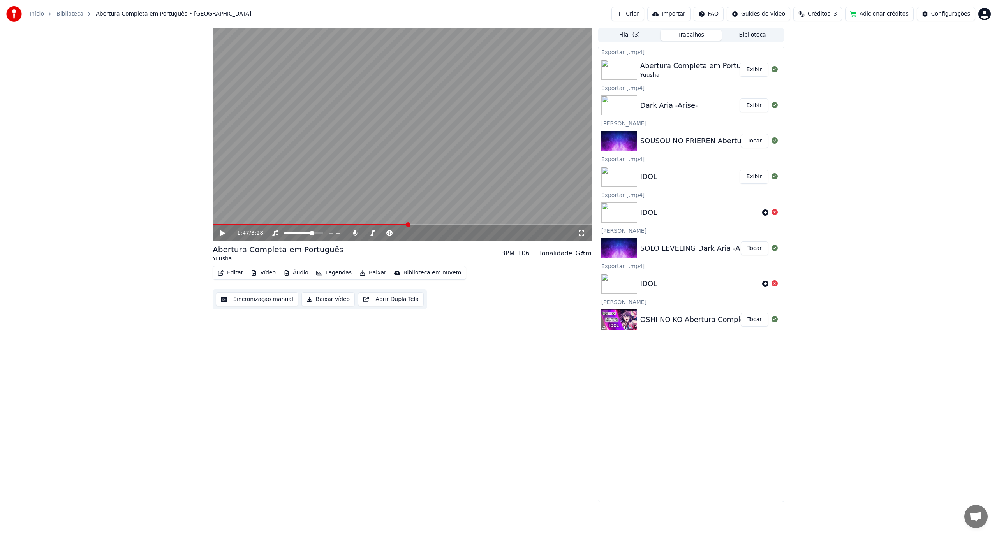
click at [397, 153] on video at bounding box center [402, 134] width 379 height 213
click at [370, 150] on video at bounding box center [402, 134] width 379 height 213
drag, startPoint x: 421, startPoint y: 149, endPoint x: 417, endPoint y: 155, distance: 7.2
click at [421, 149] on video at bounding box center [402, 134] width 379 height 213
click at [299, 106] on video at bounding box center [402, 134] width 379 height 213
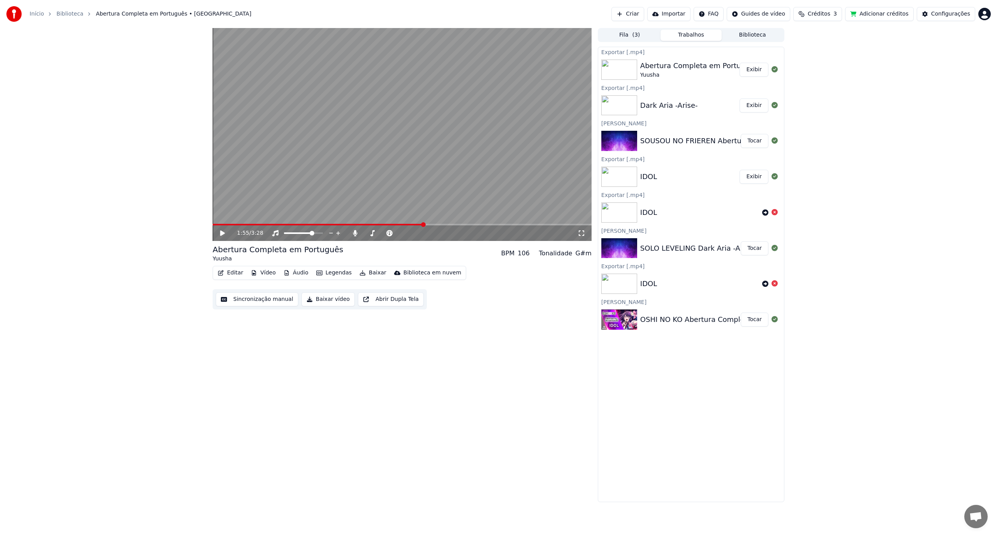
click at [441, 179] on video at bounding box center [402, 134] width 379 height 213
click at [423, 225] on span at bounding box center [425, 224] width 5 height 5
click at [419, 224] on span at bounding box center [317, 225] width 208 height 2
click at [424, 233] on span at bounding box center [423, 233] width 5 height 5
click at [418, 232] on div at bounding box center [424, 233] width 63 height 8
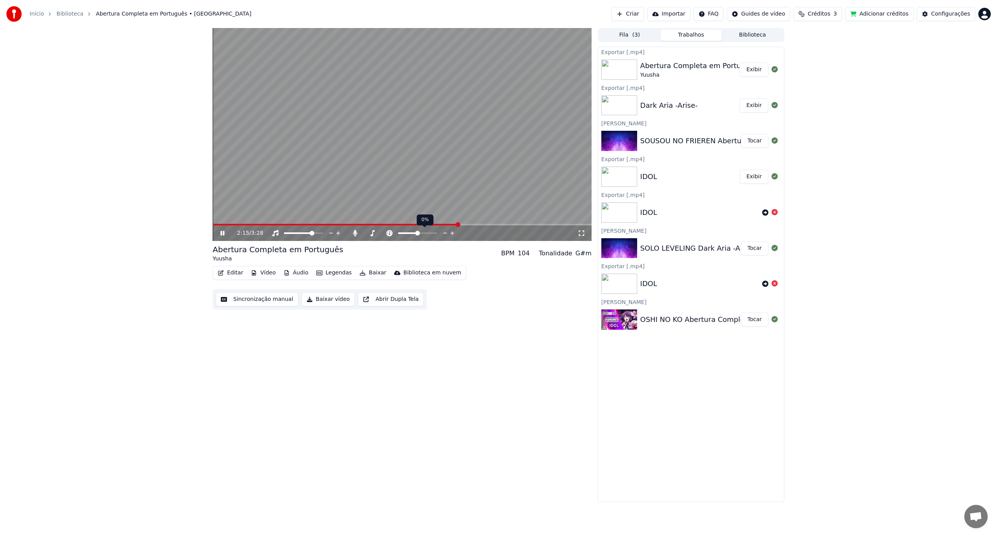
click at [418, 233] on span at bounding box center [417, 233] width 5 height 5
click at [402, 233] on span at bounding box center [403, 233] width 5 height 5
click at [404, 234] on span at bounding box center [403, 233] width 5 height 5
click at [379, 234] on span at bounding box center [379, 233] width 5 height 5
click at [323, 231] on span at bounding box center [320, 233] width 5 height 5
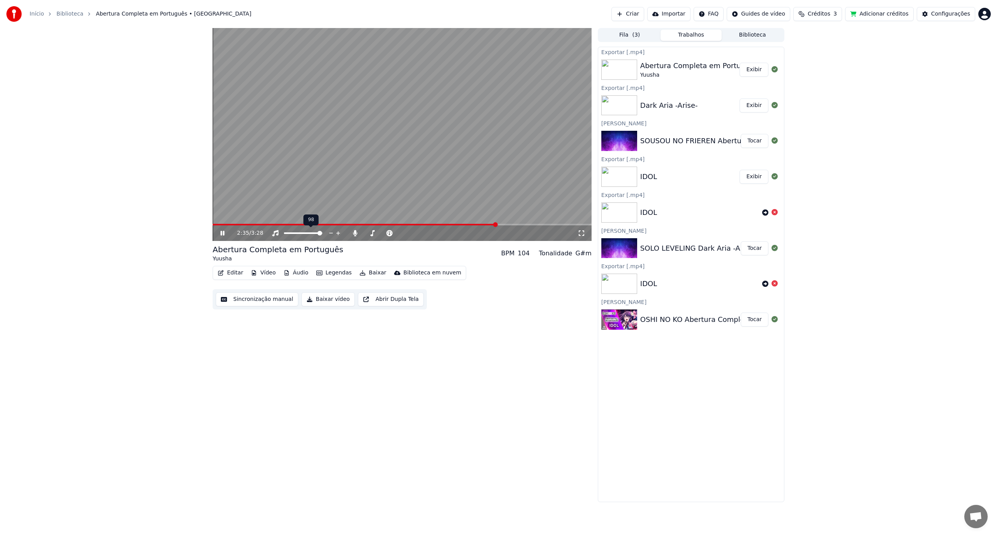
click at [322, 233] on span at bounding box center [319, 233] width 5 height 5
click at [320, 233] on span at bounding box center [318, 233] width 5 height 5
click at [401, 233] on span at bounding box center [400, 233] width 5 height 5
click at [213, 224] on span at bounding box center [252, 225] width 78 height 2
click at [411, 153] on video at bounding box center [402, 134] width 379 height 213
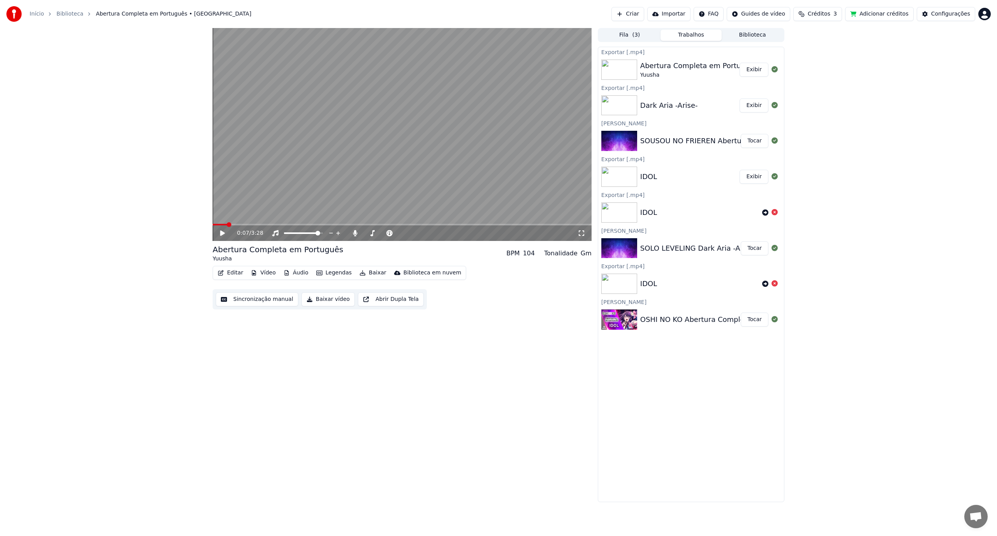
click at [756, 320] on button "Tocar" at bounding box center [755, 320] width 28 height 14
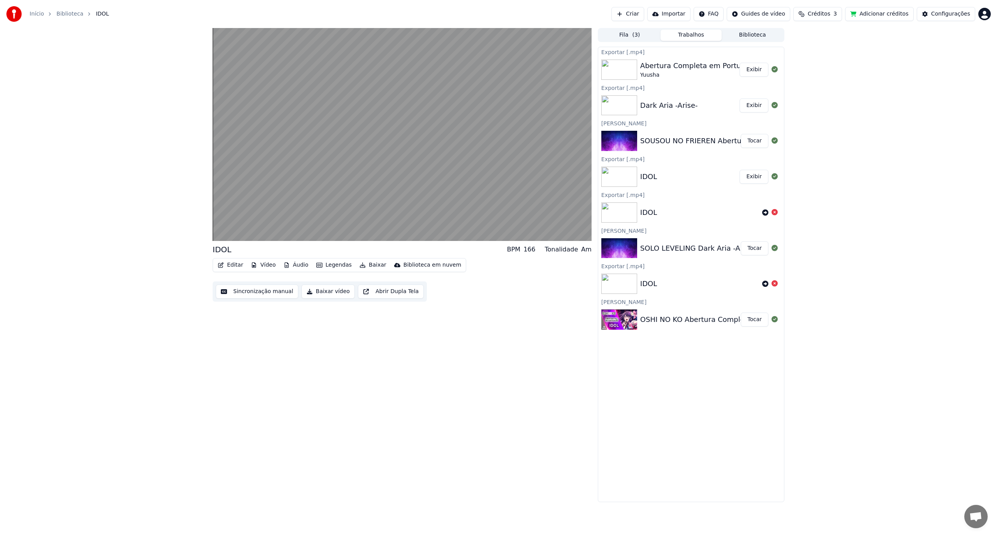
click at [750, 73] on button "Exibir" at bounding box center [754, 70] width 29 height 14
click at [756, 107] on button "Exibir" at bounding box center [754, 106] width 29 height 14
click at [752, 247] on button "Tocar" at bounding box center [755, 248] width 28 height 14
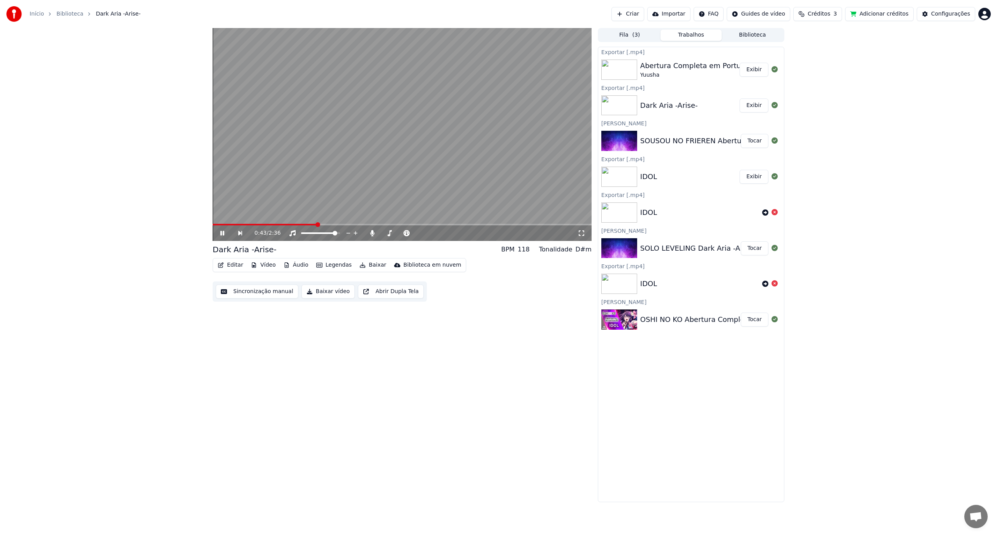
click at [321, 224] on span at bounding box center [402, 225] width 379 height 2
click at [318, 224] on span at bounding box center [320, 224] width 5 height 5
click at [534, 192] on video at bounding box center [402, 134] width 379 height 213
click at [642, 35] on button "Fila ( 3 )" at bounding box center [630, 35] width 62 height 11
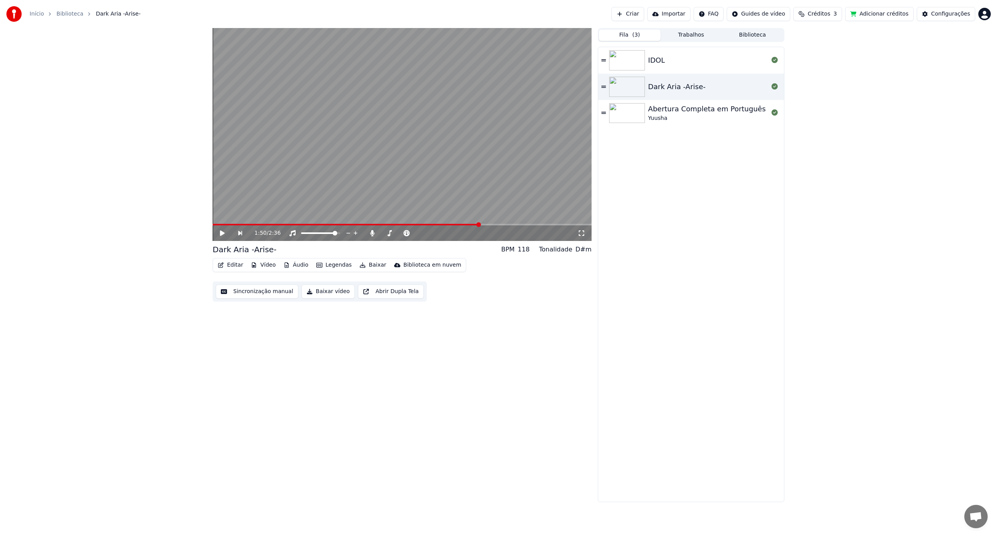
click at [674, 115] on div "Yuusha" at bounding box center [707, 119] width 118 height 8
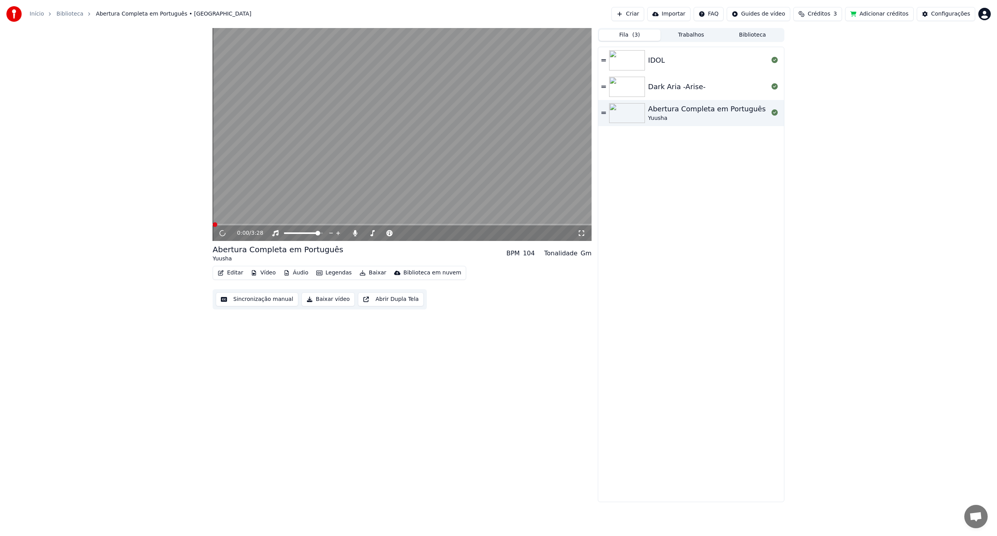
click at [674, 63] on div "IDOL" at bounding box center [708, 60] width 120 height 11
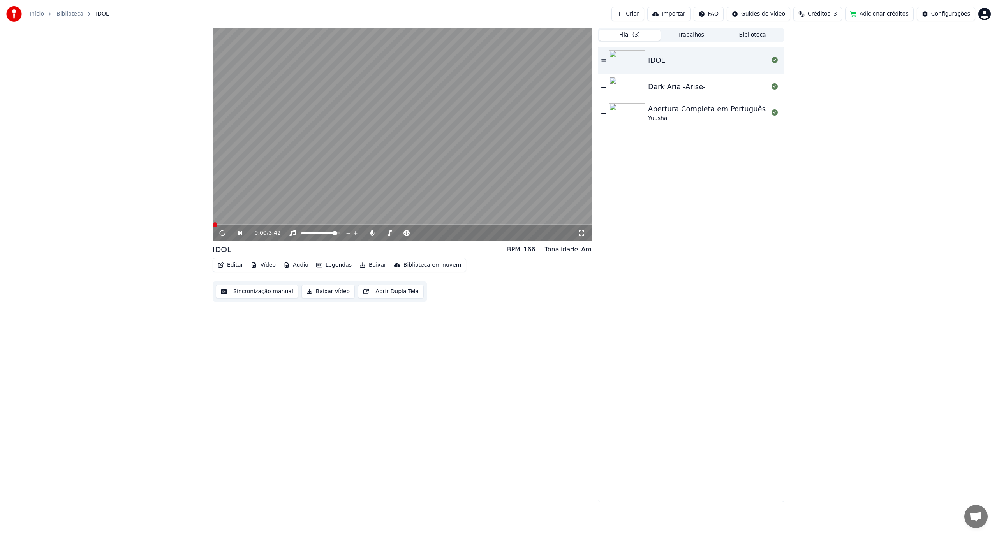
click at [672, 89] on div "Dark Aria -Arise-" at bounding box center [677, 86] width 58 height 11
